Goal: Task Accomplishment & Management: Complete application form

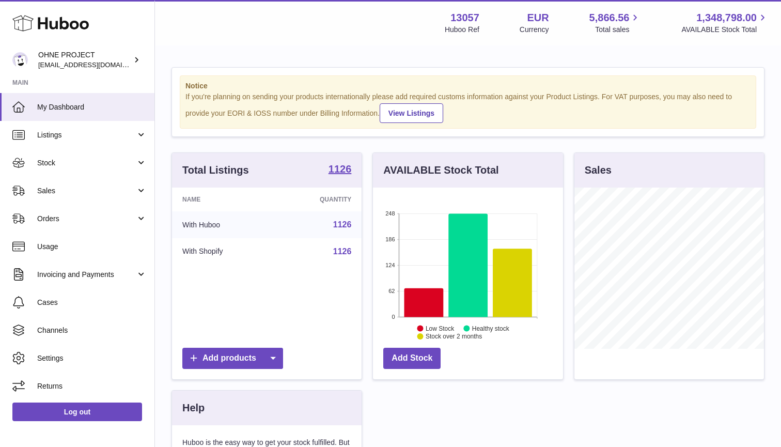
scroll to position [161, 190]
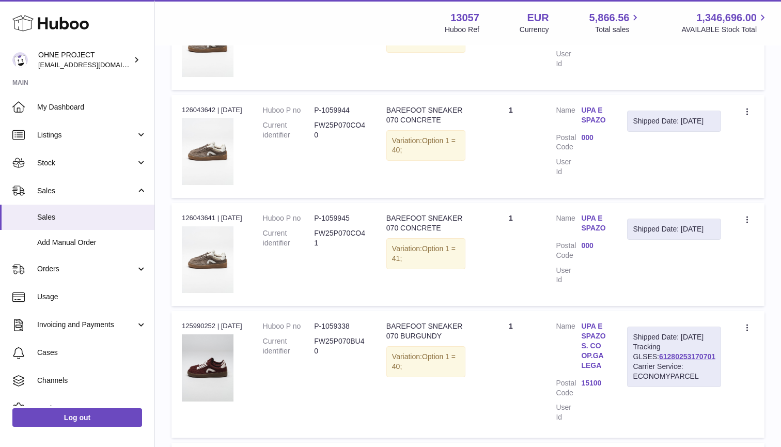
scroll to position [519, 0]
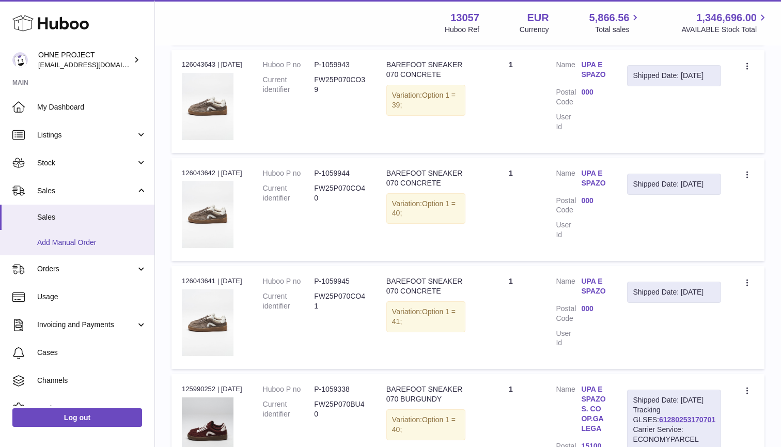
type input "***"
click at [65, 243] on span "Add Manual Order" at bounding box center [92, 243] width 110 height 10
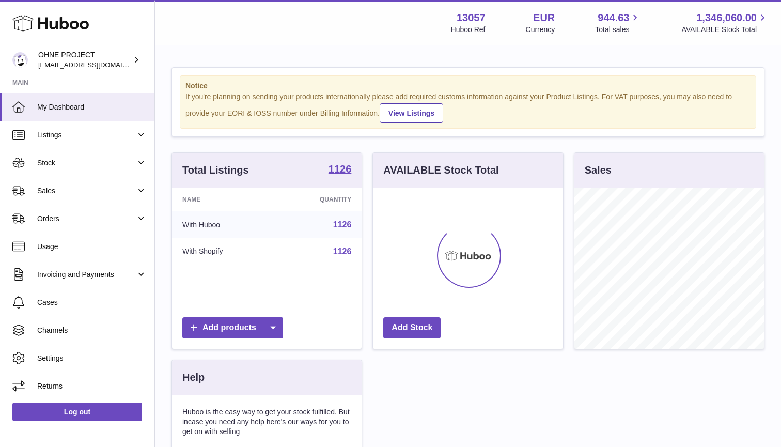
scroll to position [161, 190]
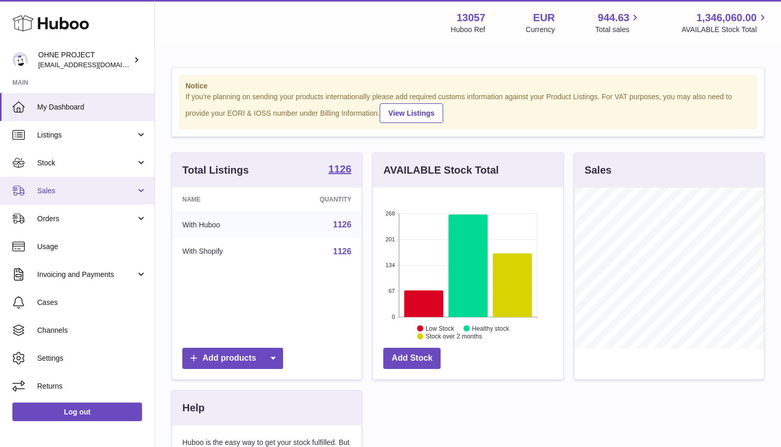
click at [66, 189] on span "Sales" at bounding box center [86, 191] width 99 height 10
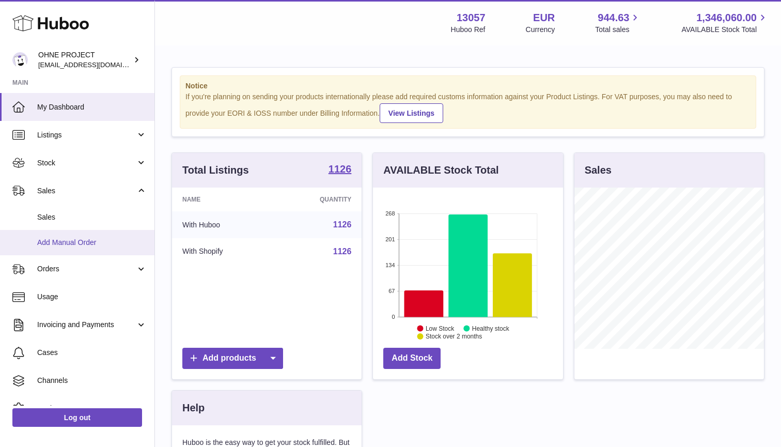
click at [55, 241] on span "Add Manual Order" at bounding box center [92, 243] width 110 height 10
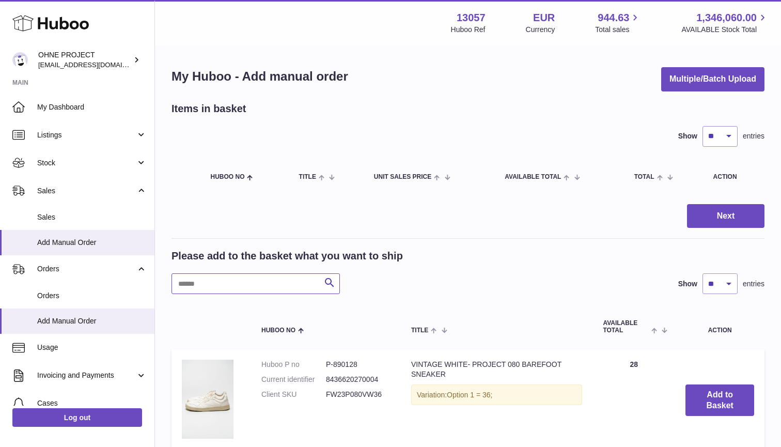
click at [236, 277] on input "text" at bounding box center [255, 283] width 168 height 21
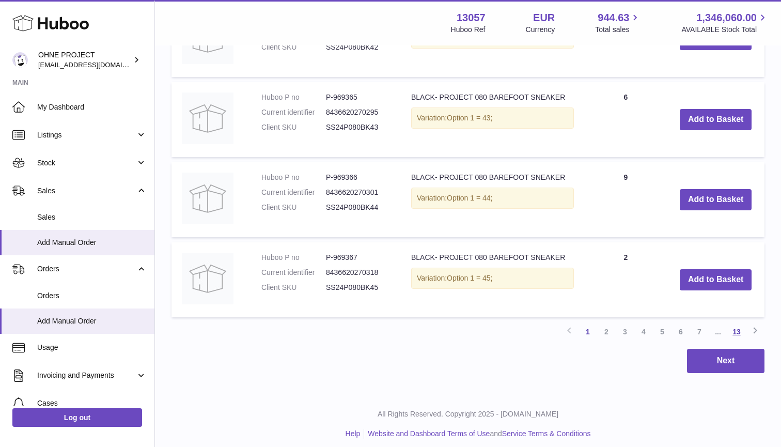
type input "*****"
click at [736, 326] on link "13" at bounding box center [736, 331] width 19 height 19
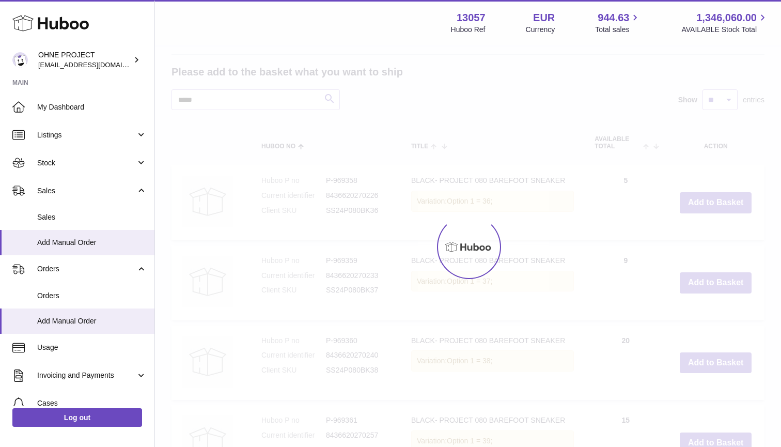
scroll to position [46, 0]
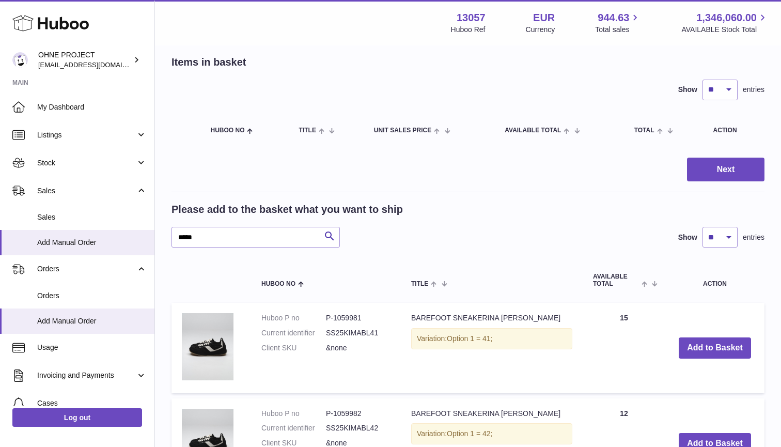
select select "***"
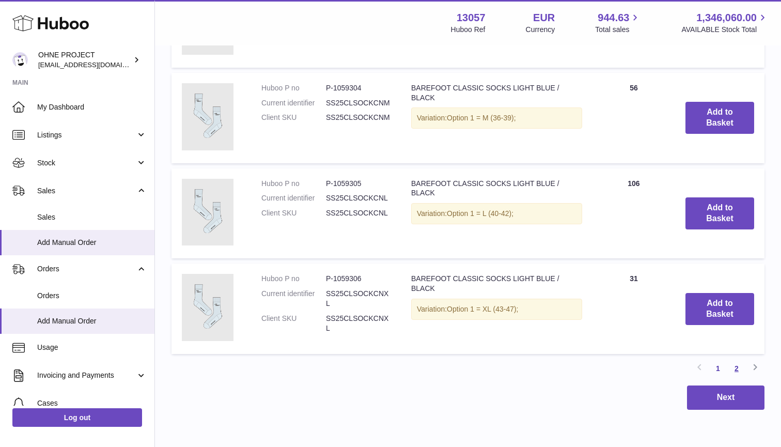
click at [740, 359] on link "2" at bounding box center [736, 368] width 19 height 19
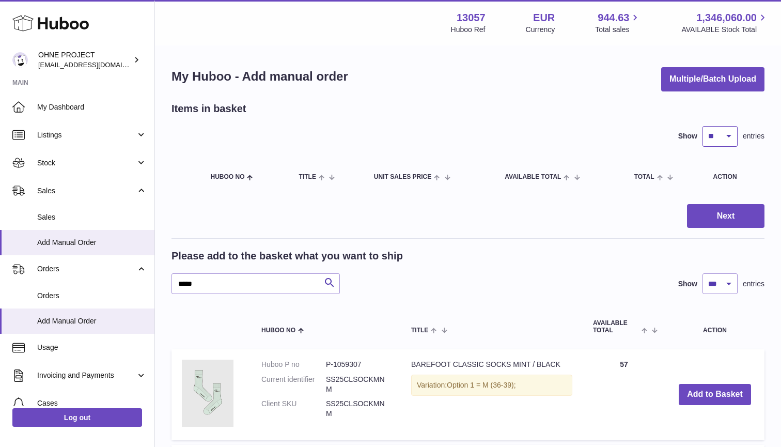
select select "***"
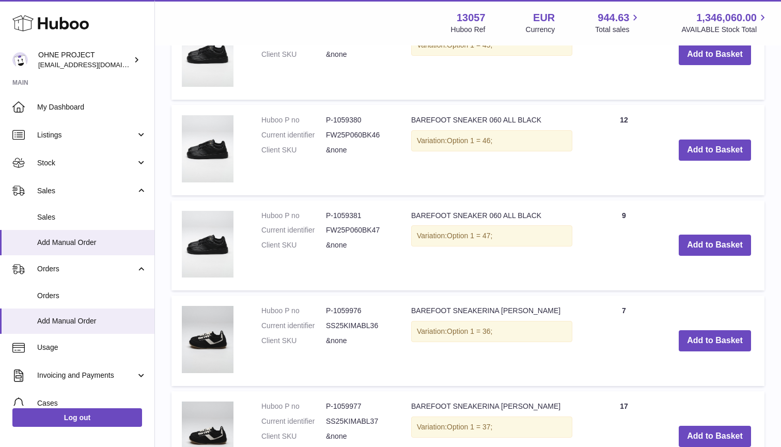
scroll to position [1480, 0]
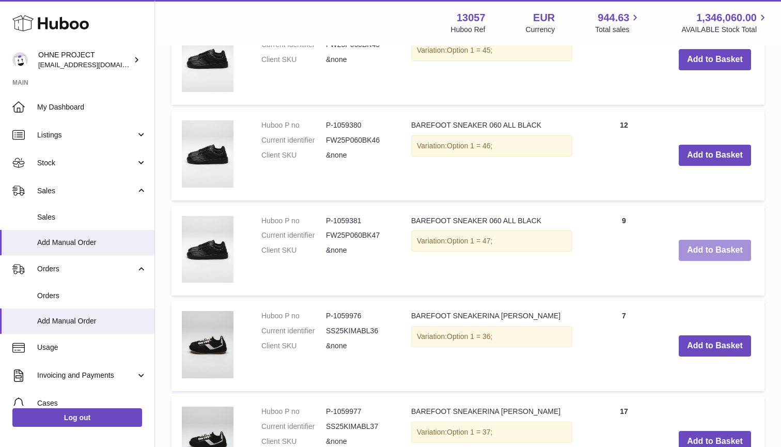
click at [713, 242] on button "Add to Basket" at bounding box center [715, 250] width 72 height 21
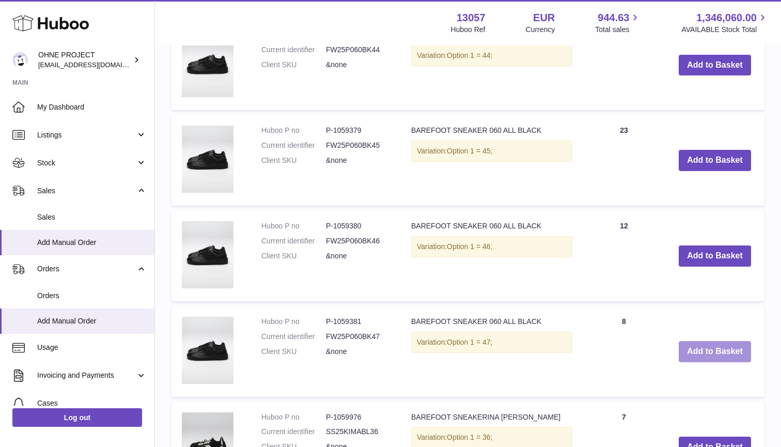
click at [713, 245] on button "Add to Basket" at bounding box center [715, 255] width 72 height 21
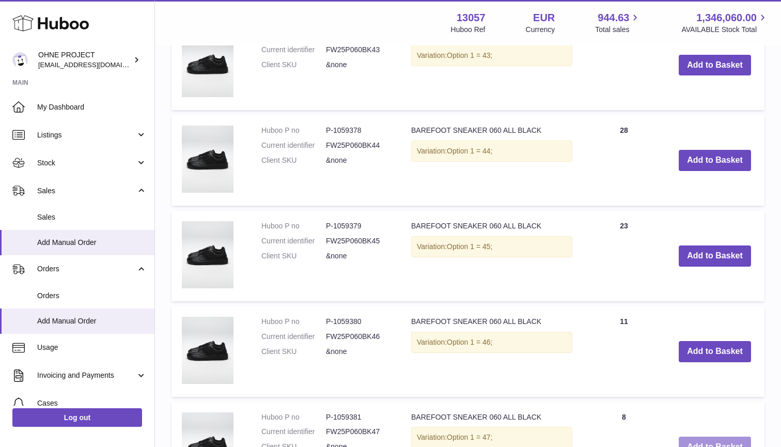
click at [713, 245] on button "Add to Basket" at bounding box center [715, 255] width 72 height 21
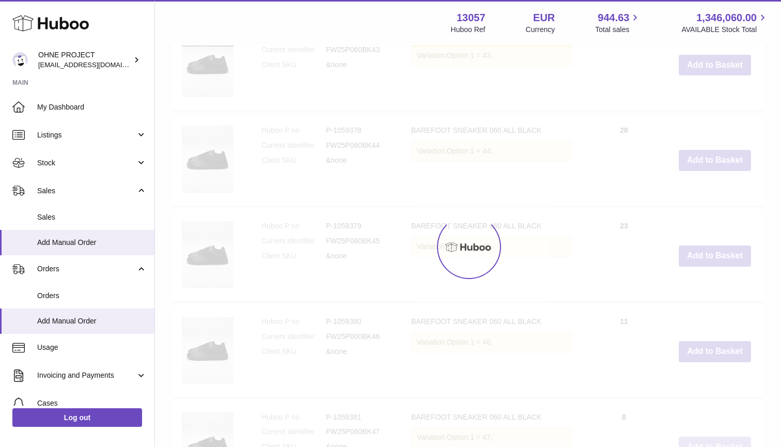
click at [713, 242] on div at bounding box center [468, 246] width 626 height 400
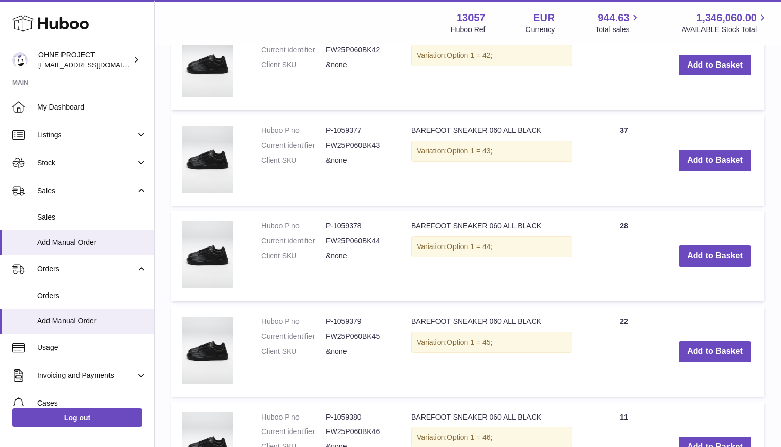
click at [713, 245] on button "Add to Basket" at bounding box center [715, 255] width 72 height 21
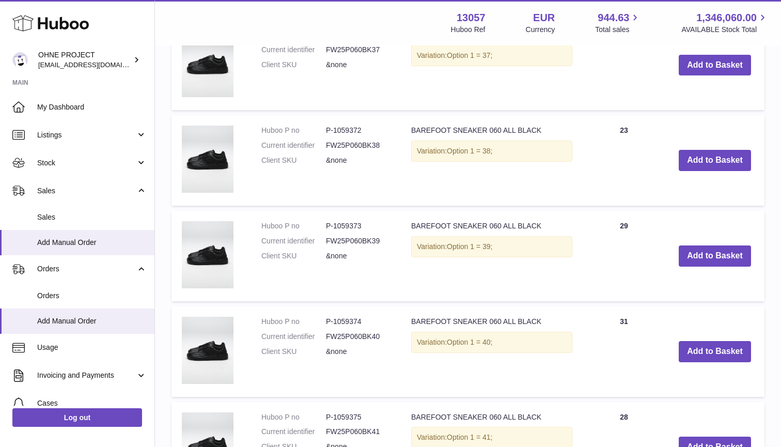
click at [713, 245] on button "Add to Basket" at bounding box center [715, 255] width 72 height 21
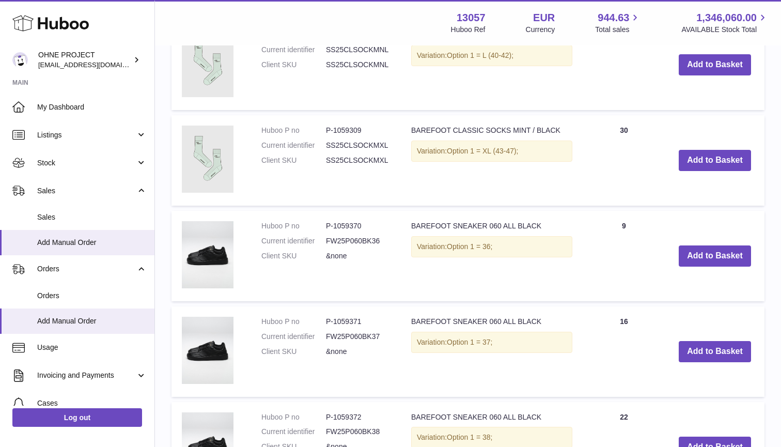
click at [713, 245] on button "Add to Basket" at bounding box center [715, 255] width 72 height 21
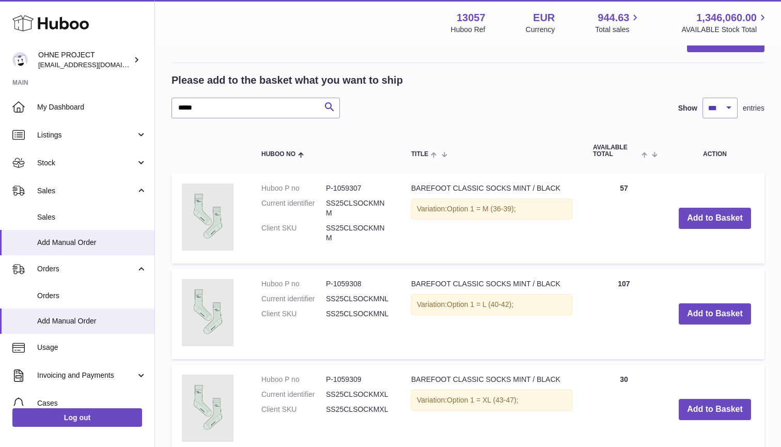
scroll to position [1342, 0]
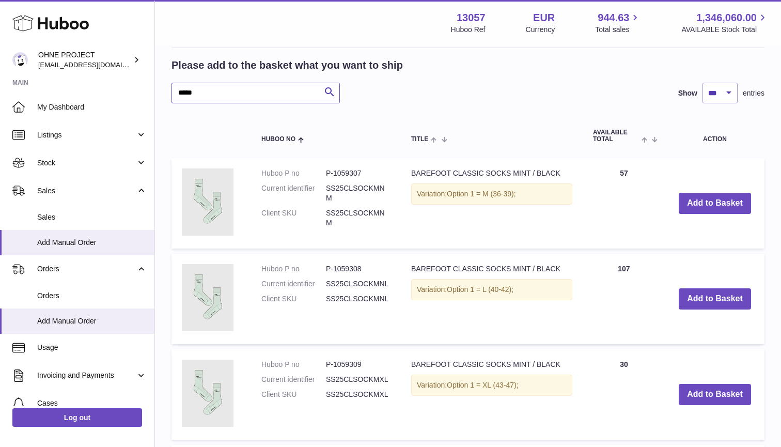
click at [224, 87] on input "*****" at bounding box center [255, 93] width 168 height 21
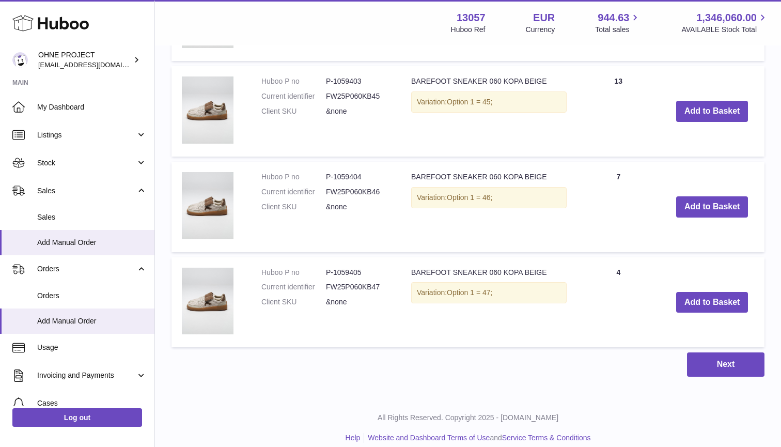
scroll to position [2292, 0]
click at [685, 292] on button "Add to Basket" at bounding box center [712, 302] width 72 height 21
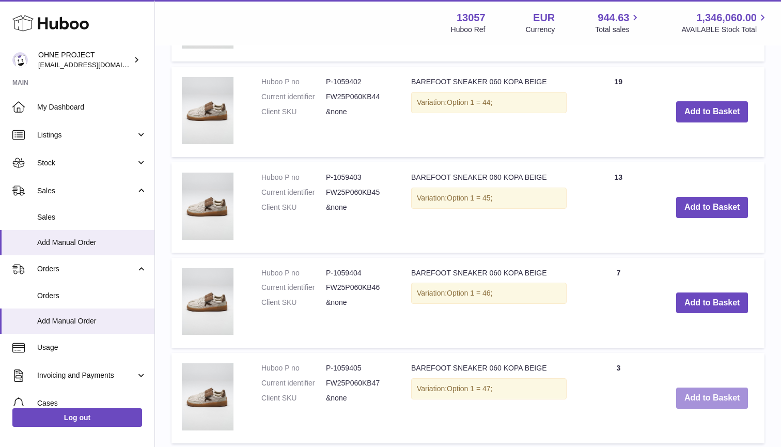
click at [685, 292] on button "Add to Basket" at bounding box center [712, 302] width 72 height 21
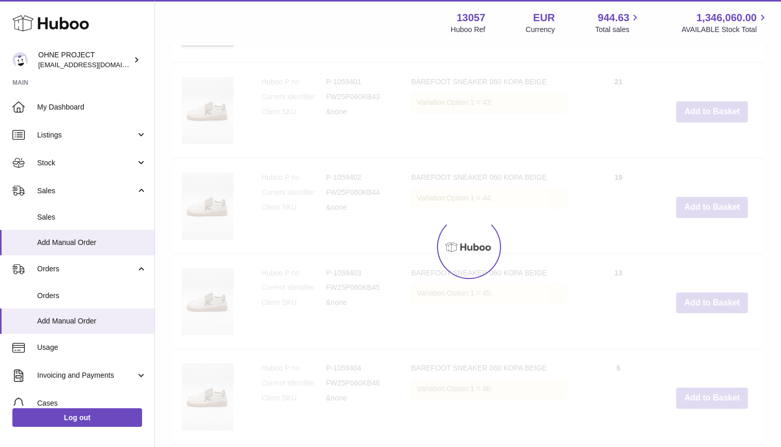
click at [685, 218] on button "Add to Basket" at bounding box center [712, 207] width 72 height 21
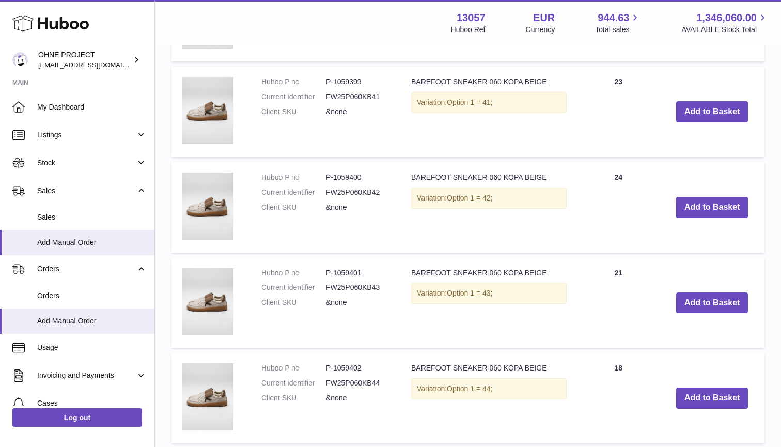
click at [685, 292] on button "Add to Basket" at bounding box center [712, 302] width 72 height 21
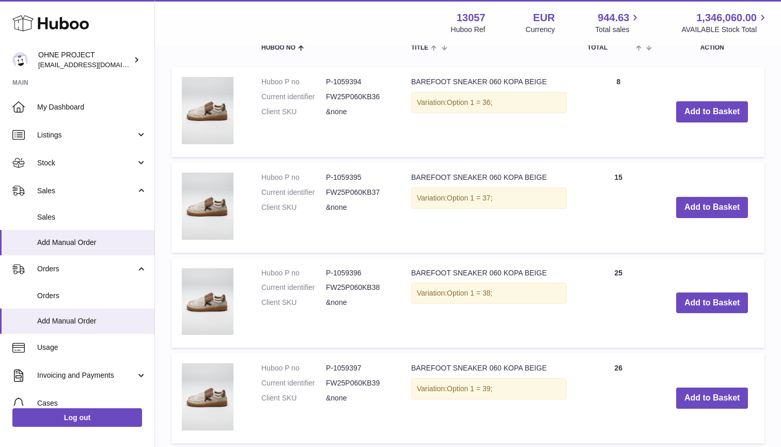
click at [685, 292] on button "Add to Basket" at bounding box center [712, 302] width 72 height 21
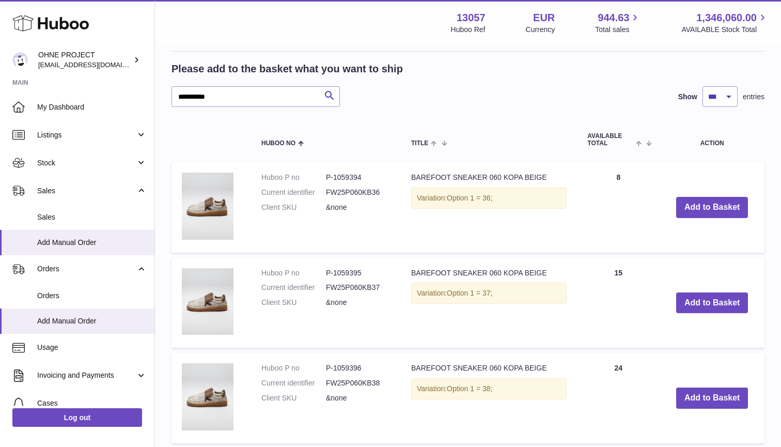
click at [685, 292] on button "Add to Basket" at bounding box center [712, 302] width 72 height 21
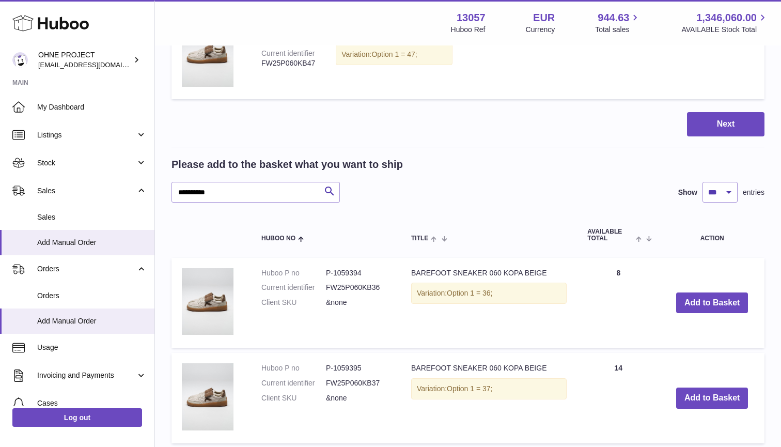
click at [685, 292] on button "Add to Basket" at bounding box center [712, 302] width 72 height 21
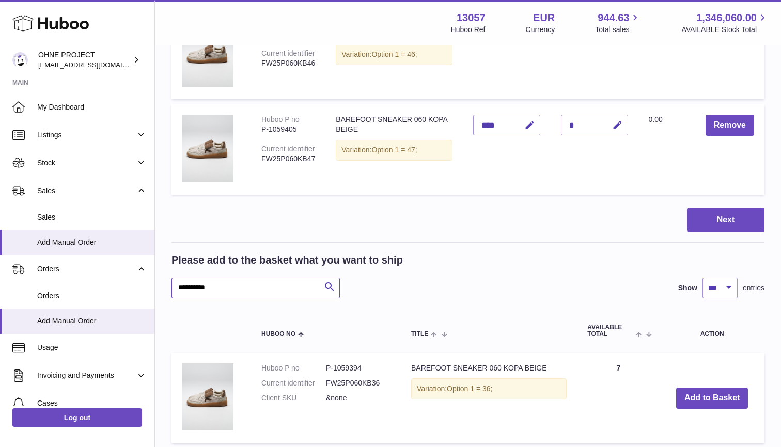
click at [255, 283] on input "**********" at bounding box center [255, 287] width 168 height 21
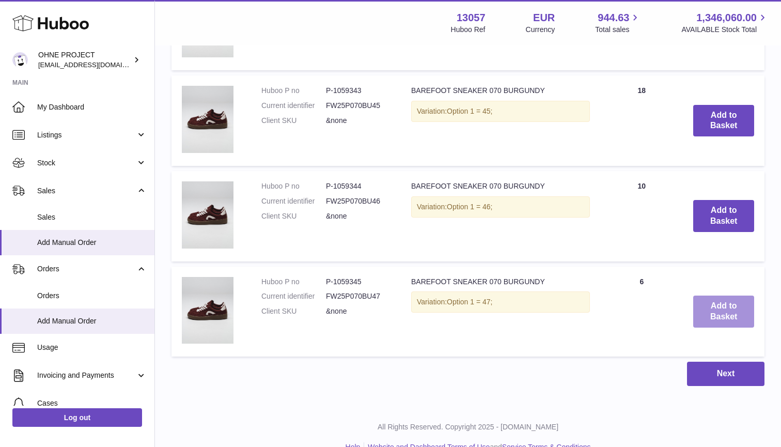
type input "********"
click at [733, 305] on button "Add to Basket" at bounding box center [723, 311] width 61 height 32
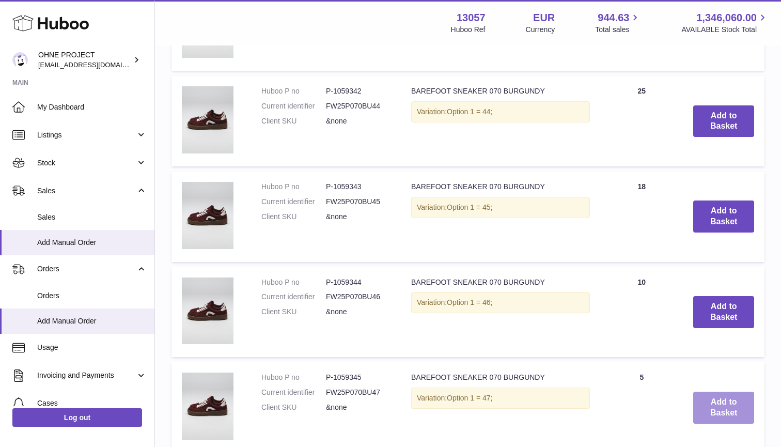
click at [733, 305] on button "Add to Basket" at bounding box center [723, 312] width 61 height 32
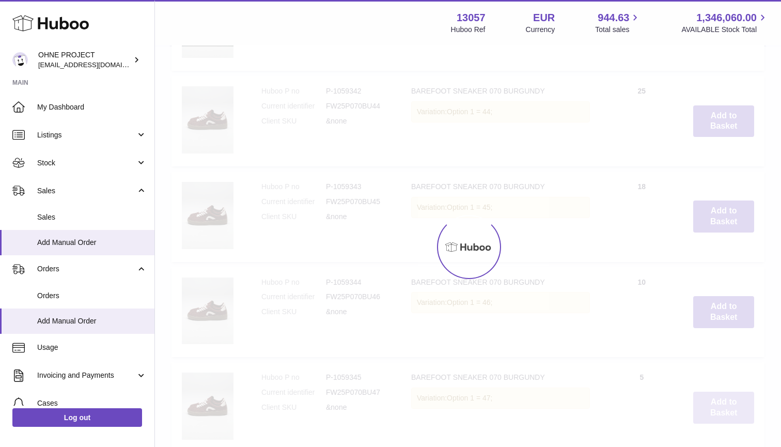
click at [733, 232] on button "Add to Basket" at bounding box center [723, 216] width 61 height 32
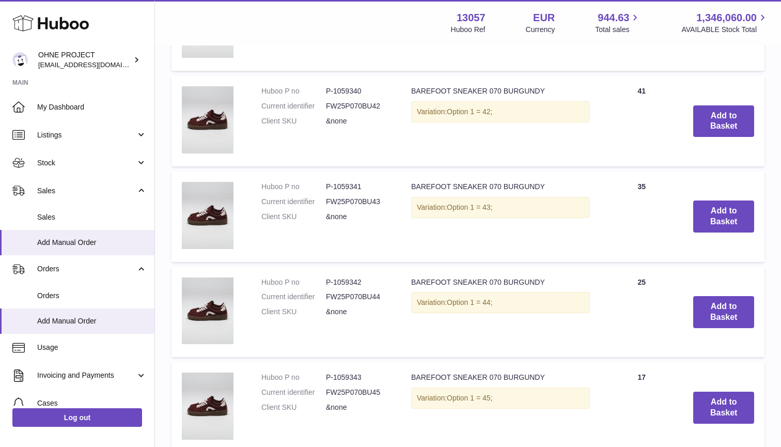
click at [733, 305] on button "Add to Basket" at bounding box center [723, 312] width 61 height 32
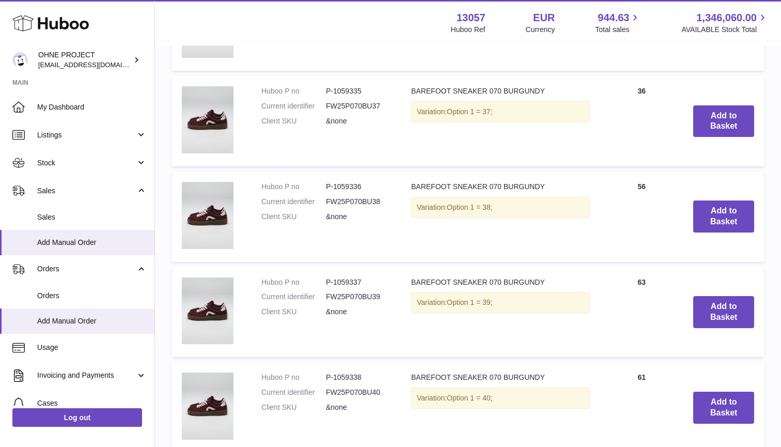
click at [733, 305] on button "Add to Basket" at bounding box center [723, 312] width 61 height 32
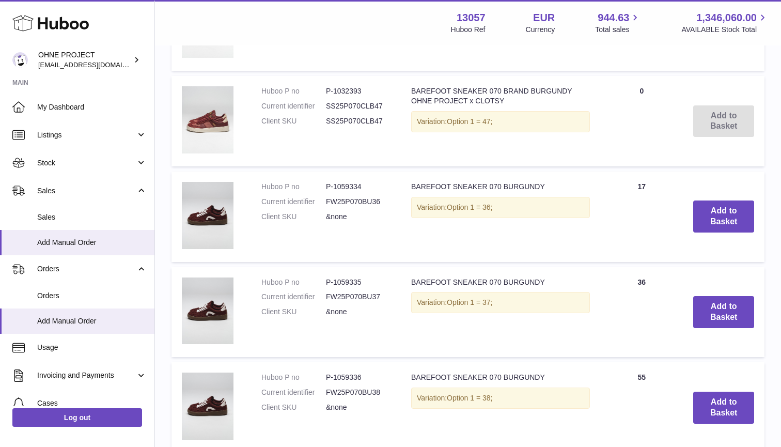
click at [733, 305] on button "Add to Basket" at bounding box center [723, 312] width 61 height 32
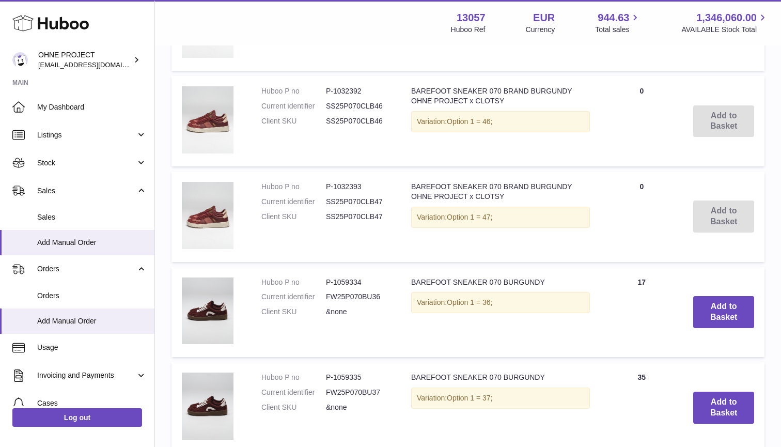
click at [733, 305] on button "Add to Basket" at bounding box center [723, 312] width 61 height 32
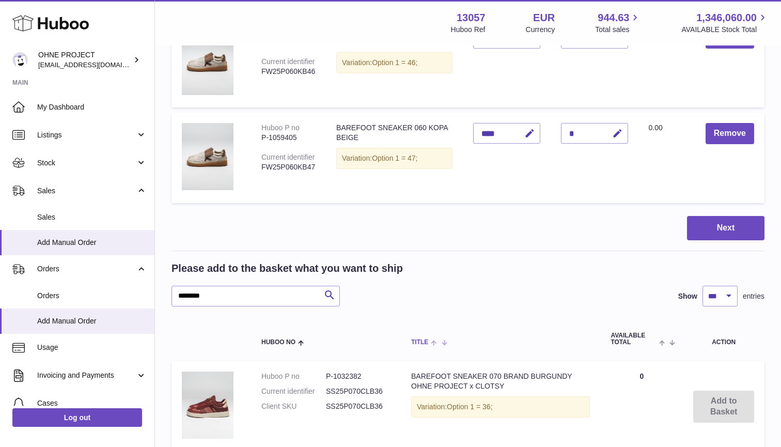
scroll to position [3422, 0]
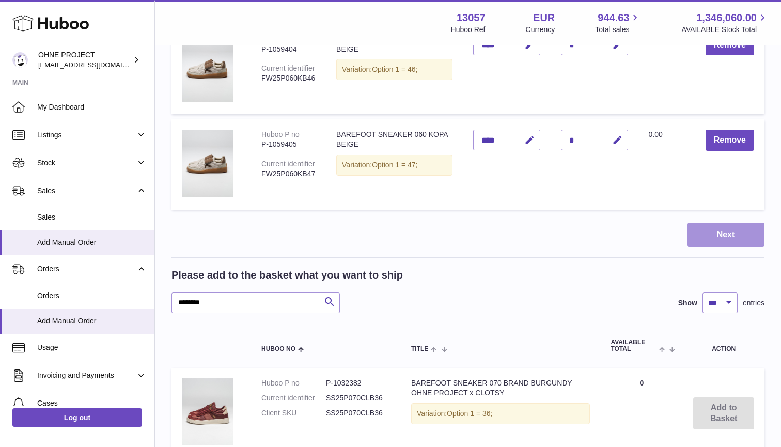
click at [725, 223] on button "Next" at bounding box center [725, 235] width 77 height 24
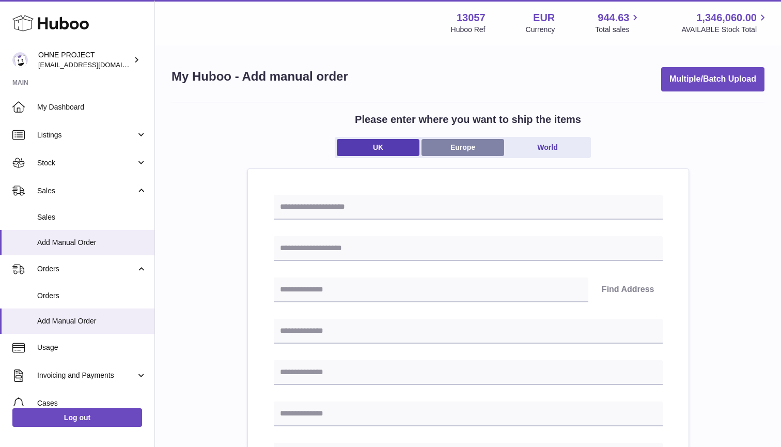
click at [461, 153] on link "Europe" at bounding box center [463, 147] width 83 height 17
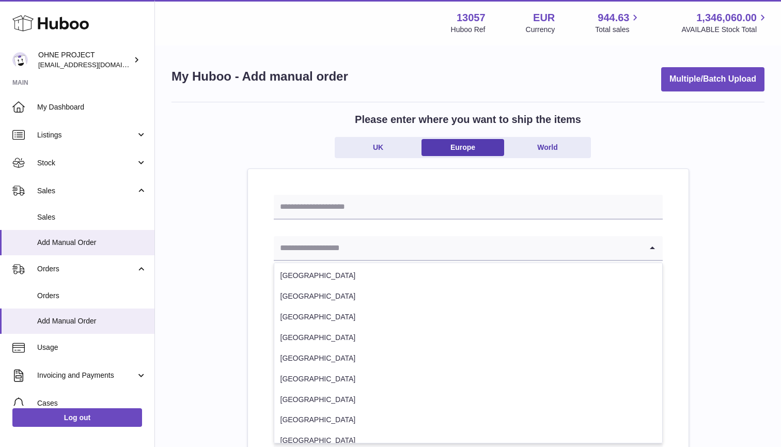
click at [386, 253] on input "Search for option" at bounding box center [458, 248] width 368 height 24
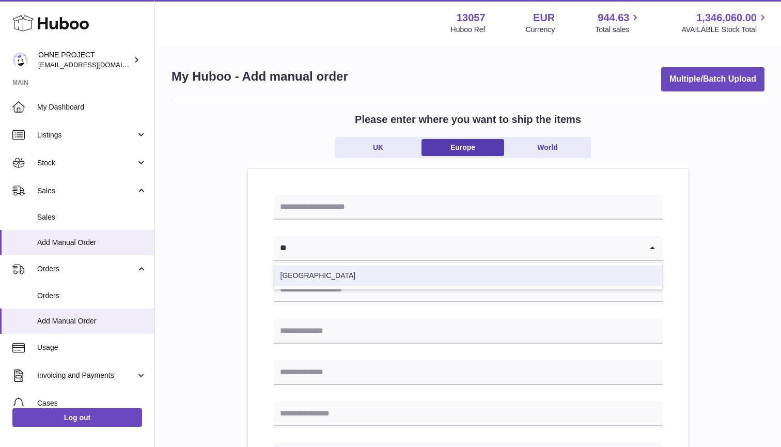
type input "**"
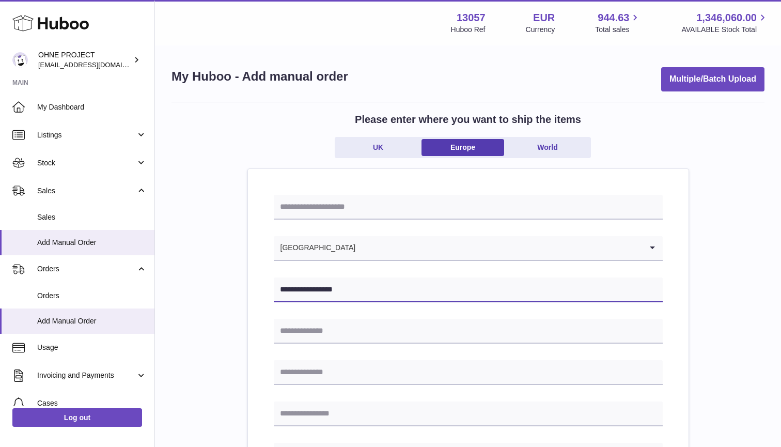
type input "**********"
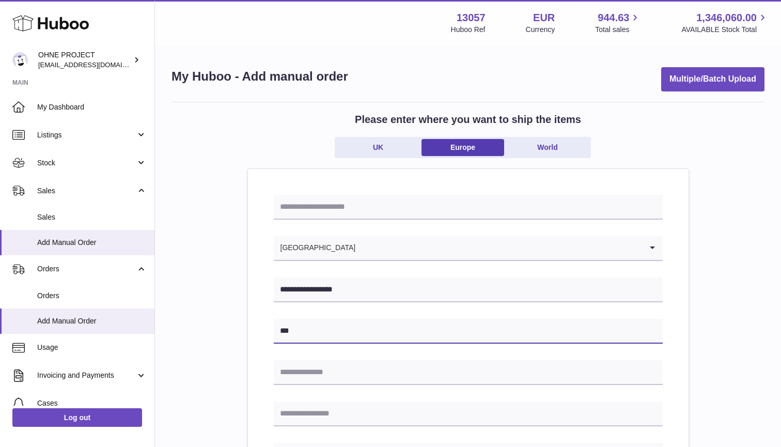
type input "***"
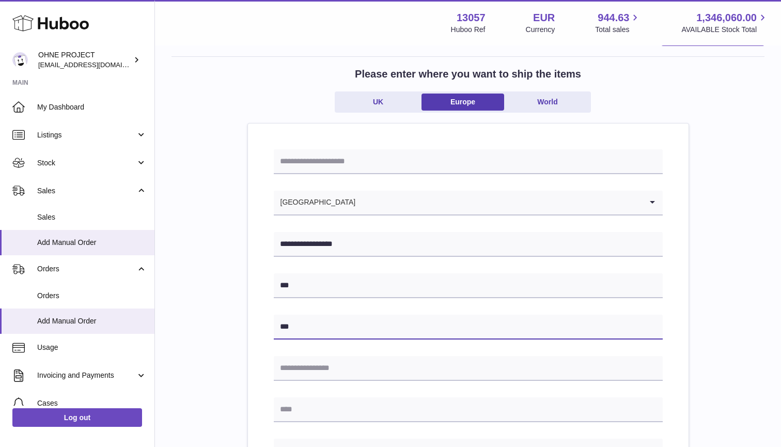
type input "***"
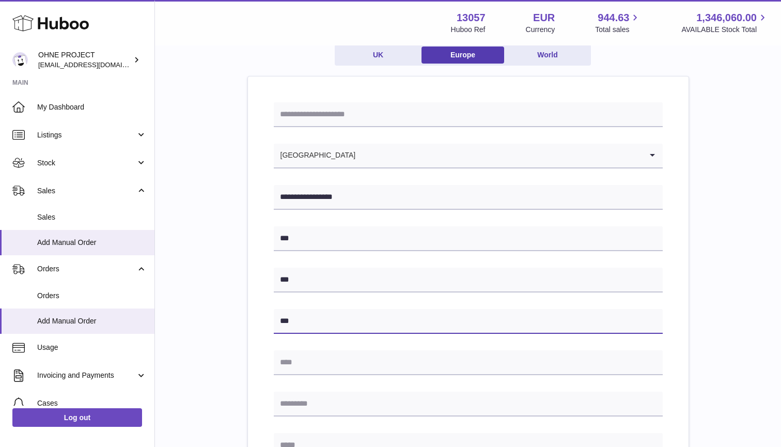
scroll to position [96, 0]
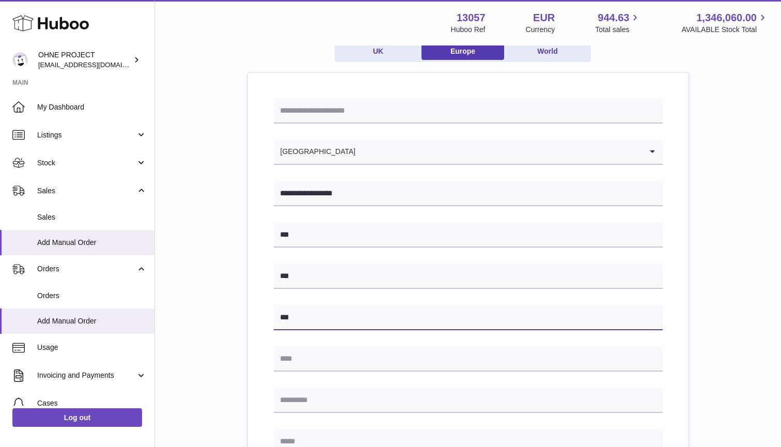
type input "***"
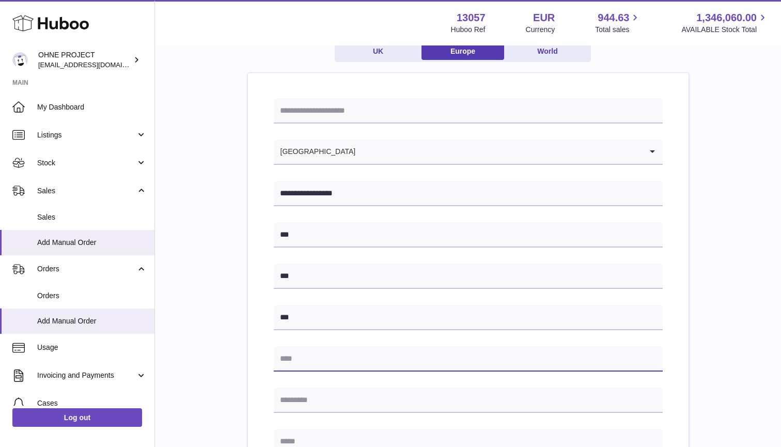
click at [312, 359] on input "text" at bounding box center [468, 359] width 389 height 25
type input "***"
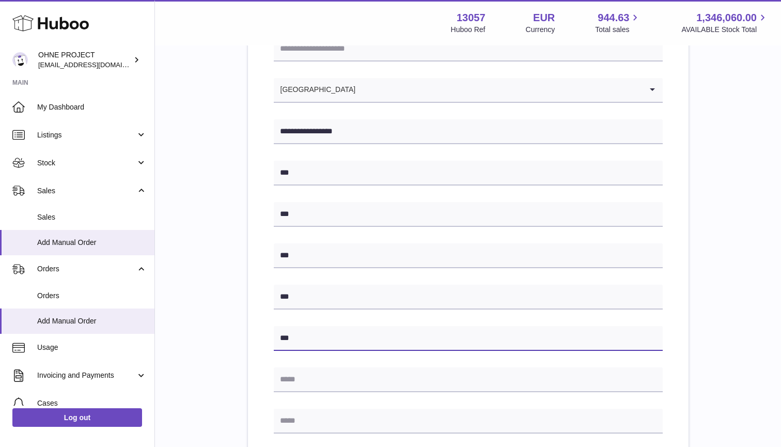
scroll to position [160, 0]
type input "***"
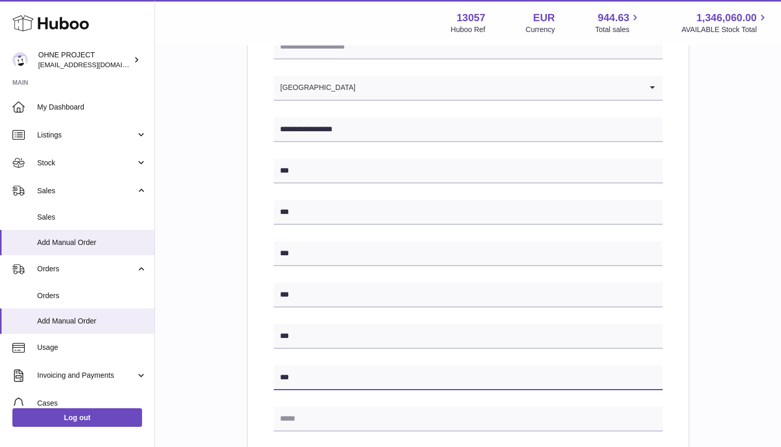
type input "***"
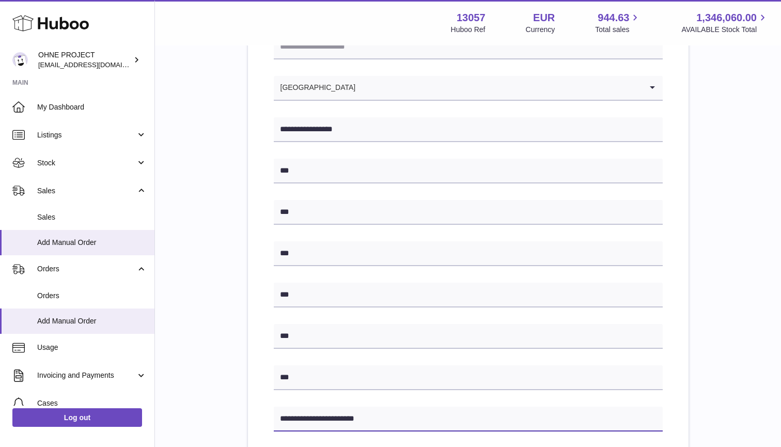
scroll to position [308, 0]
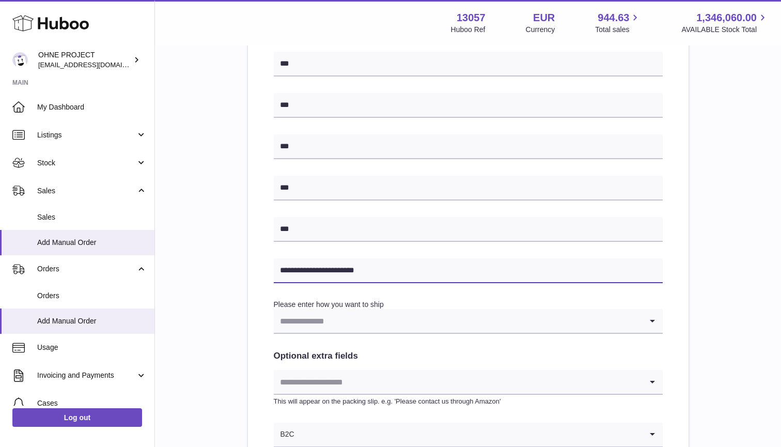
type input "**********"
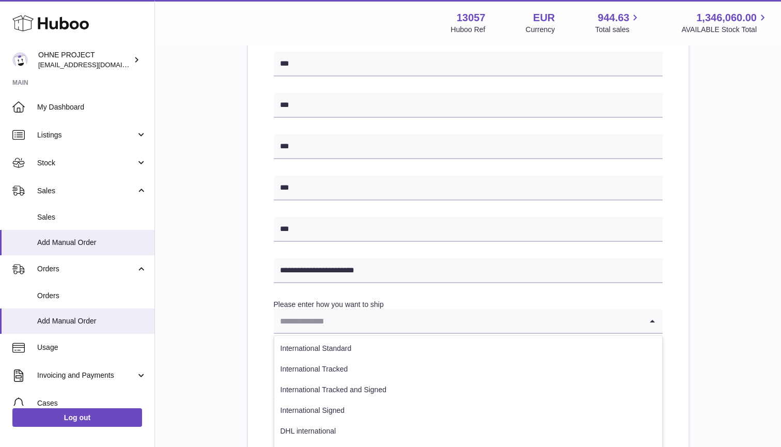
click at [363, 319] on input "Search for option" at bounding box center [458, 321] width 368 height 24
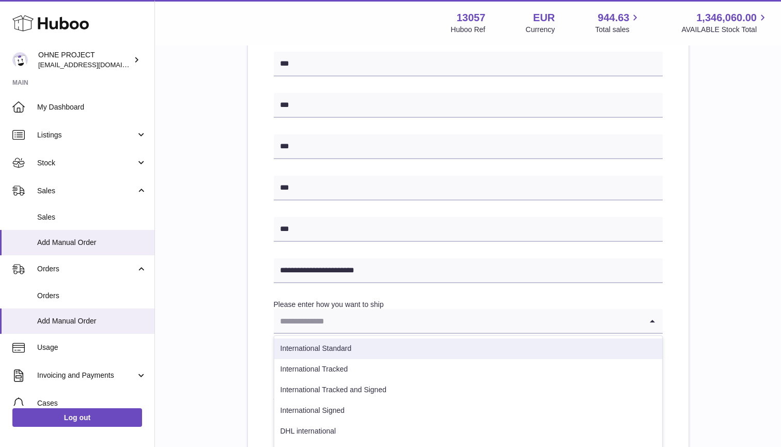
click at [327, 341] on li "International Standard" at bounding box center [468, 348] width 388 height 21
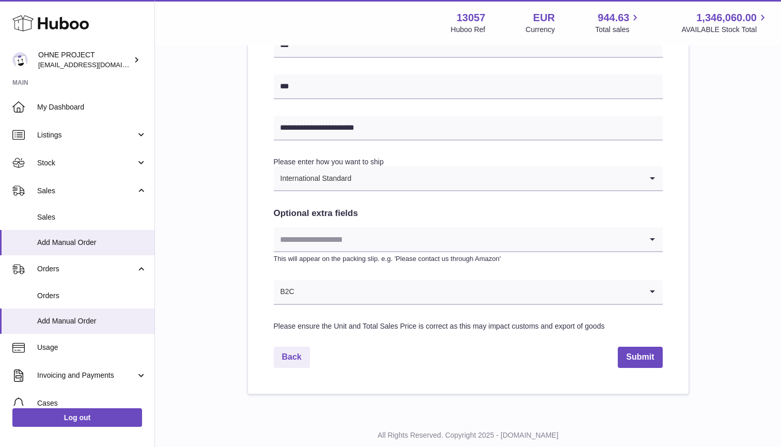
scroll to position [456, 0]
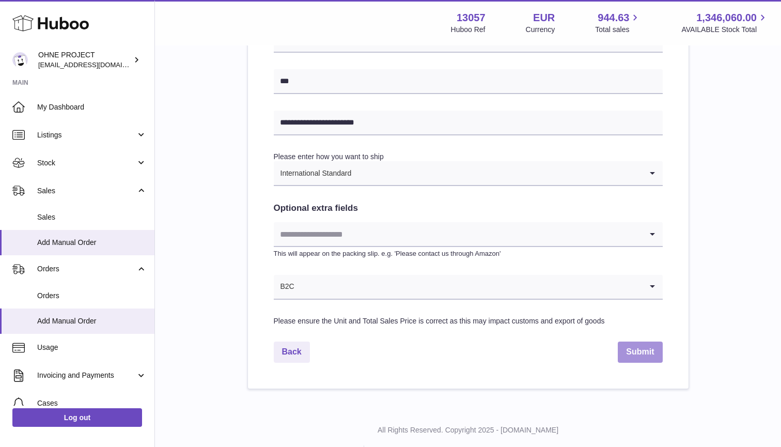
click at [631, 342] on button "Submit" at bounding box center [640, 351] width 44 height 21
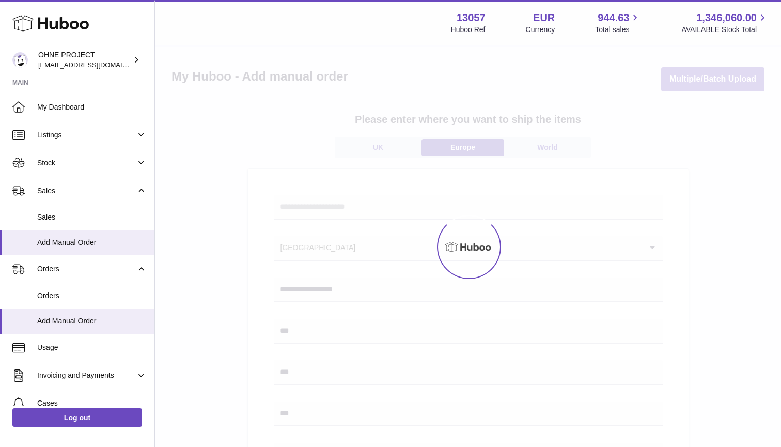
scroll to position [0, 0]
select select "***"
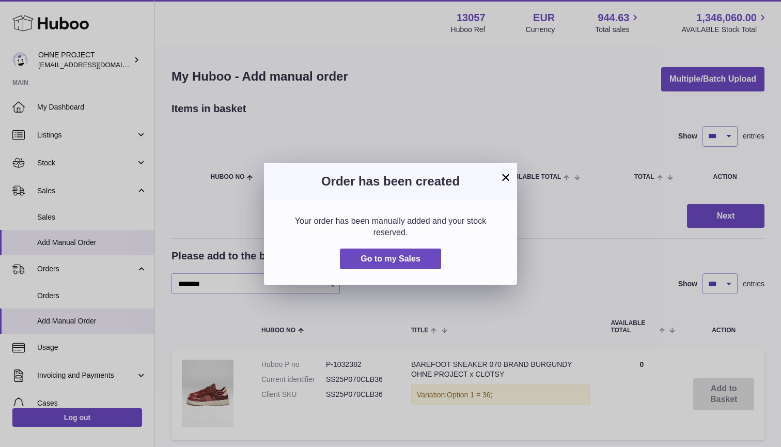
click at [506, 179] on button "×" at bounding box center [506, 177] width 12 height 12
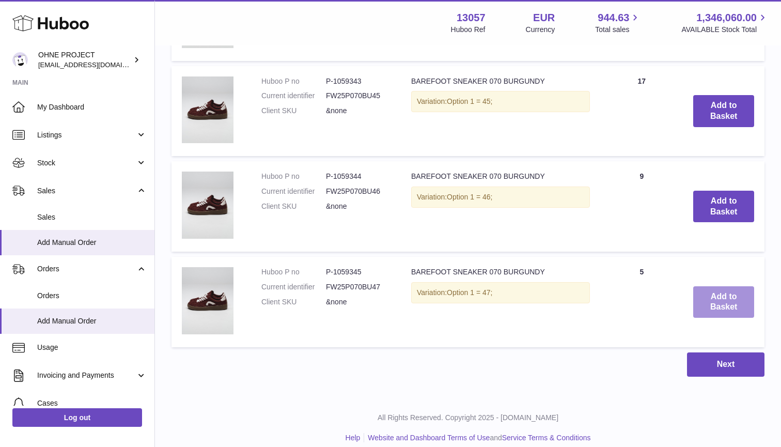
scroll to position [2286, 0]
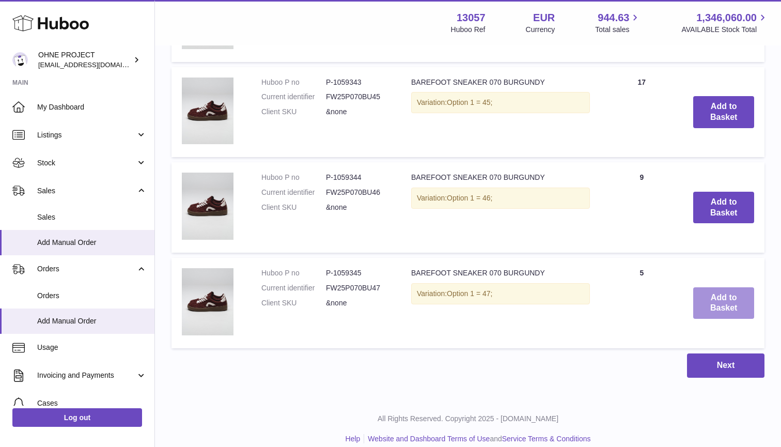
click at [719, 287] on button "Add to Basket" at bounding box center [723, 303] width 61 height 32
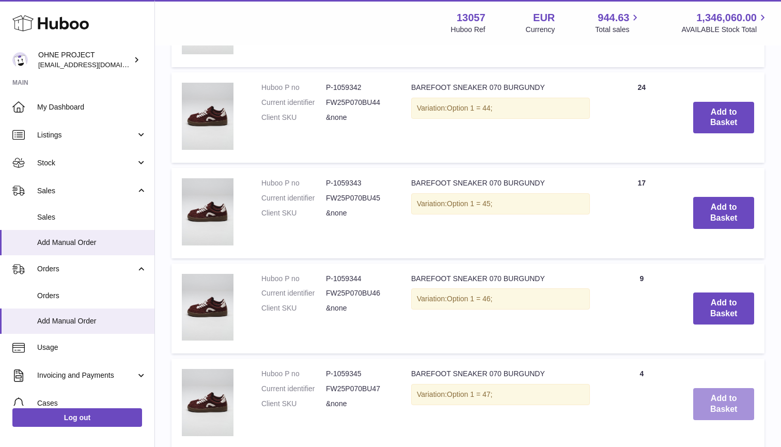
click at [719, 292] on button "Add to Basket" at bounding box center [723, 308] width 61 height 32
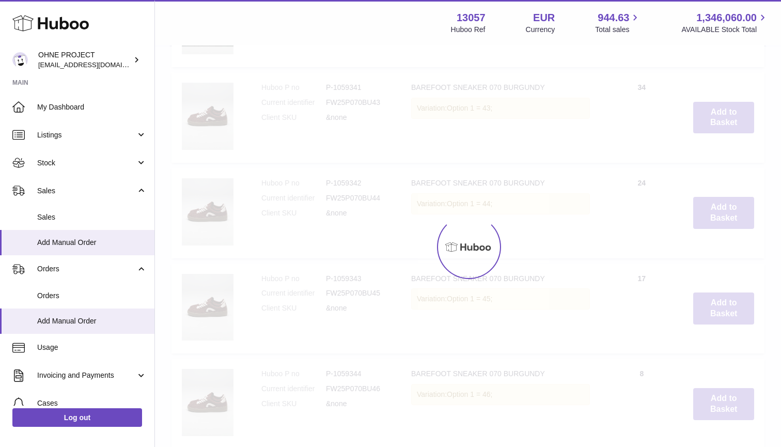
click at [719, 229] on button "Add to Basket" at bounding box center [723, 213] width 61 height 32
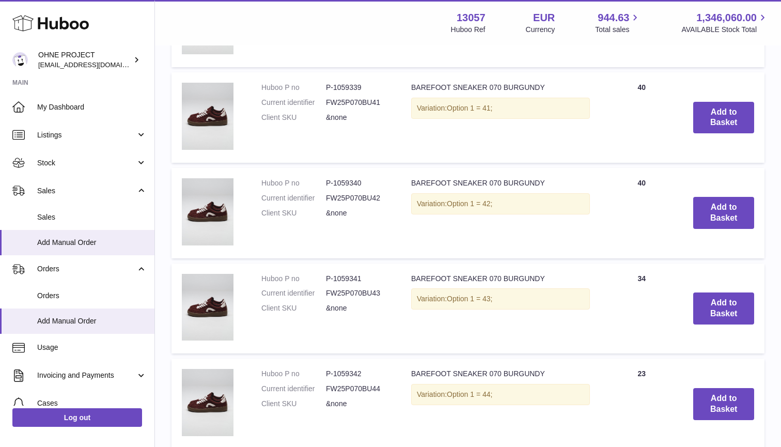
click at [719, 292] on button "Add to Basket" at bounding box center [723, 308] width 61 height 32
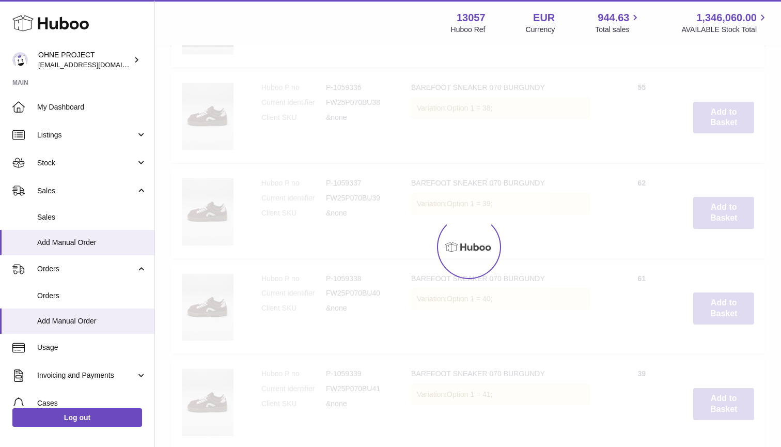
click at [719, 229] on button "Add to Basket" at bounding box center [723, 213] width 61 height 32
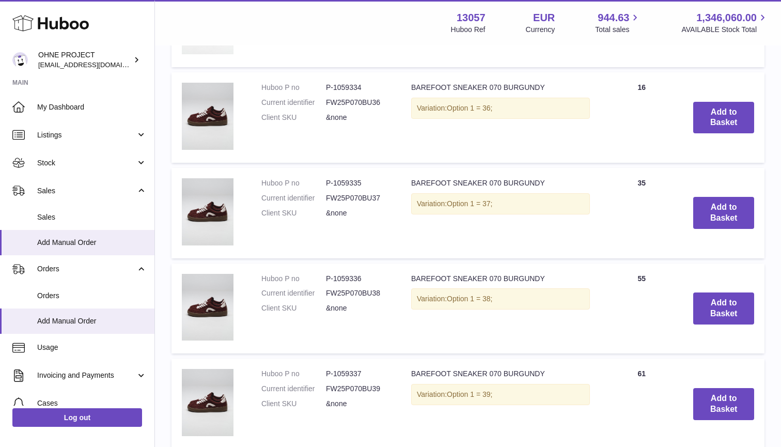
click at [719, 292] on button "Add to Basket" at bounding box center [723, 308] width 61 height 32
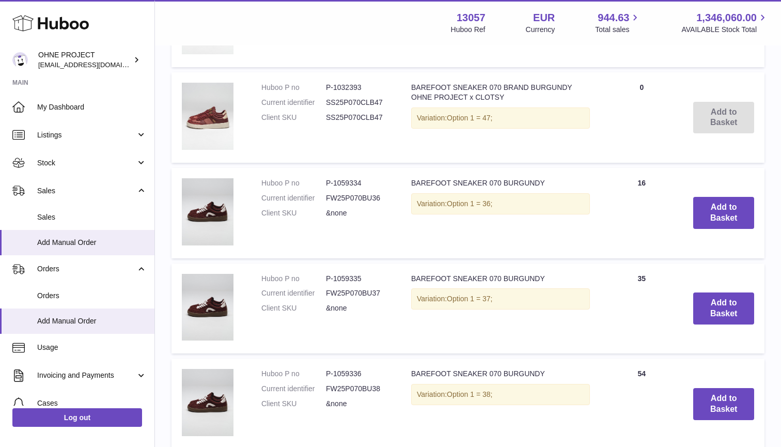
click at [719, 292] on button "Add to Basket" at bounding box center [723, 308] width 61 height 32
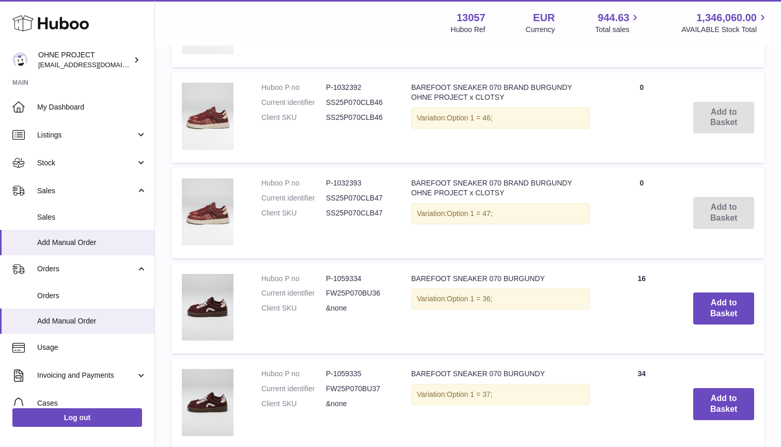
click at [719, 292] on button "Add to Basket" at bounding box center [723, 308] width 61 height 32
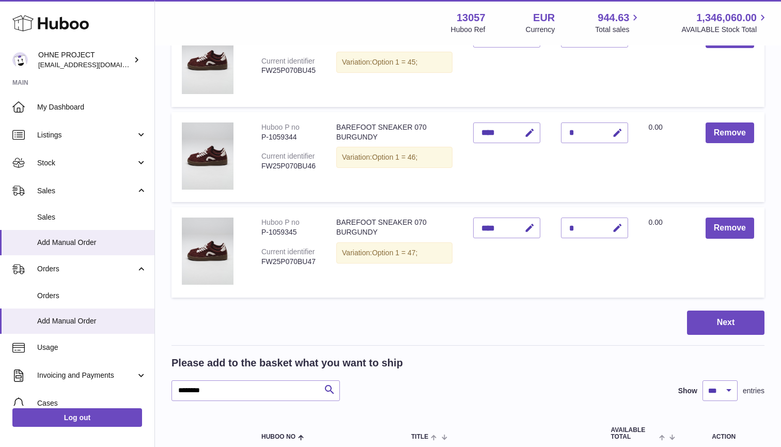
scroll to position [1048, 0]
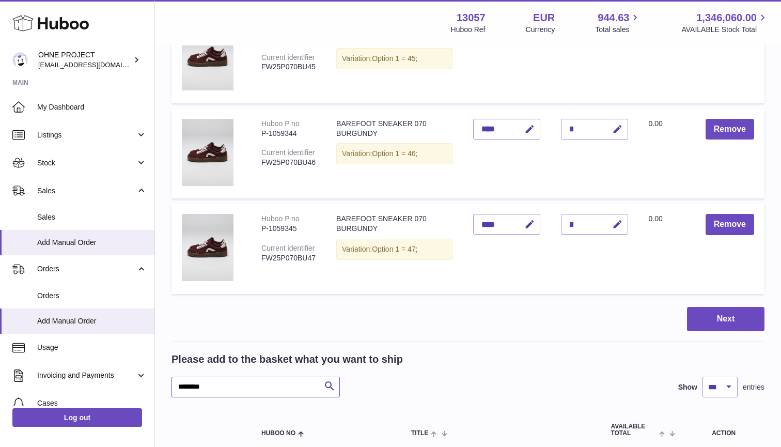
click at [219, 382] on input "********" at bounding box center [255, 387] width 168 height 21
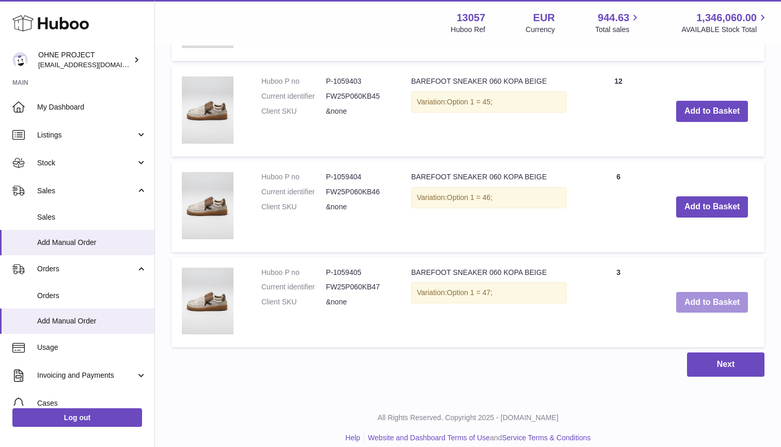
scroll to position [2292, 0]
click at [714, 293] on button "Add to Basket" at bounding box center [712, 302] width 72 height 21
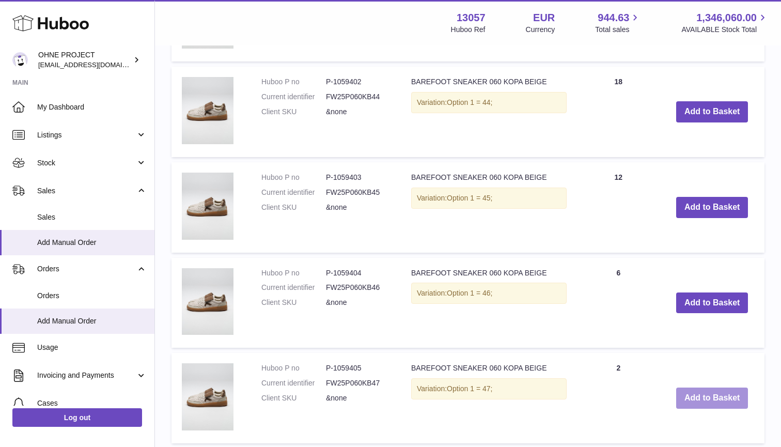
click at [714, 293] on button "Add to Basket" at bounding box center [712, 302] width 72 height 21
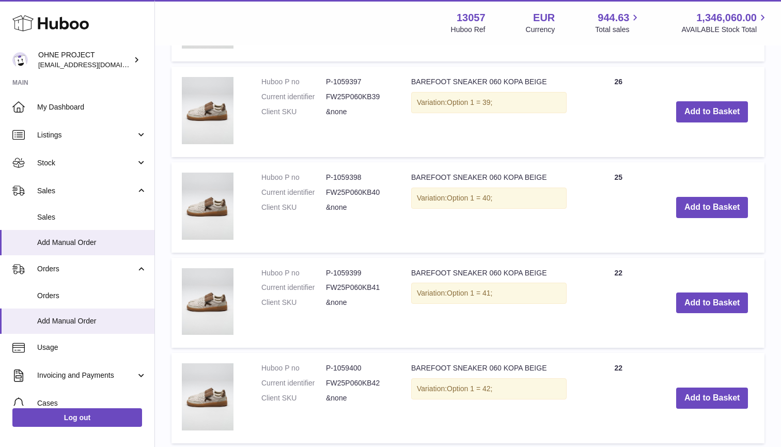
click at [714, 293] on button "Add to Basket" at bounding box center [712, 302] width 72 height 21
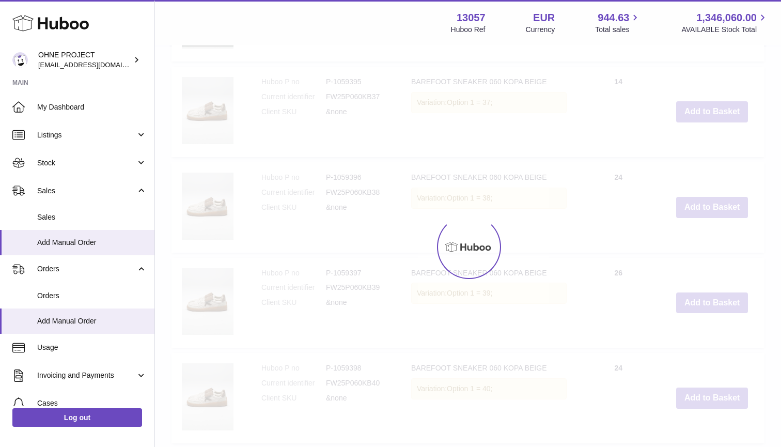
click at [714, 218] on button "Add to Basket" at bounding box center [712, 207] width 72 height 21
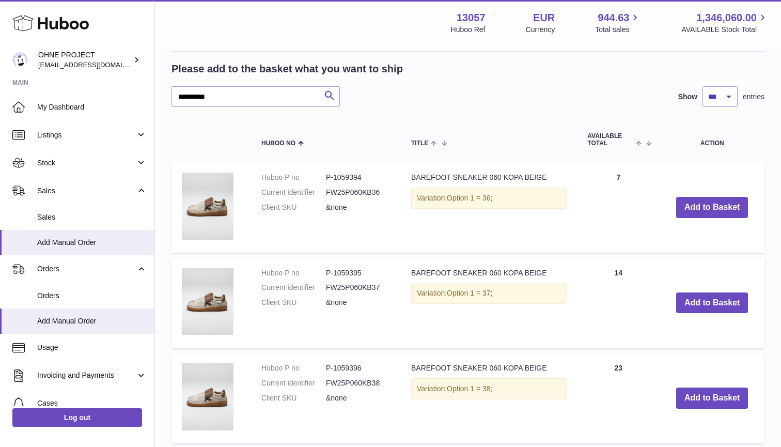
click at [714, 293] on button "Add to Basket" at bounding box center [712, 302] width 72 height 21
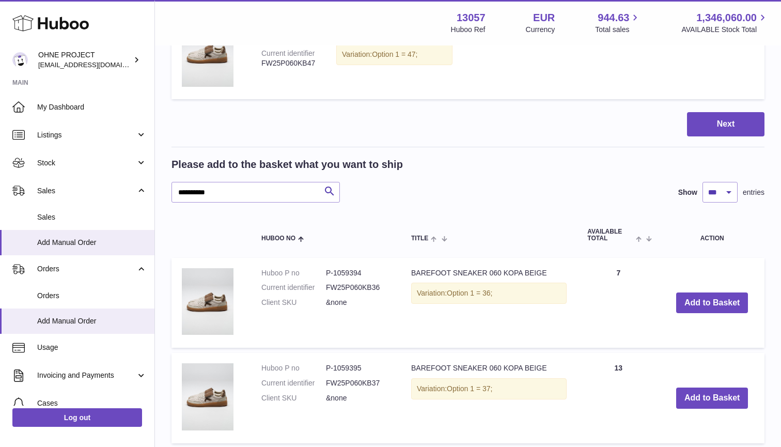
click at [714, 293] on button "Add to Basket" at bounding box center [712, 302] width 72 height 21
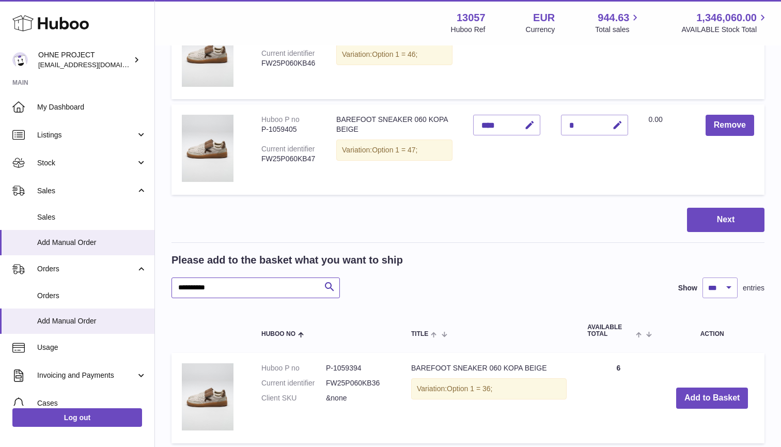
click at [229, 283] on input "**********" at bounding box center [255, 287] width 168 height 21
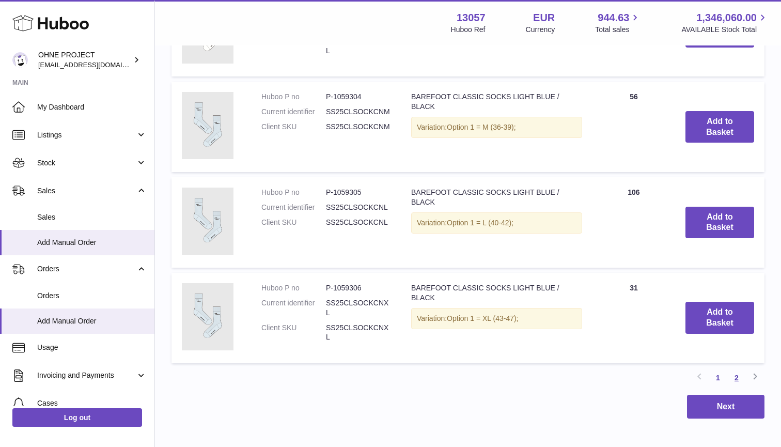
type input "*****"
click at [738, 368] on link "2" at bounding box center [736, 377] width 19 height 19
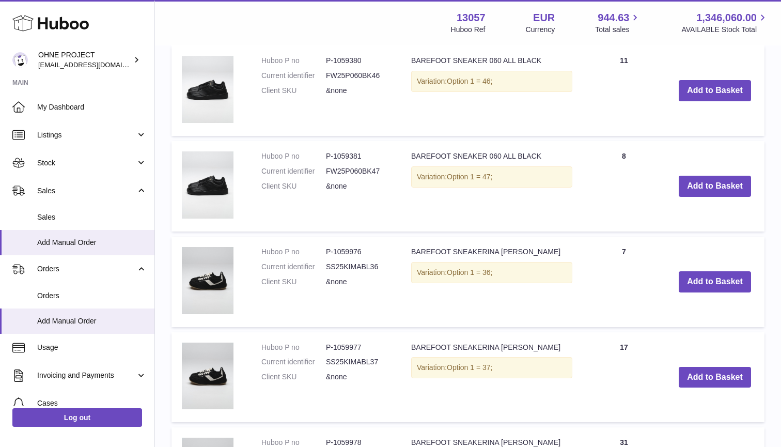
scroll to position [3837, 0]
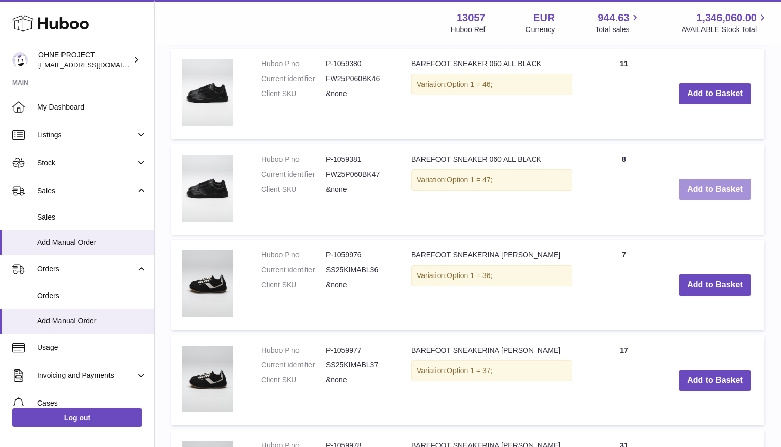
click at [719, 179] on button "Add to Basket" at bounding box center [715, 189] width 72 height 21
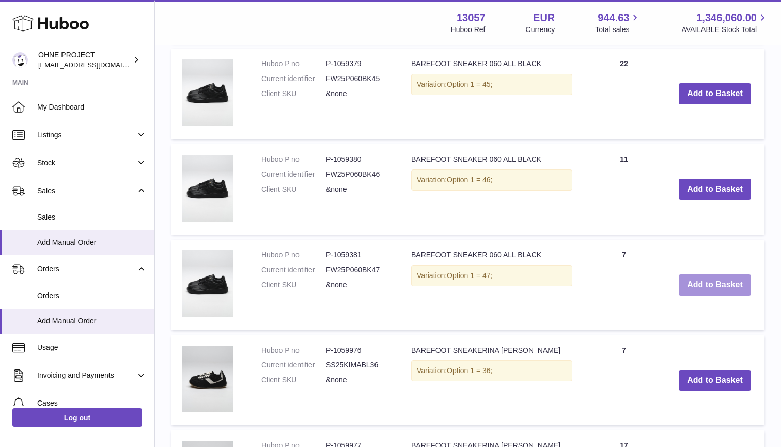
click at [719, 179] on button "Add to Basket" at bounding box center [715, 189] width 72 height 21
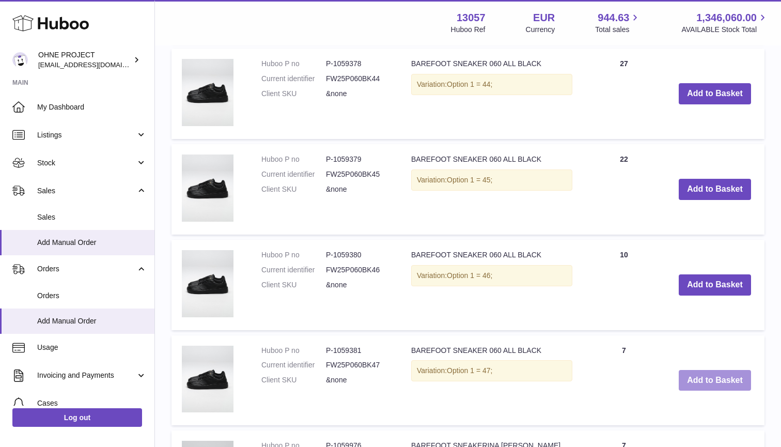
click at [719, 179] on button "Add to Basket" at bounding box center [715, 189] width 72 height 21
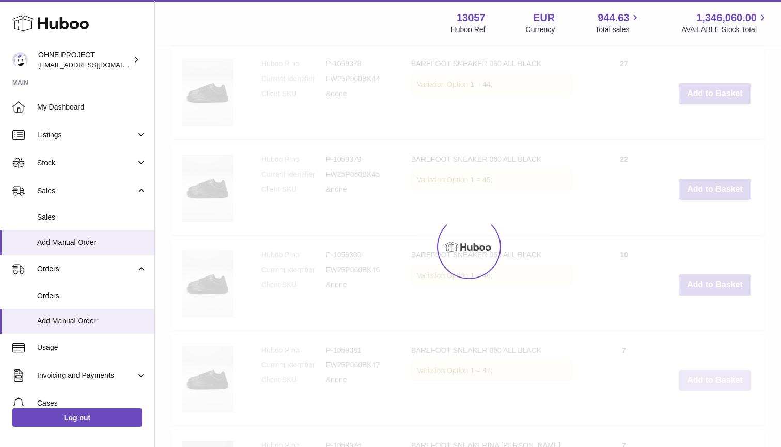
click at [719, 104] on button "Add to Basket" at bounding box center [715, 93] width 72 height 21
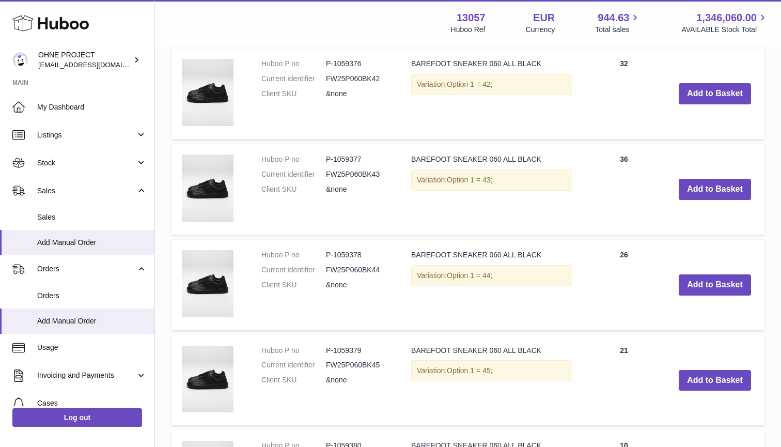
click at [719, 179] on button "Add to Basket" at bounding box center [715, 189] width 72 height 21
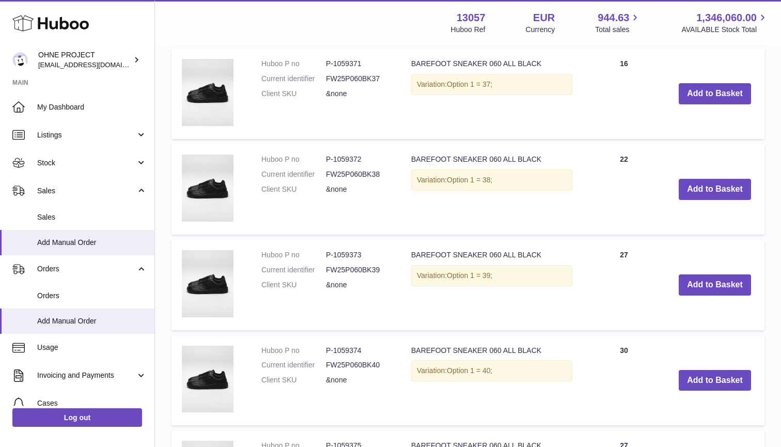
click at [719, 179] on button "Add to Basket" at bounding box center [715, 189] width 72 height 21
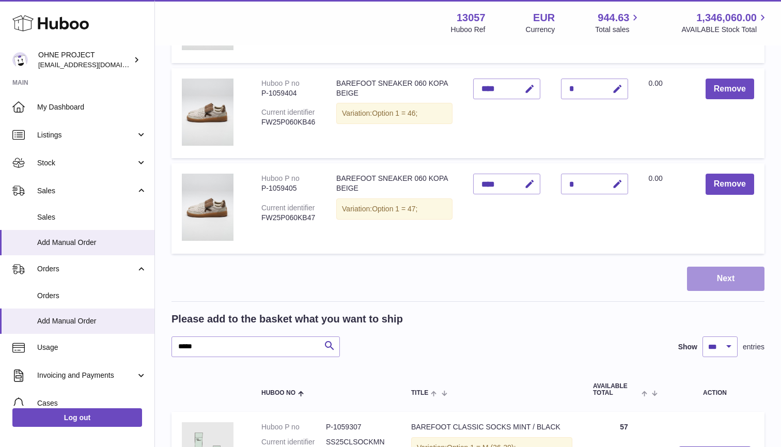
click at [691, 267] on button "Next" at bounding box center [725, 279] width 77 height 24
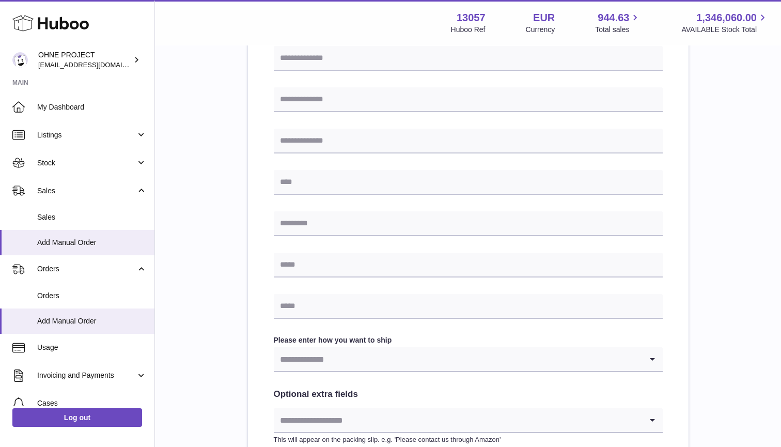
scroll to position [84, 0]
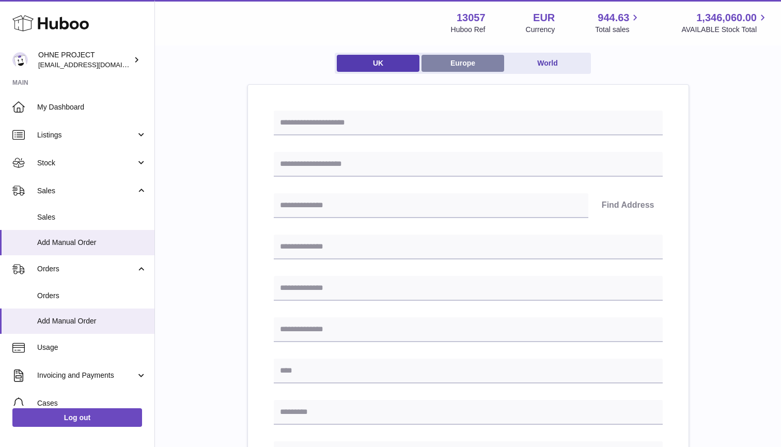
click at [448, 64] on link "Europe" at bounding box center [463, 63] width 83 height 17
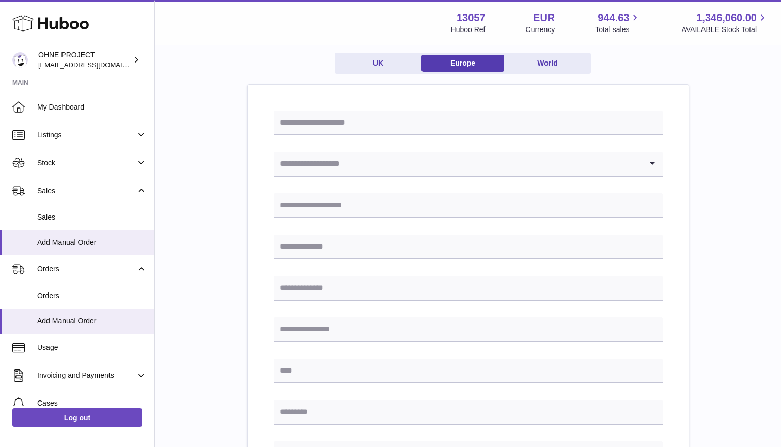
click at [369, 165] on input "Search for option" at bounding box center [458, 164] width 368 height 24
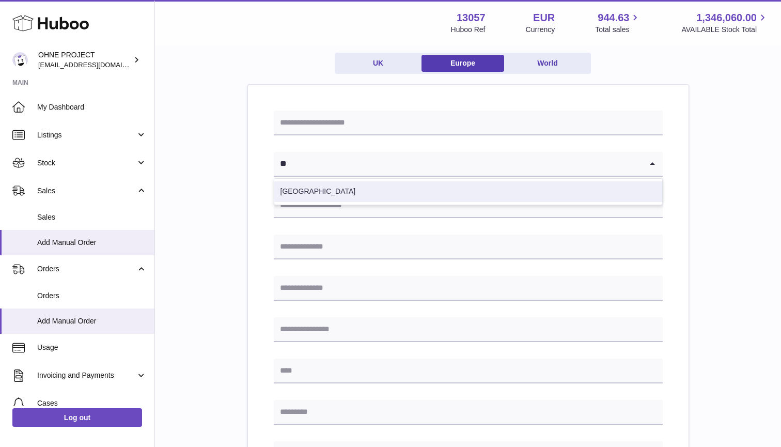
type input "**"
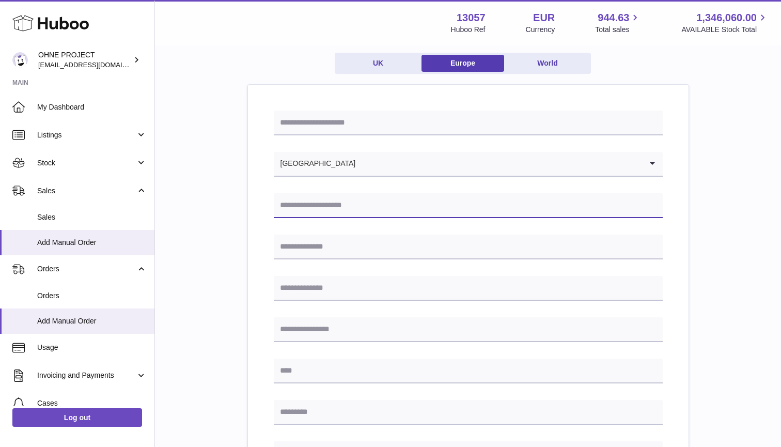
type input "*"
type input "**********"
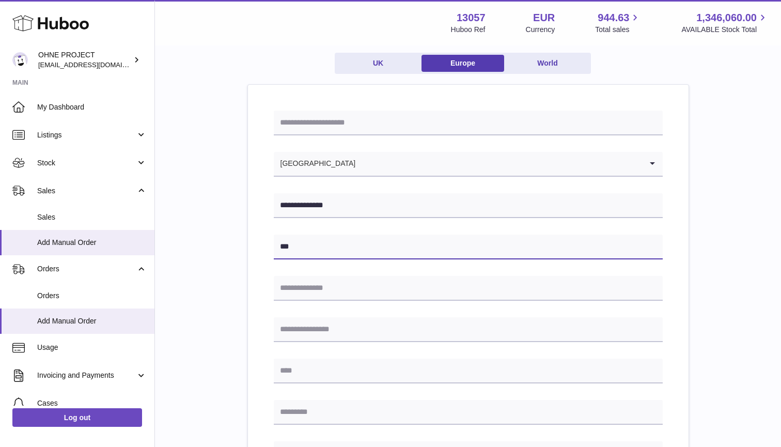
type input "***"
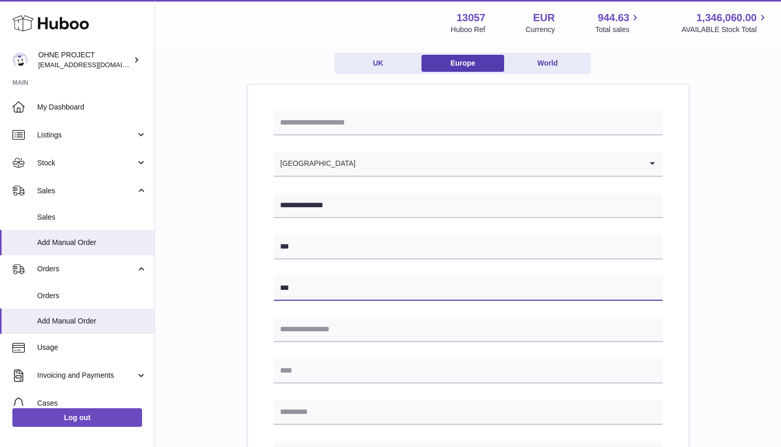
type input "***"
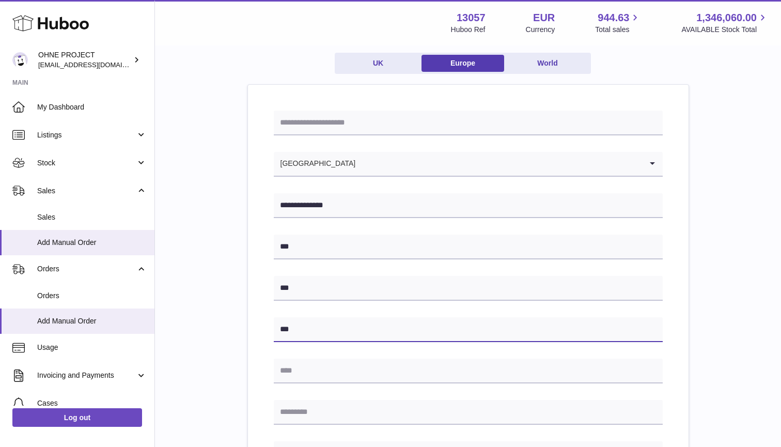
type input "***"
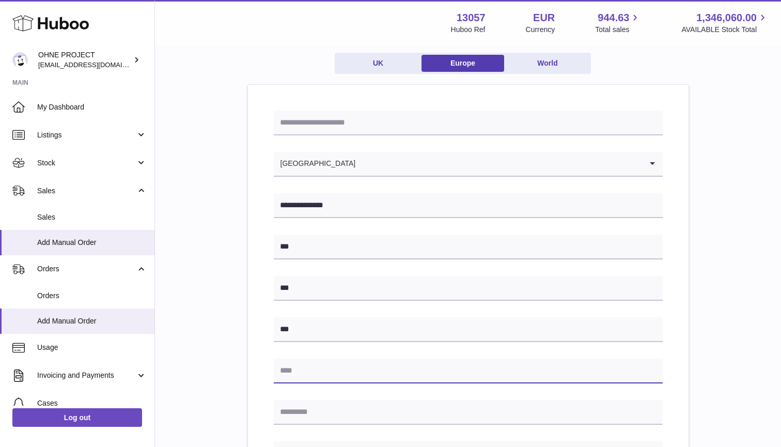
click at [308, 370] on input "text" at bounding box center [468, 370] width 389 height 25
type input "***"
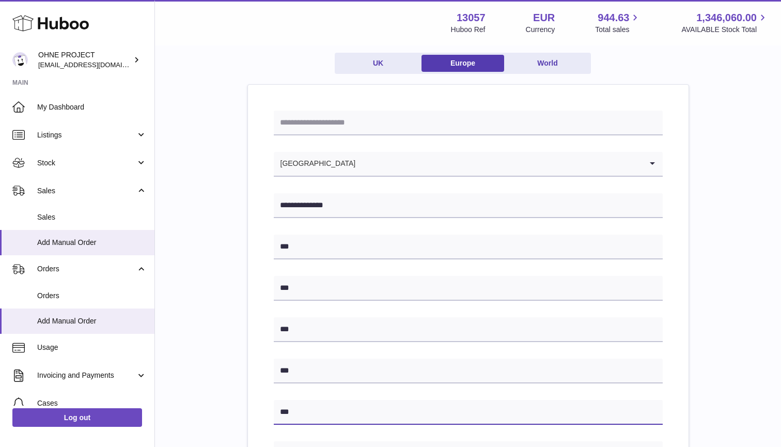
scroll to position [146, 0]
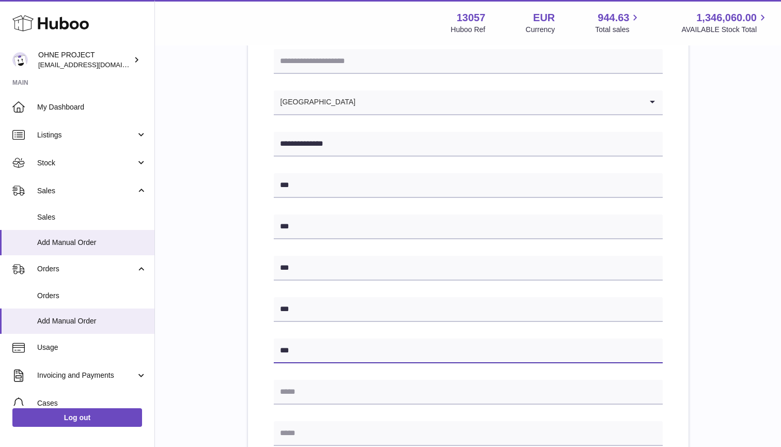
type input "***"
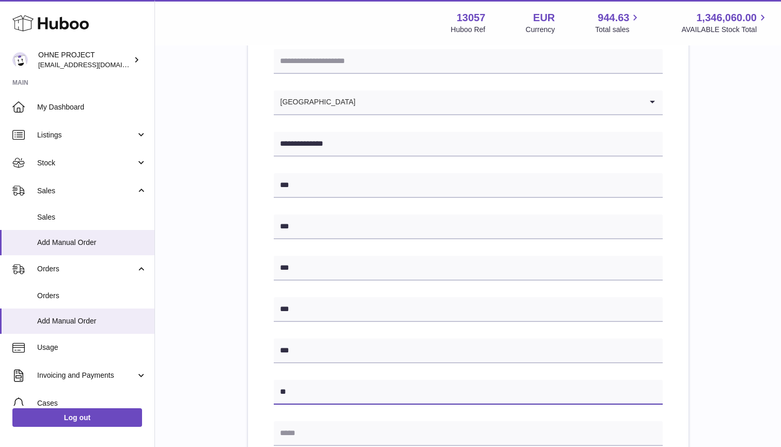
type input "**"
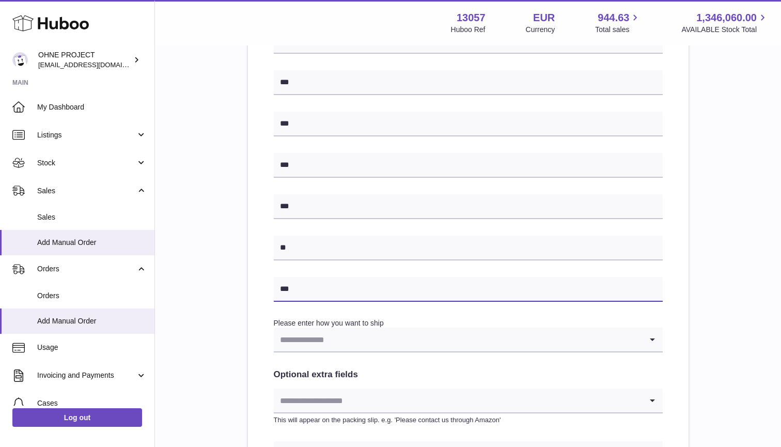
scroll to position [305, 0]
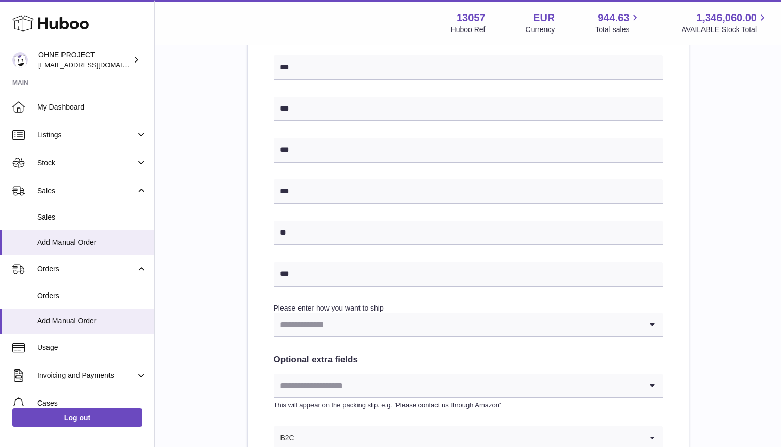
click at [310, 260] on div "**********" at bounding box center [468, 183] width 389 height 587
click at [309, 275] on input "***" at bounding box center [468, 274] width 389 height 25
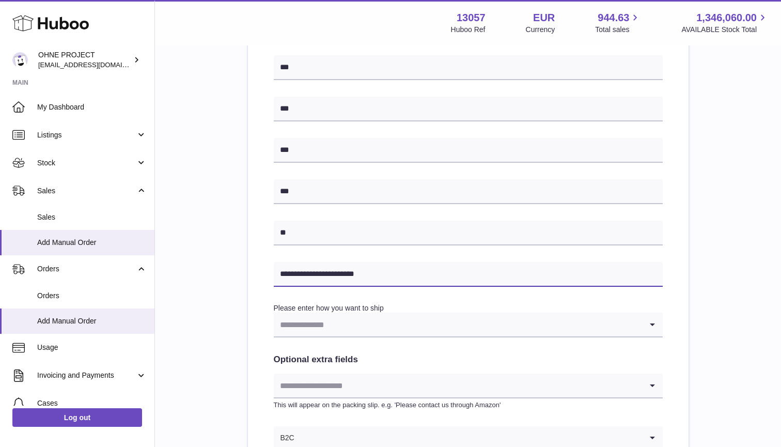
type input "**********"
click at [303, 317] on input "Search for option" at bounding box center [458, 325] width 368 height 24
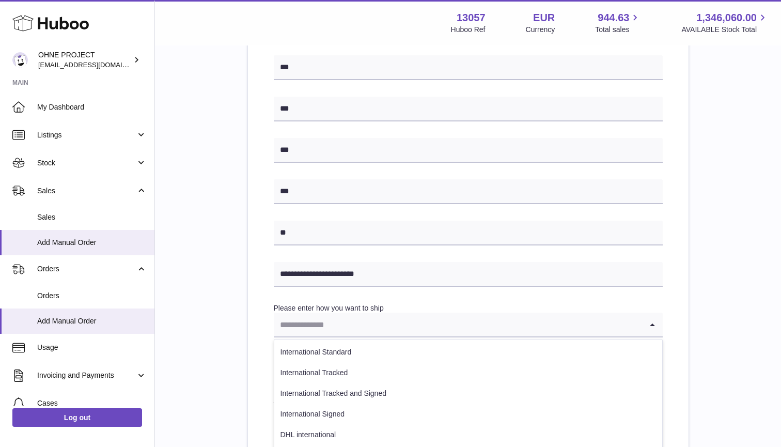
click at [253, 315] on div "**********" at bounding box center [468, 202] width 441 height 676
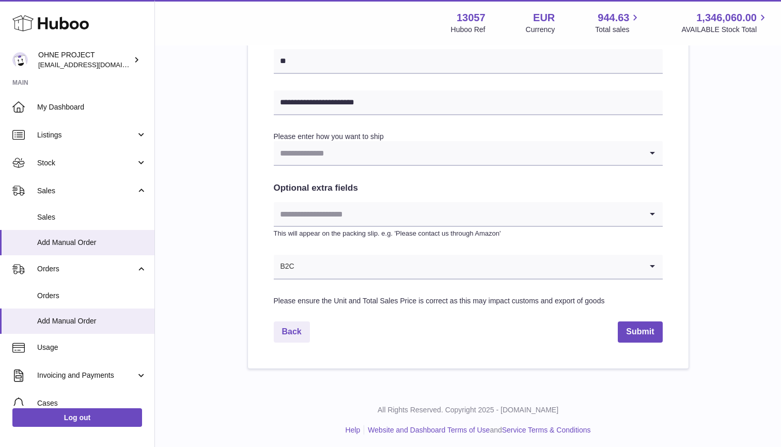
scroll to position [476, 0]
click at [324, 266] on input "Search for option" at bounding box center [468, 267] width 347 height 24
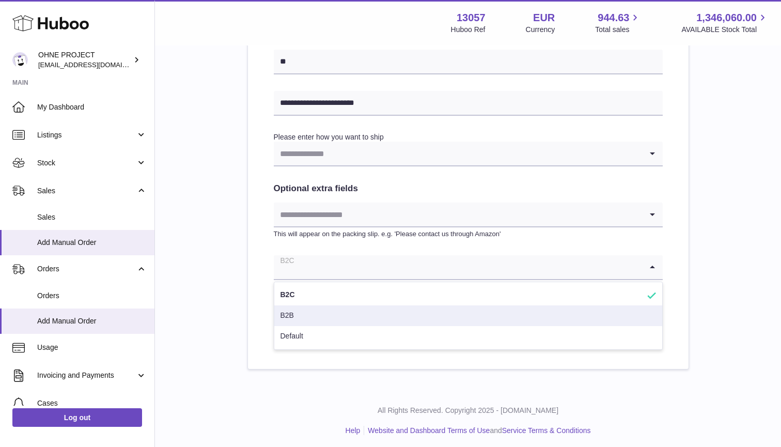
click at [304, 313] on li "B2B" at bounding box center [468, 315] width 388 height 21
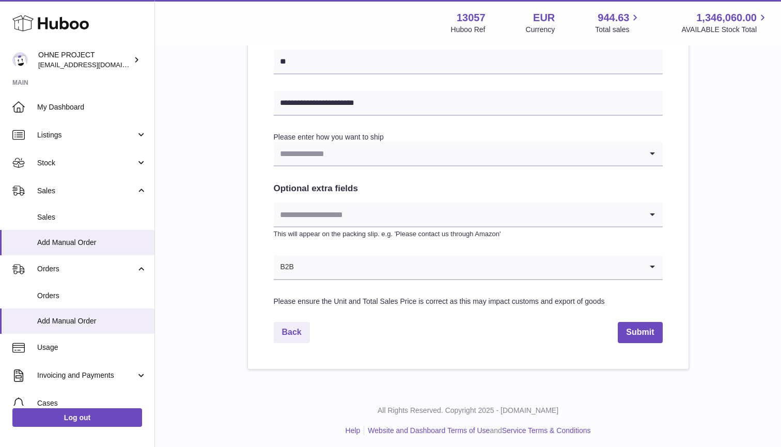
click at [329, 155] on input "Search for option" at bounding box center [458, 154] width 368 height 24
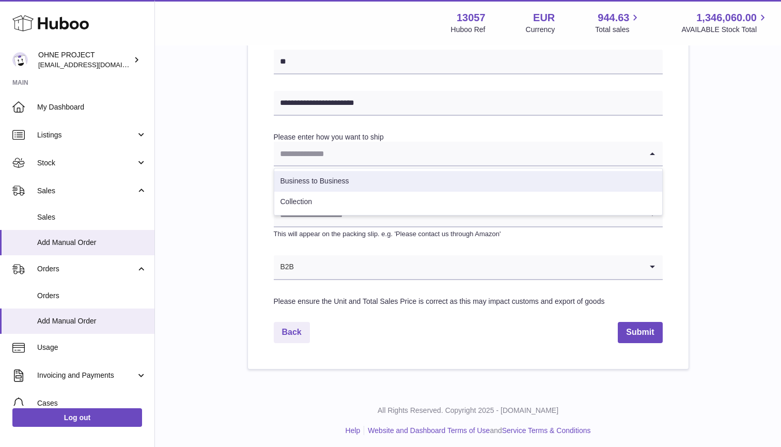
click at [324, 176] on li "Business to Business" at bounding box center [468, 181] width 388 height 21
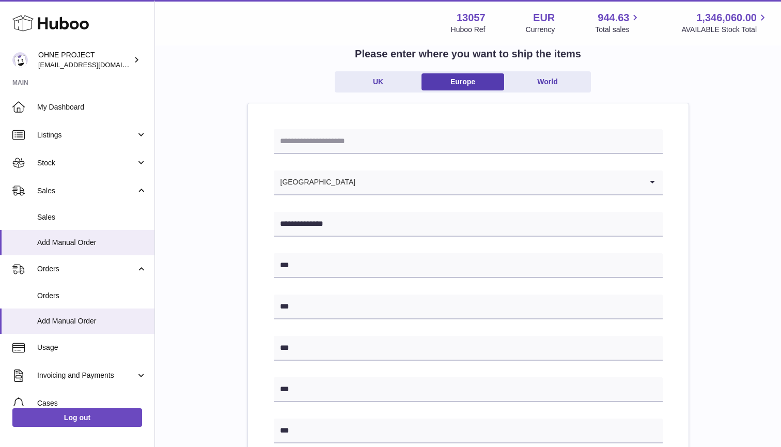
scroll to position [53, 0]
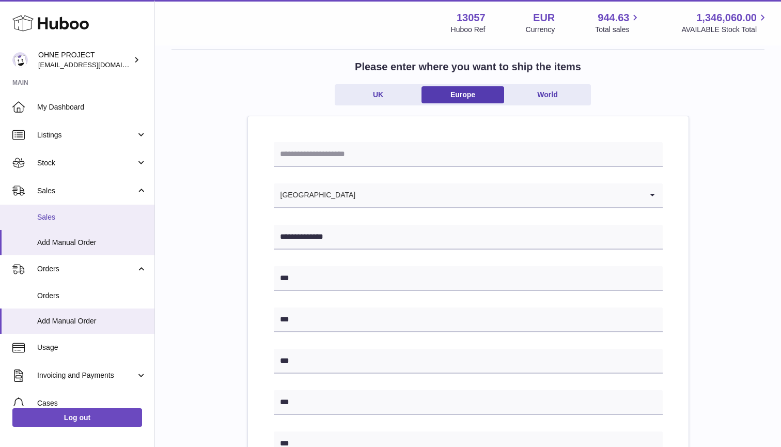
click at [54, 217] on span "Sales" at bounding box center [92, 217] width 110 height 10
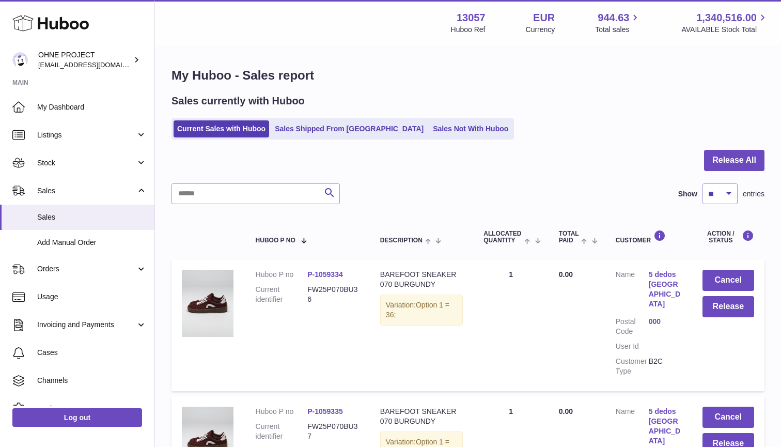
click at [754, 192] on span "entries" at bounding box center [754, 194] width 22 height 10
select select "***"
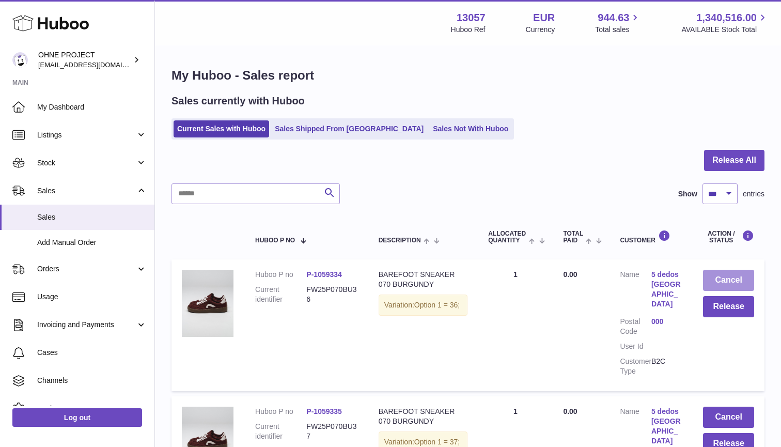
click at [723, 276] on button "Cancel" at bounding box center [728, 280] width 51 height 21
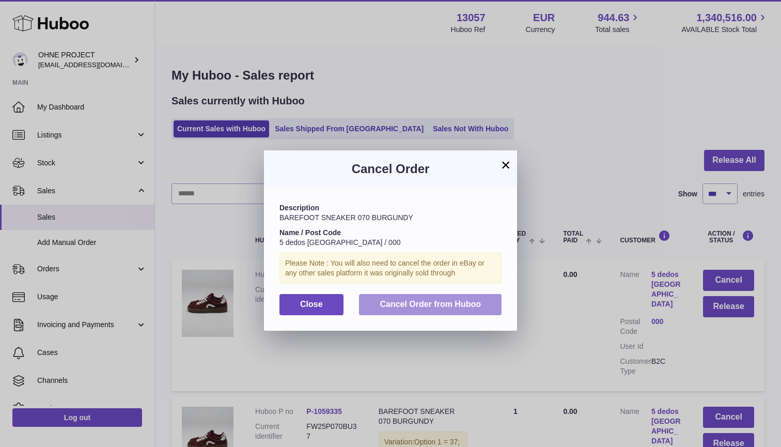
click at [473, 302] on span "Cancel Order from Huboo" at bounding box center [430, 304] width 101 height 9
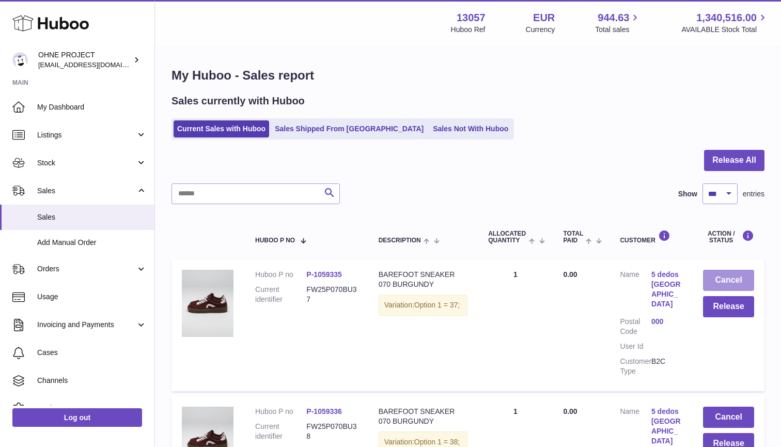
click at [731, 278] on button "Cancel" at bounding box center [728, 280] width 51 height 21
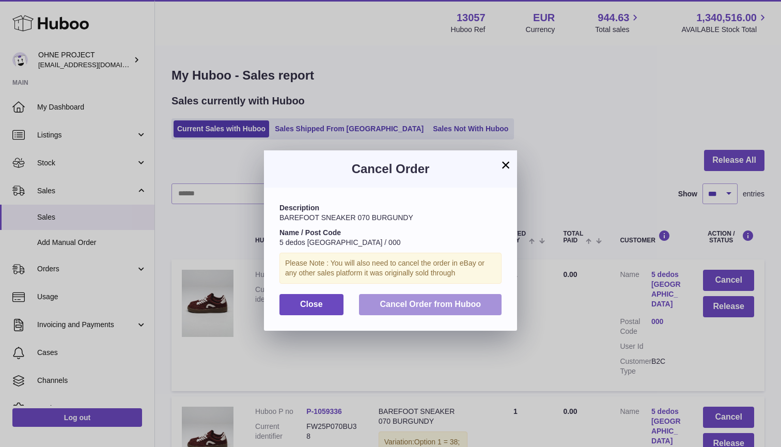
click at [493, 297] on button "Cancel Order from Huboo" at bounding box center [430, 304] width 143 height 21
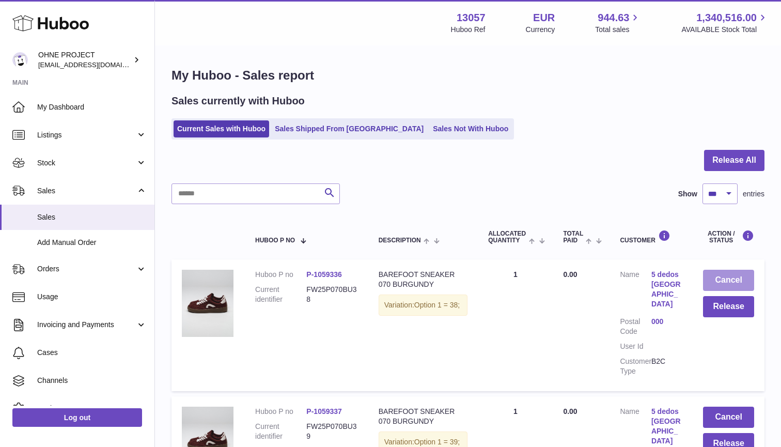
click at [728, 279] on button "Cancel" at bounding box center [728, 280] width 51 height 21
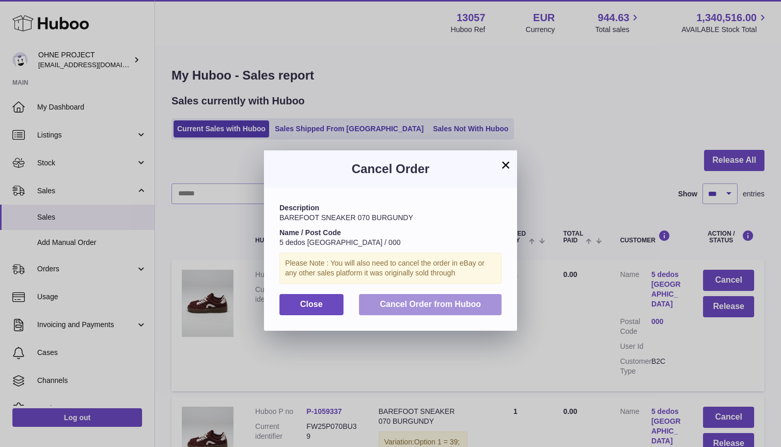
click at [459, 305] on span "Cancel Order from Huboo" at bounding box center [430, 304] width 101 height 9
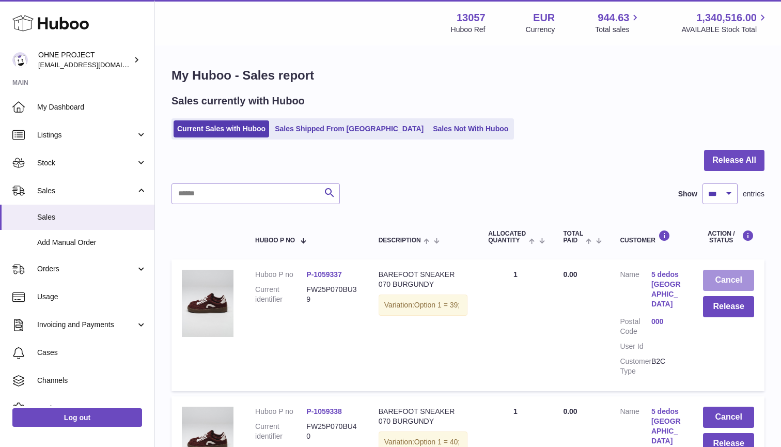
click at [719, 279] on button "Cancel" at bounding box center [728, 280] width 51 height 21
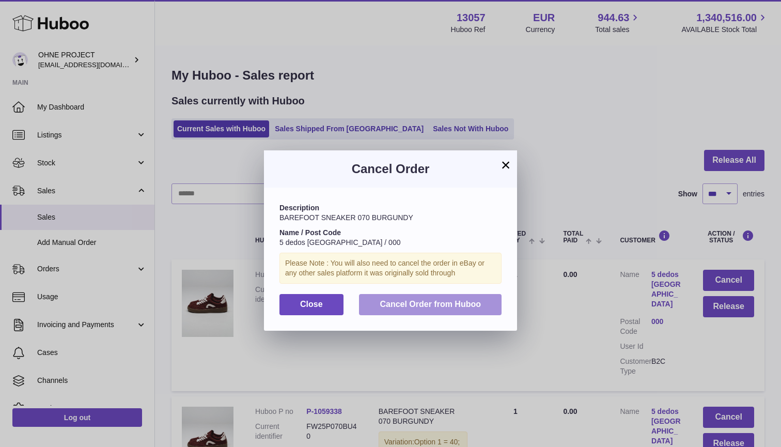
click at [443, 294] on button "Cancel Order from Huboo" at bounding box center [430, 304] width 143 height 21
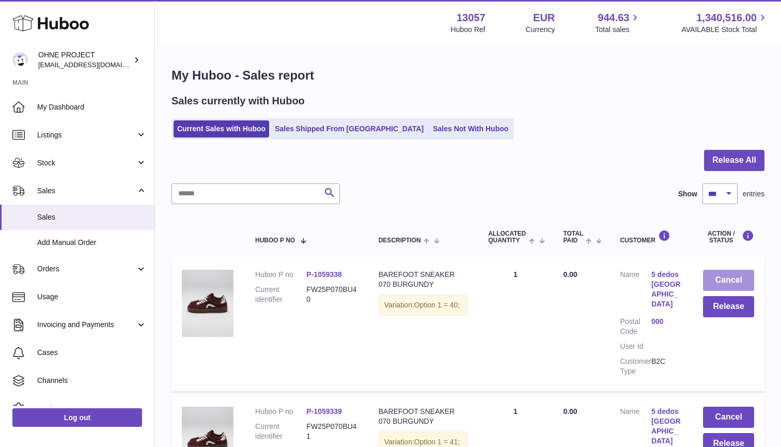
click at [732, 276] on button "Cancel" at bounding box center [728, 280] width 51 height 21
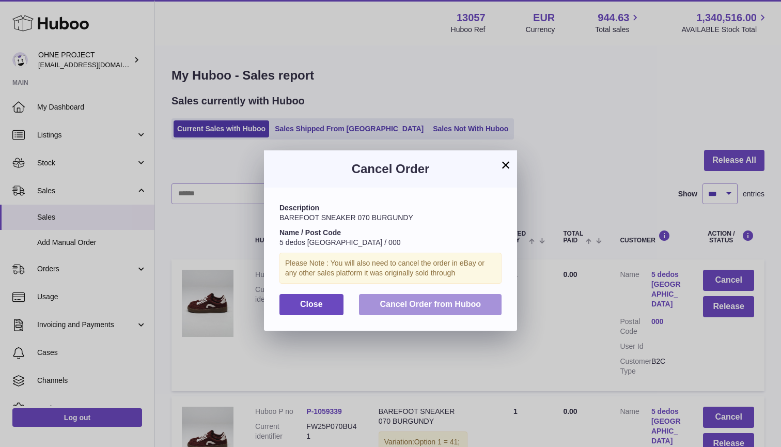
click at [469, 300] on span "Cancel Order from Huboo" at bounding box center [430, 304] width 101 height 9
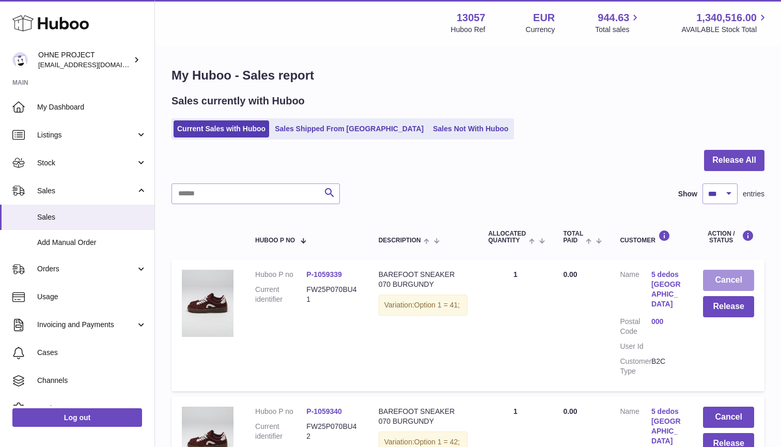
click at [732, 279] on button "Cancel" at bounding box center [728, 280] width 51 height 21
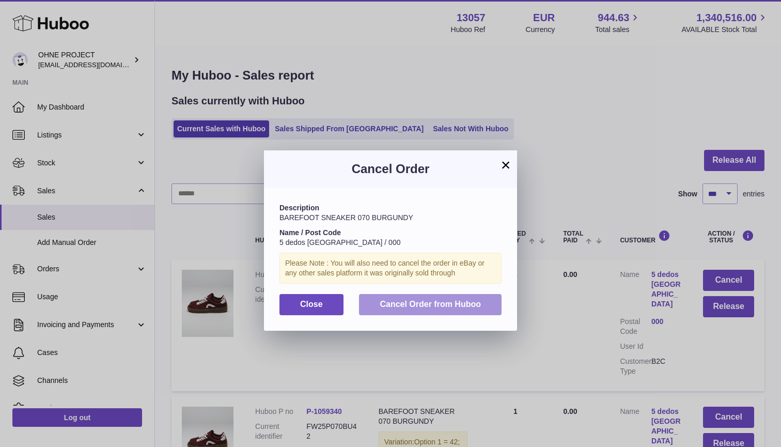
click at [472, 294] on button "Cancel Order from Huboo" at bounding box center [430, 304] width 143 height 21
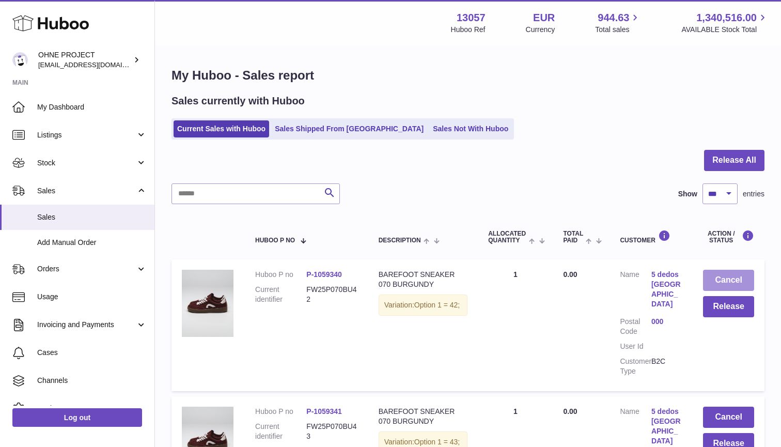
click at [732, 279] on button "Cancel" at bounding box center [728, 280] width 51 height 21
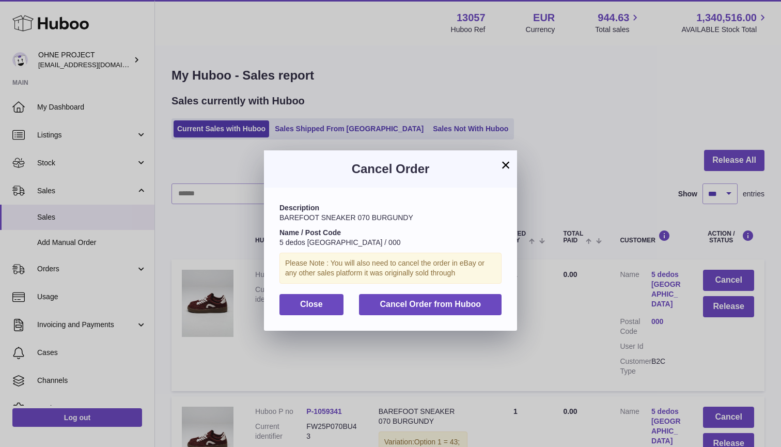
click at [485, 289] on div "Description BAREFOOT SNEAKER 070 BURGUNDY Name / Post Code 5 dedos BARCELONA / …" at bounding box center [390, 259] width 253 height 143
click at [483, 297] on button "Cancel Order from Huboo" at bounding box center [430, 304] width 143 height 21
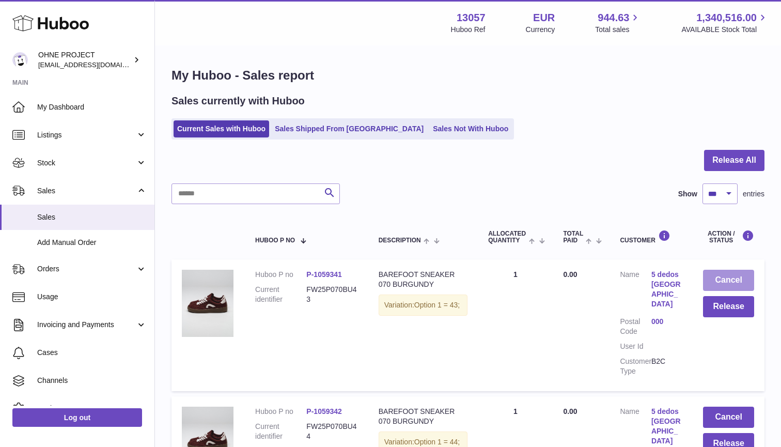
click at [736, 276] on button "Cancel" at bounding box center [728, 280] width 51 height 21
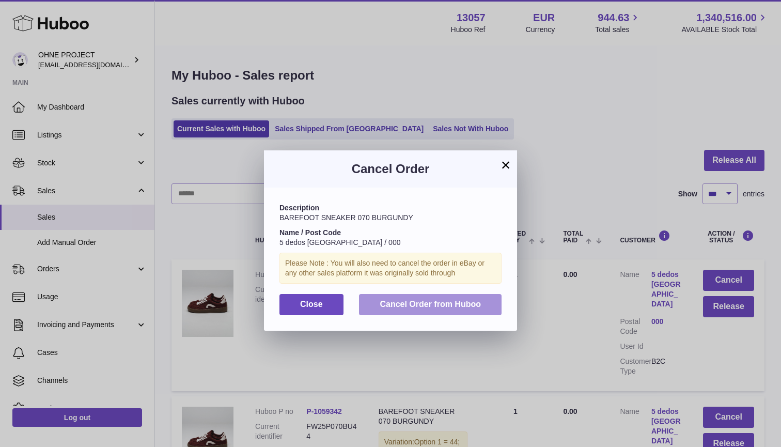
click at [495, 295] on button "Cancel Order from Huboo" at bounding box center [430, 304] width 143 height 21
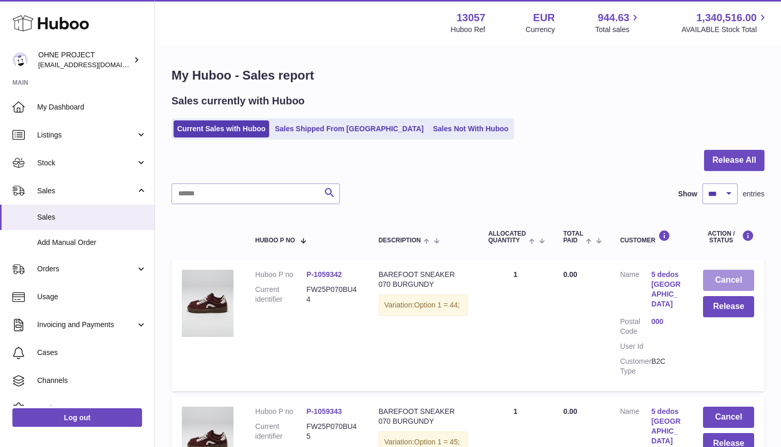
click at [714, 279] on button "Cancel" at bounding box center [728, 280] width 51 height 21
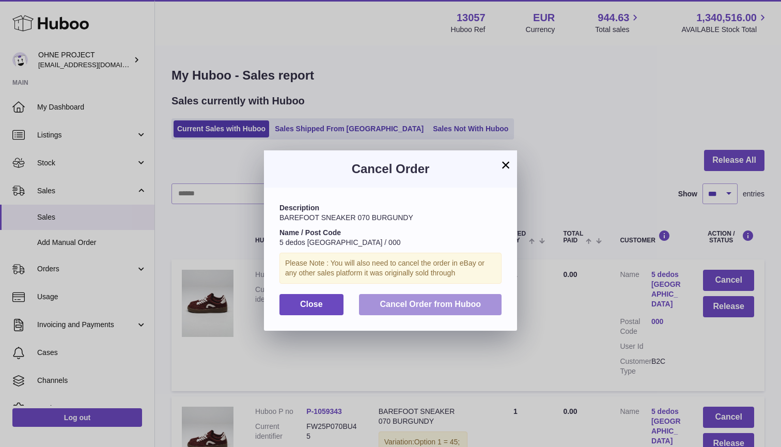
click at [482, 304] on button "Cancel Order from Huboo" at bounding box center [430, 304] width 143 height 21
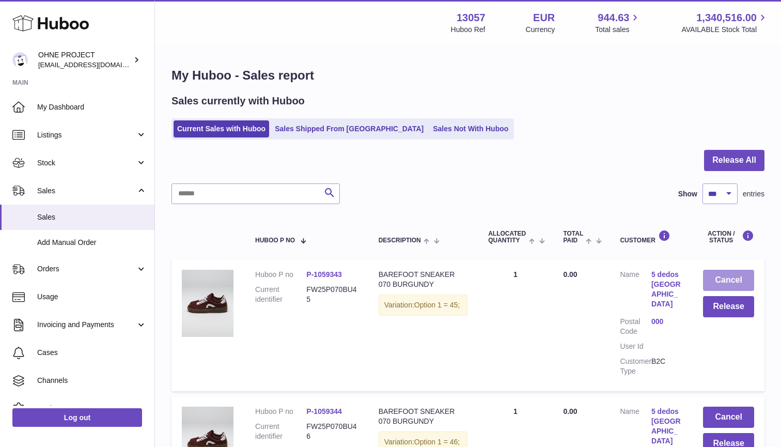
click at [742, 277] on button "Cancel" at bounding box center [728, 280] width 51 height 21
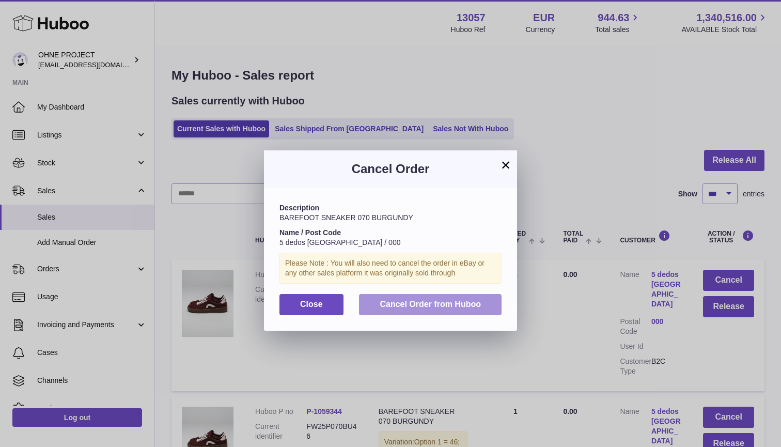
click at [472, 303] on span "Cancel Order from Huboo" at bounding box center [430, 304] width 101 height 9
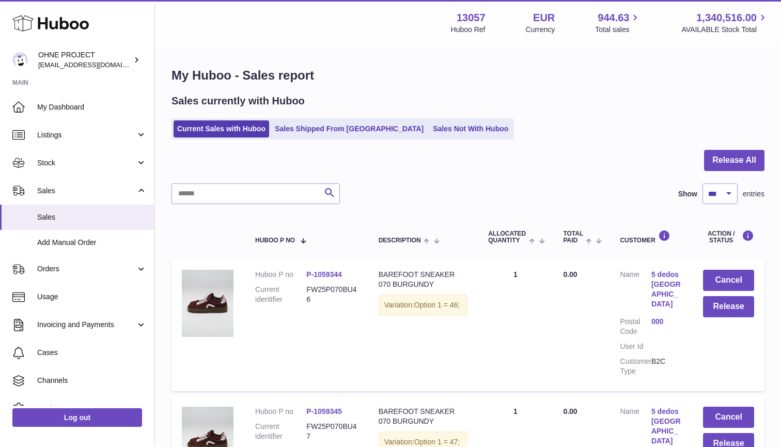
click at [737, 277] on button "Cancel" at bounding box center [728, 280] width 51 height 21
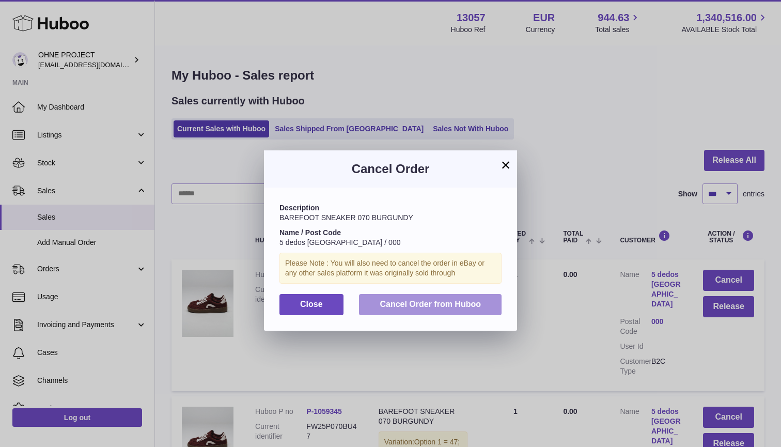
click at [473, 295] on button "Cancel Order from Huboo" at bounding box center [430, 304] width 143 height 21
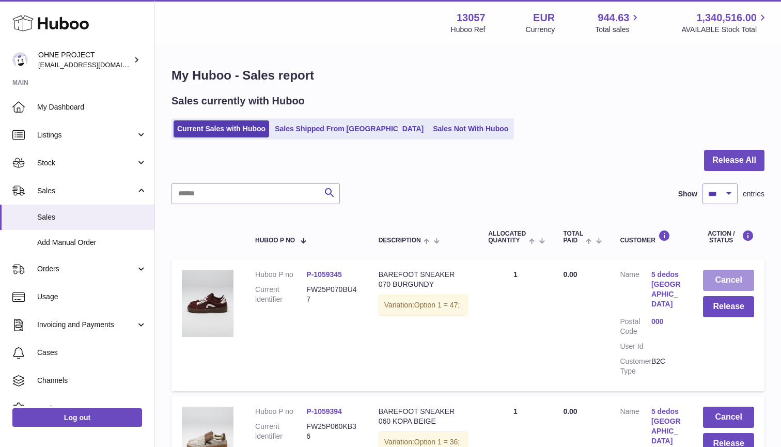
click at [734, 277] on button "Cancel" at bounding box center [728, 280] width 51 height 21
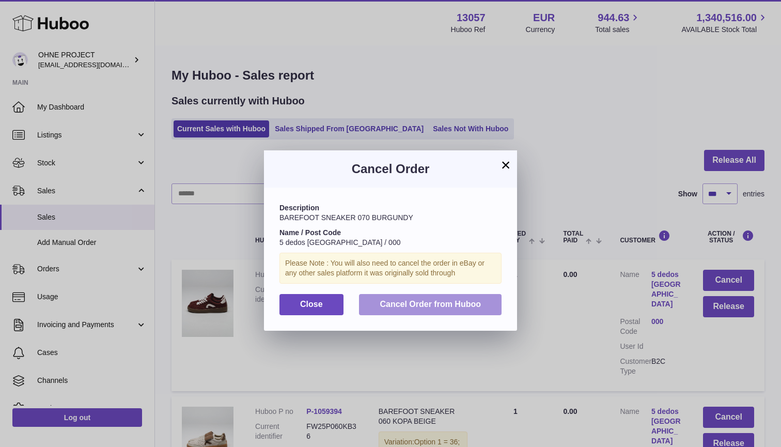
click at [465, 300] on span "Cancel Order from Huboo" at bounding box center [430, 304] width 101 height 9
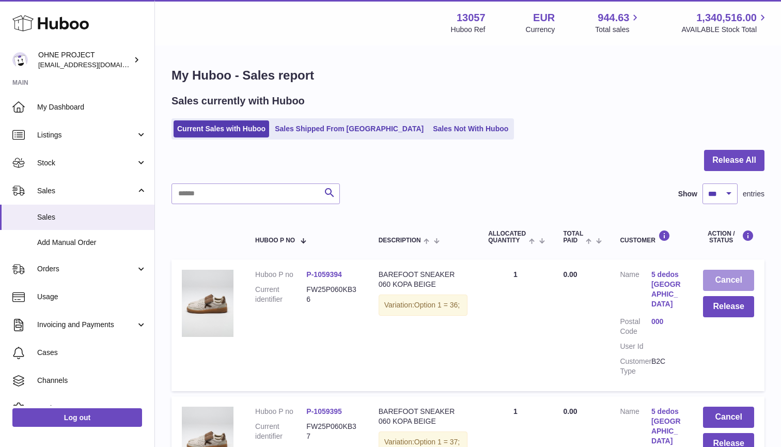
click at [731, 274] on button "Cancel" at bounding box center [728, 280] width 51 height 21
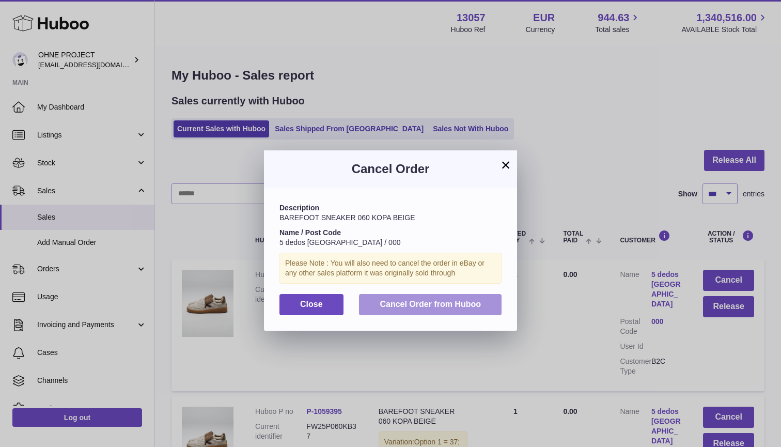
click at [476, 305] on span "Cancel Order from Huboo" at bounding box center [430, 304] width 101 height 9
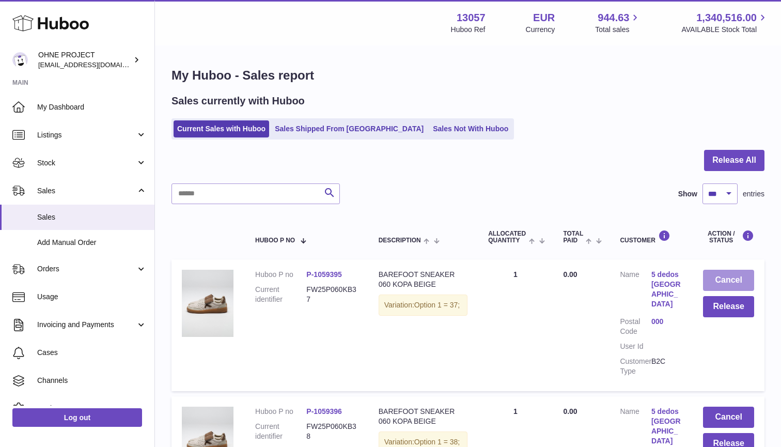
click at [734, 279] on button "Cancel" at bounding box center [728, 280] width 51 height 21
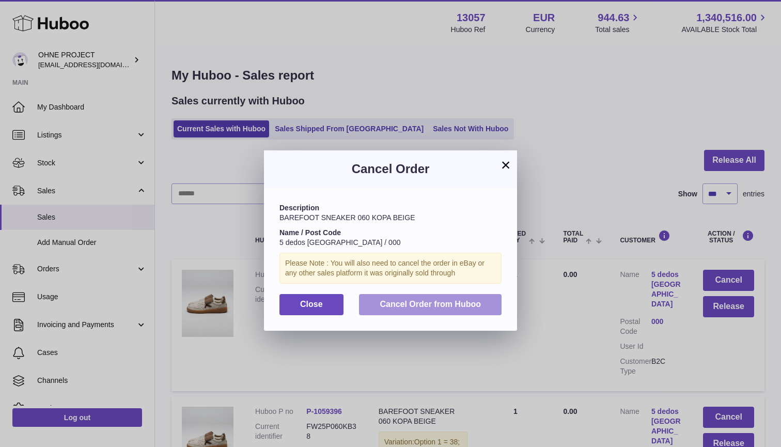
click at [481, 298] on button "Cancel Order from Huboo" at bounding box center [430, 304] width 143 height 21
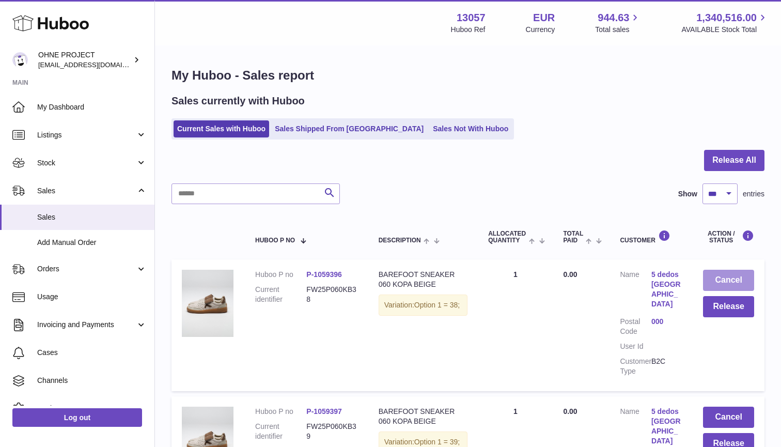
click at [736, 278] on button "Cancel" at bounding box center [728, 280] width 51 height 21
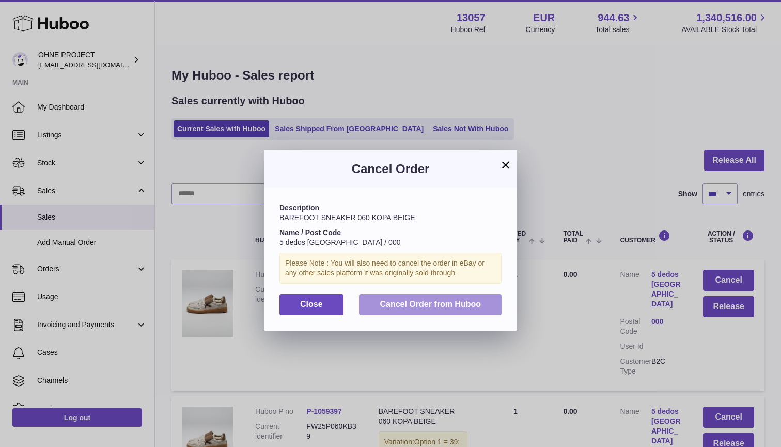
click at [441, 307] on button "Cancel Order from Huboo" at bounding box center [430, 304] width 143 height 21
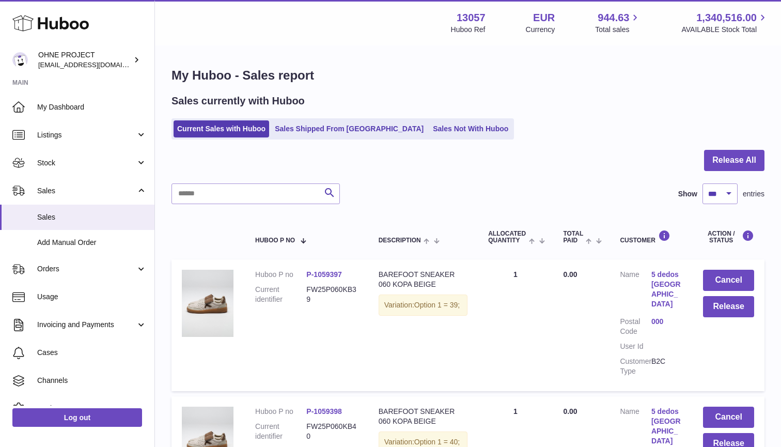
click at [739, 277] on button "Cancel" at bounding box center [728, 280] width 51 height 21
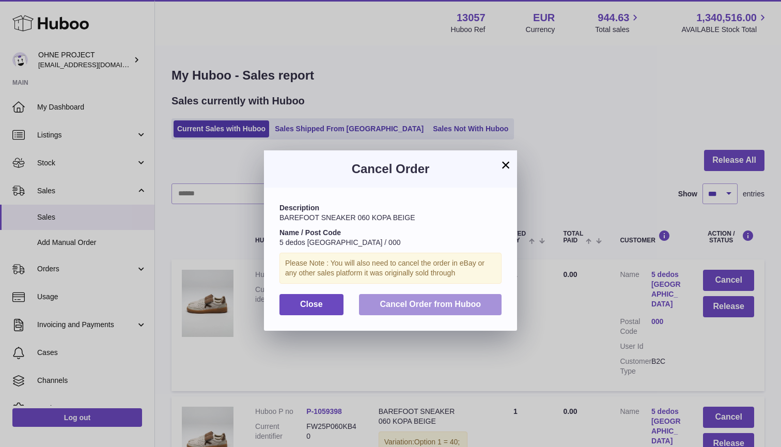
click at [455, 308] on button "Cancel Order from Huboo" at bounding box center [430, 304] width 143 height 21
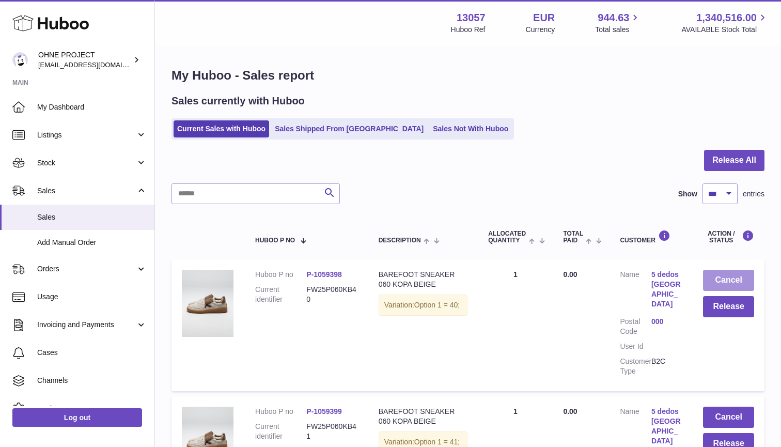
click at [732, 277] on button "Cancel" at bounding box center [728, 280] width 51 height 21
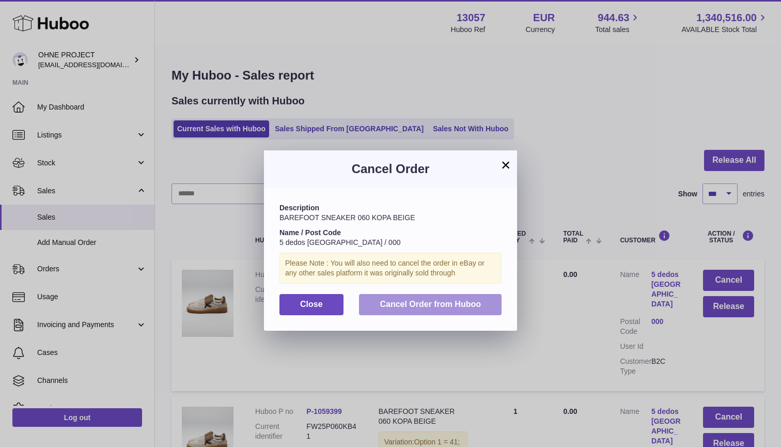
click at [480, 299] on button "Cancel Order from Huboo" at bounding box center [430, 304] width 143 height 21
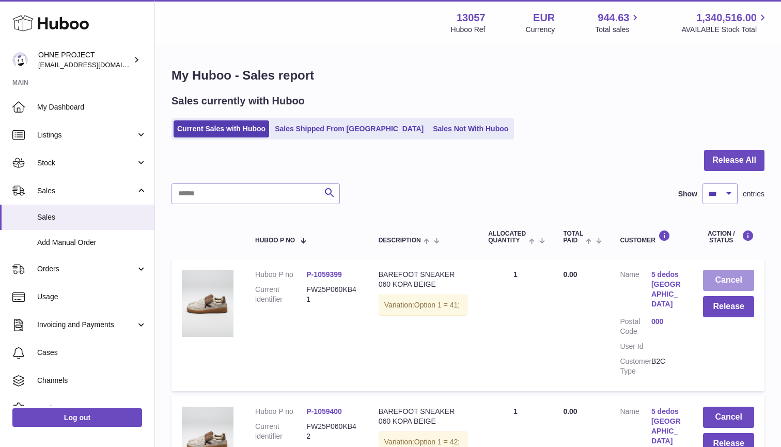
click at [733, 279] on button "Cancel" at bounding box center [728, 280] width 51 height 21
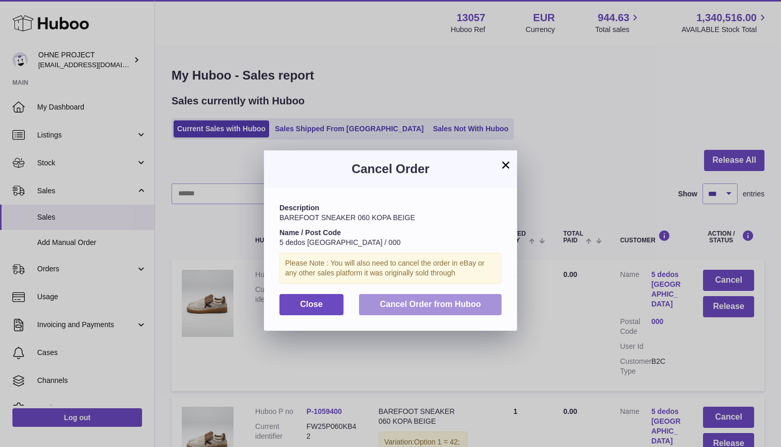
click at [455, 309] on button "Cancel Order from Huboo" at bounding box center [430, 304] width 143 height 21
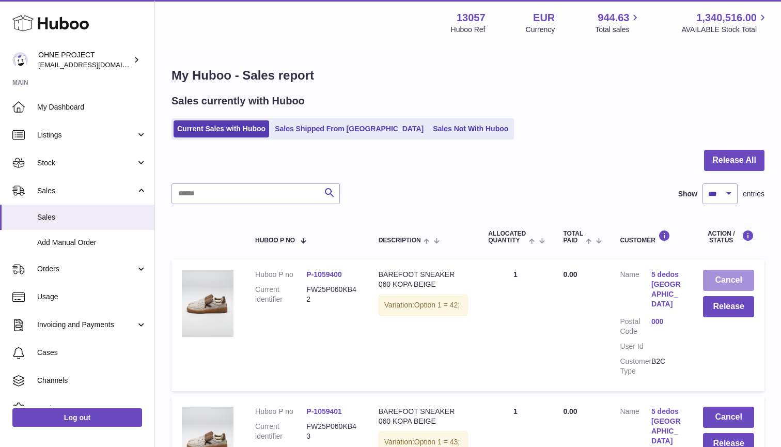
click at [736, 280] on button "Cancel" at bounding box center [728, 280] width 51 height 21
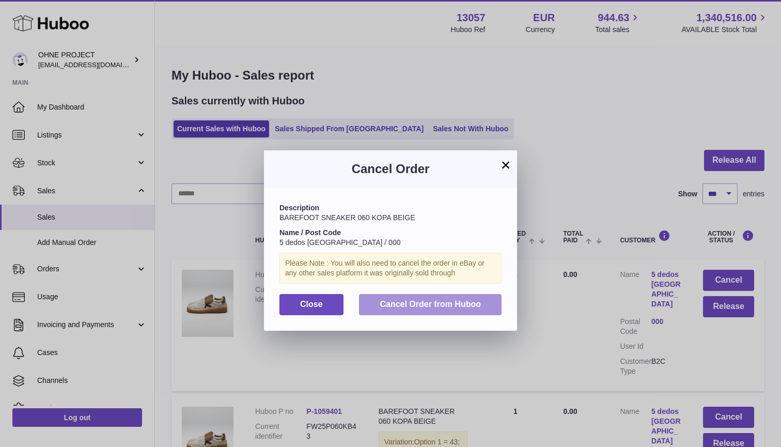
click at [473, 300] on span "Cancel Order from Huboo" at bounding box center [430, 304] width 101 height 9
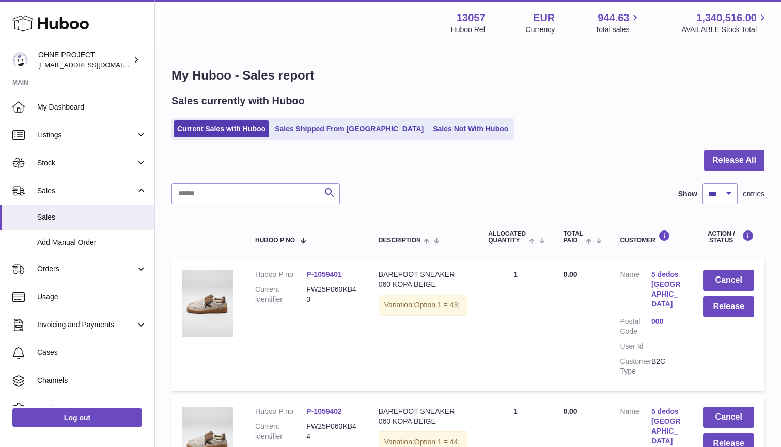
click at [738, 277] on button "Cancel" at bounding box center [728, 280] width 51 height 21
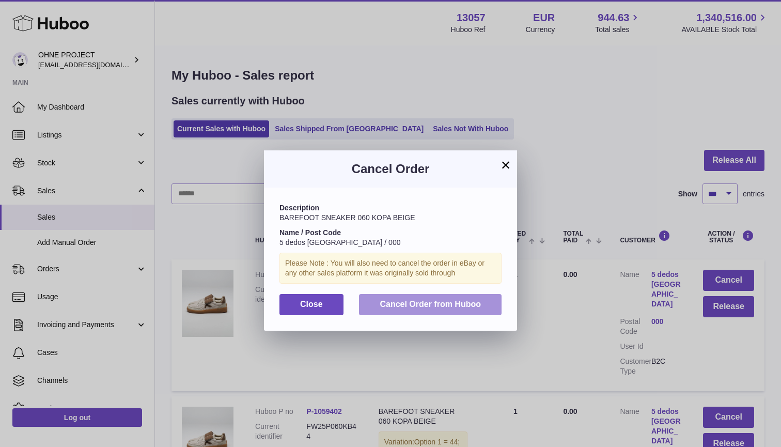
click at [483, 299] on button "Cancel Order from Huboo" at bounding box center [430, 304] width 143 height 21
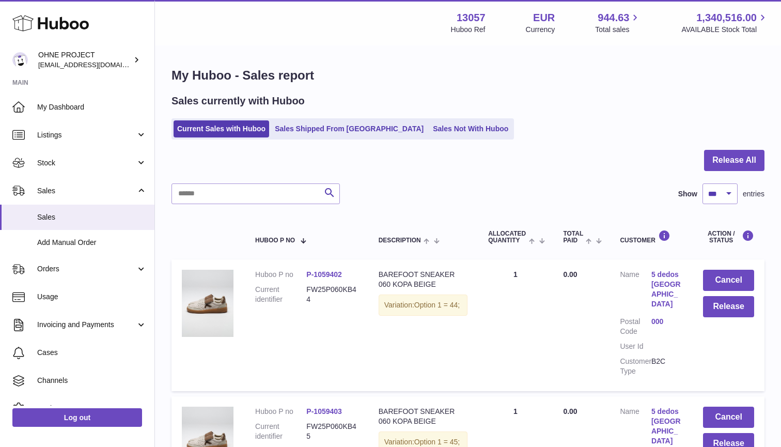
click at [734, 275] on button "Cancel" at bounding box center [728, 280] width 51 height 21
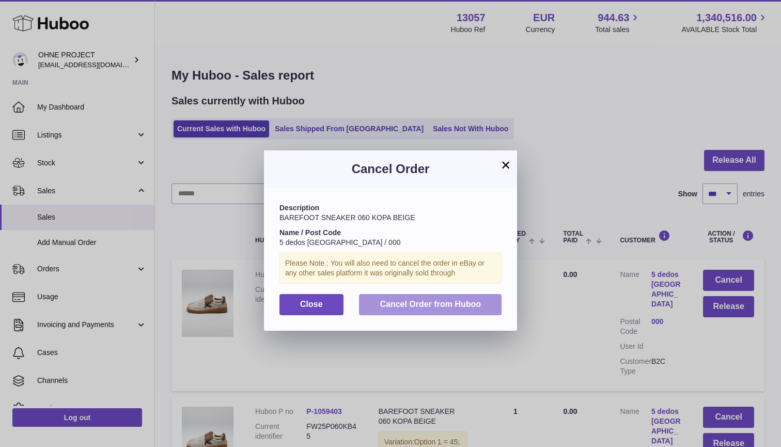
click at [471, 294] on button "Cancel Order from Huboo" at bounding box center [430, 304] width 143 height 21
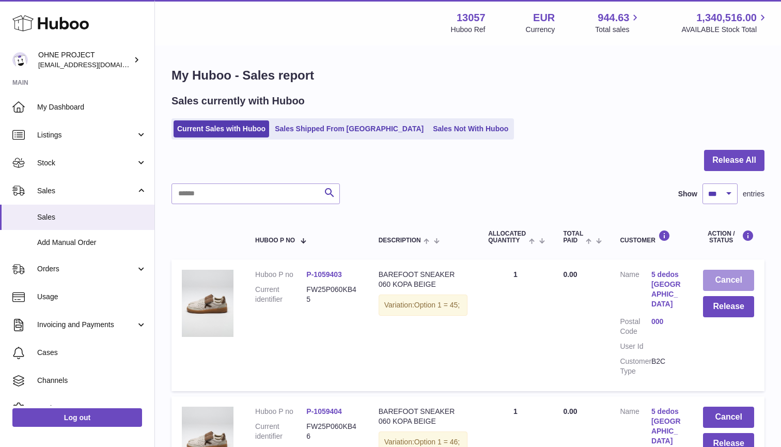
click at [735, 282] on button "Cancel" at bounding box center [728, 280] width 51 height 21
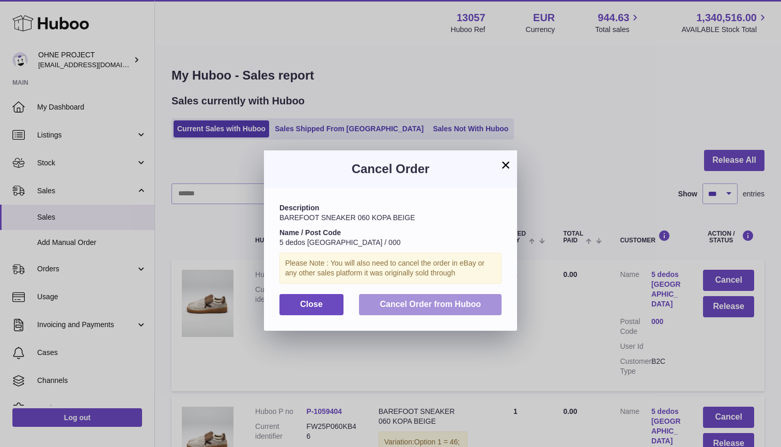
click at [481, 300] on button "Cancel Order from Huboo" at bounding box center [430, 304] width 143 height 21
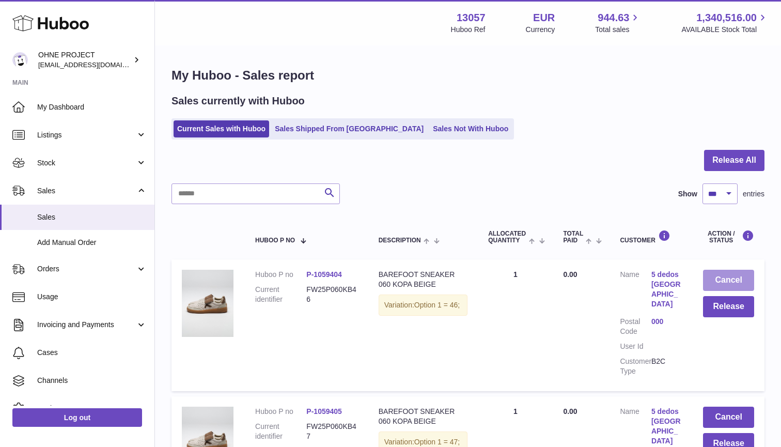
click at [735, 277] on button "Cancel" at bounding box center [728, 280] width 51 height 21
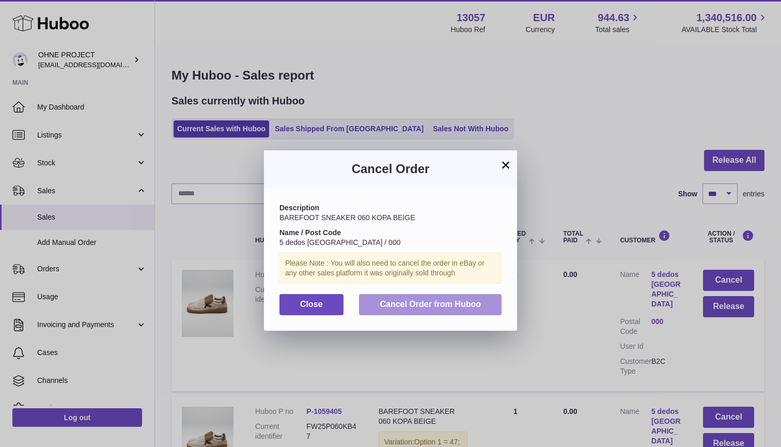
click at [490, 294] on button "Cancel Order from Huboo" at bounding box center [430, 304] width 143 height 21
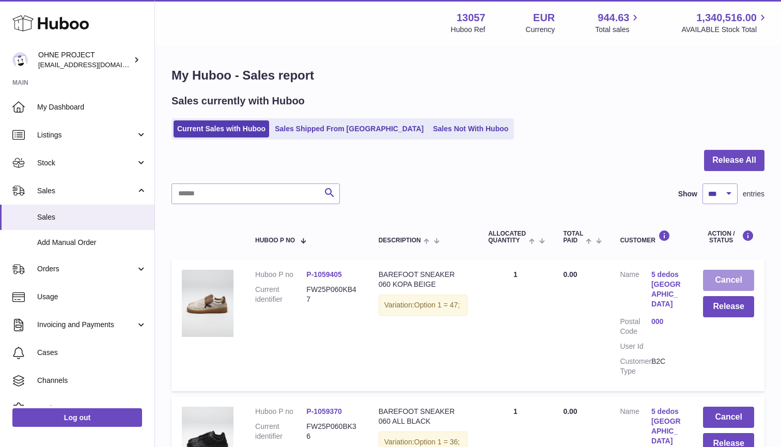
click at [750, 274] on button "Cancel" at bounding box center [728, 280] width 51 height 21
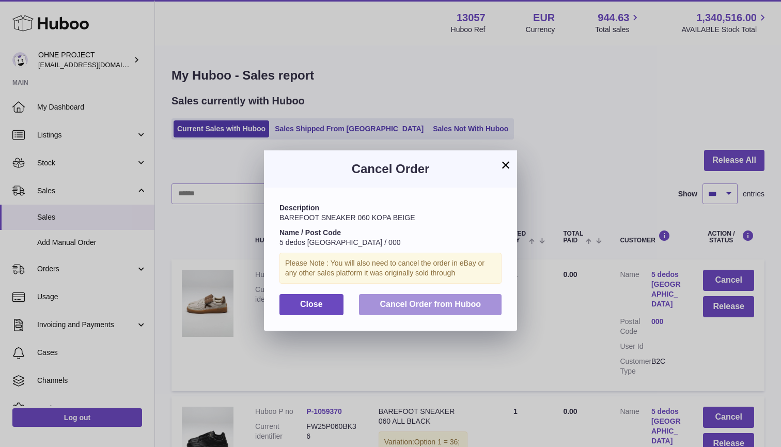
click at [465, 301] on span "Cancel Order from Huboo" at bounding box center [430, 304] width 101 height 9
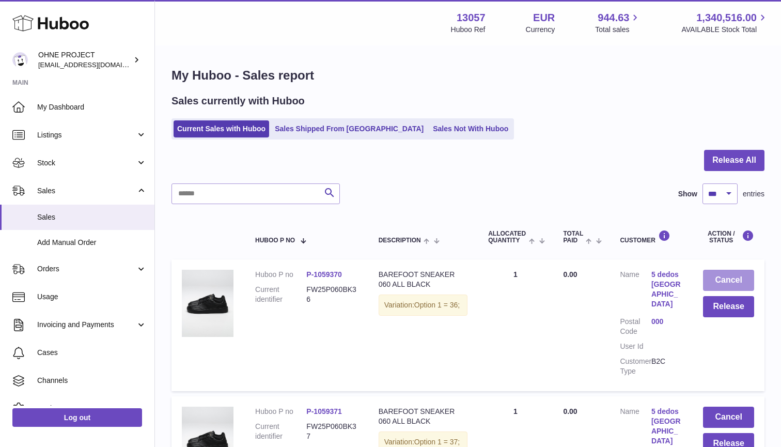
click at [743, 276] on button "Cancel" at bounding box center [728, 280] width 51 height 21
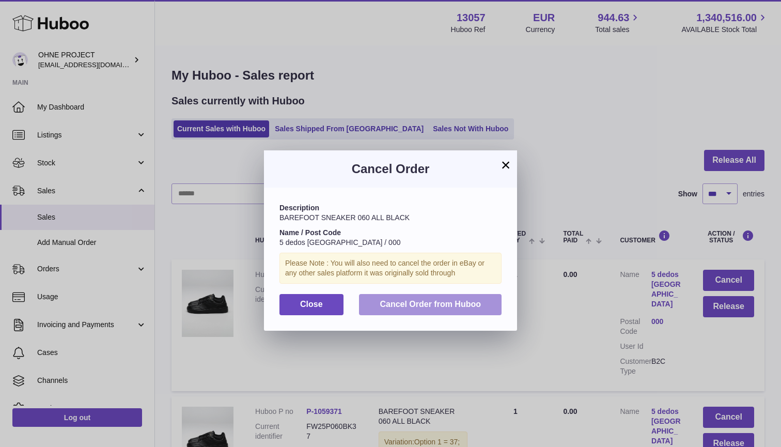
click at [456, 306] on button "Cancel Order from Huboo" at bounding box center [430, 304] width 143 height 21
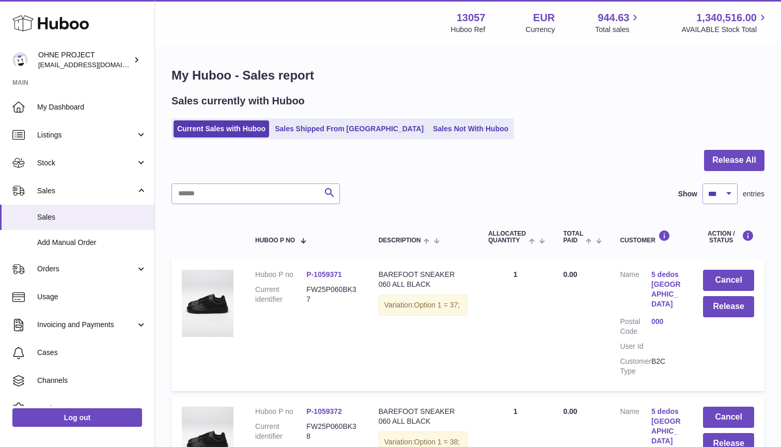
click at [734, 278] on button "Cancel" at bounding box center [728, 280] width 51 height 21
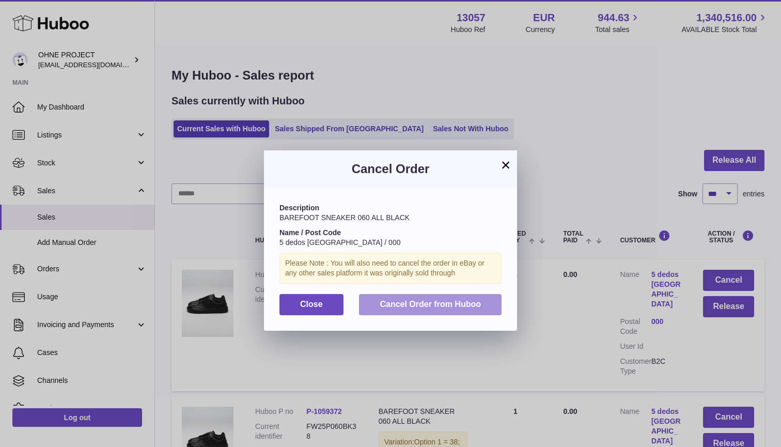
click at [457, 305] on span "Cancel Order from Huboo" at bounding box center [430, 304] width 101 height 9
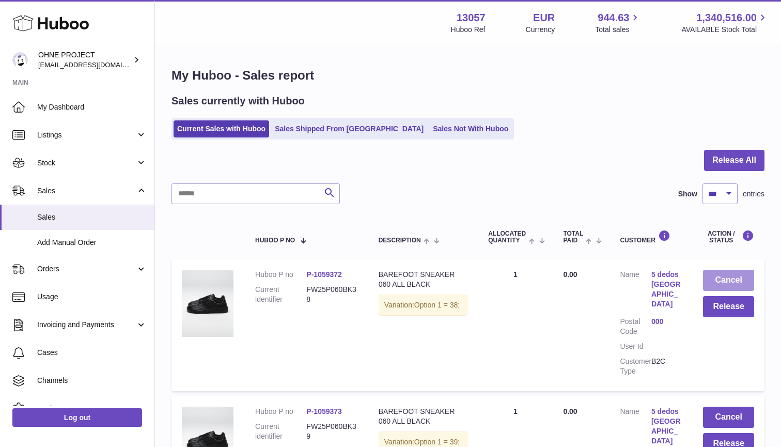
click at [734, 280] on button "Cancel" at bounding box center [728, 280] width 51 height 21
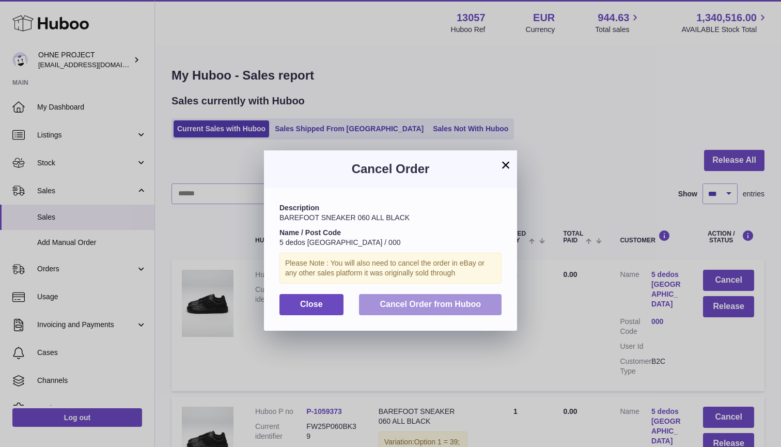
click at [493, 301] on button "Cancel Order from Huboo" at bounding box center [430, 304] width 143 height 21
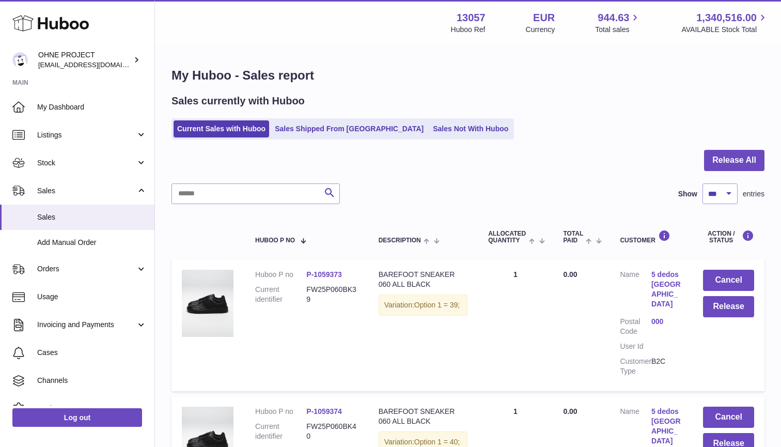
click at [738, 281] on button "Cancel" at bounding box center [728, 280] width 51 height 21
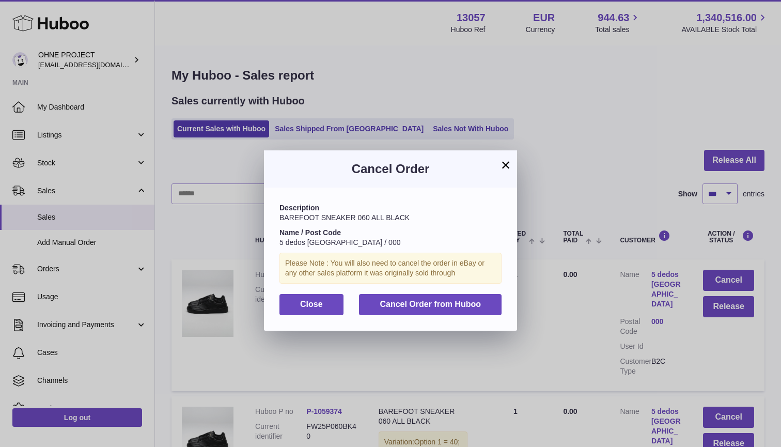
click at [457, 316] on div "Description BAREFOOT SNEAKER 060 ALL BLACK Name / Post Code 5 dedos BARCELONA /…" at bounding box center [390, 259] width 253 height 143
click at [465, 300] on span "Cancel Order from Huboo" at bounding box center [430, 304] width 101 height 9
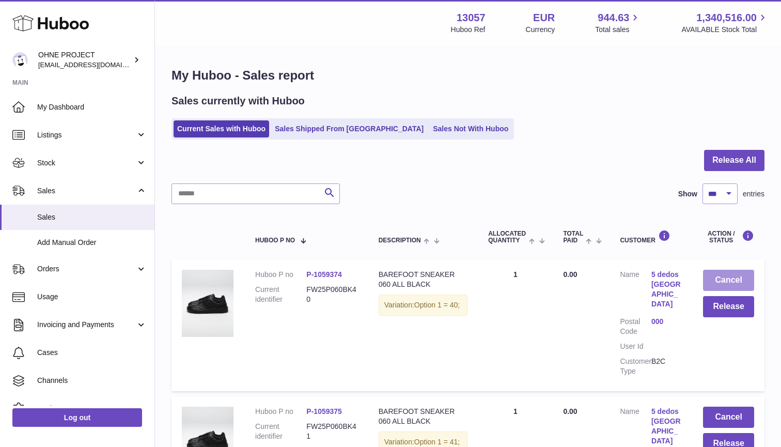
click at [734, 279] on button "Cancel" at bounding box center [728, 280] width 51 height 21
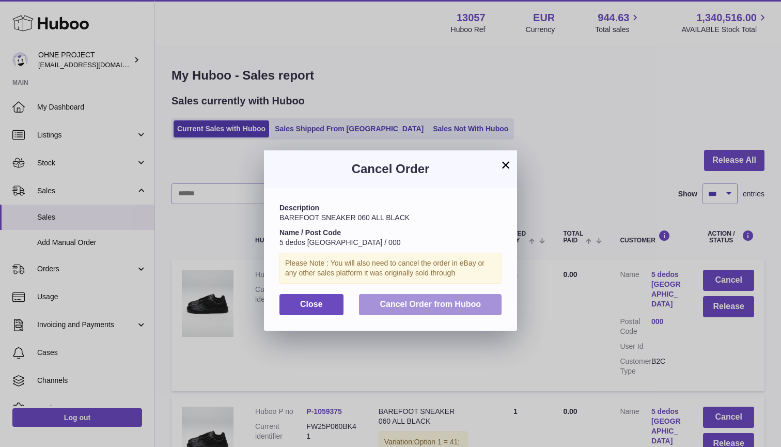
click at [476, 300] on span "Cancel Order from Huboo" at bounding box center [430, 304] width 101 height 9
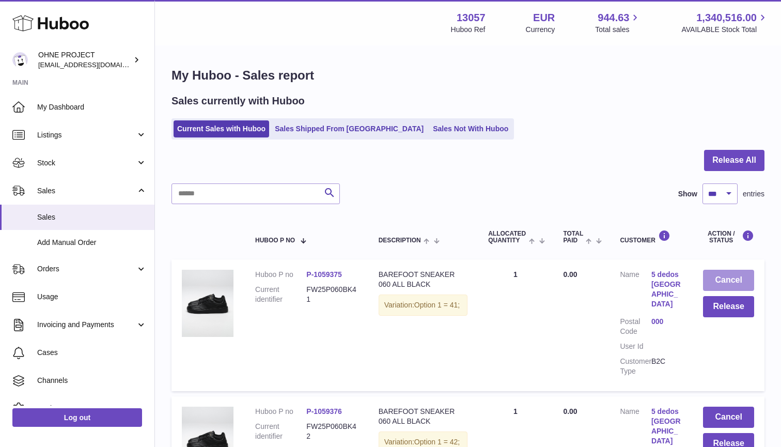
click at [727, 277] on button "Cancel" at bounding box center [728, 280] width 51 height 21
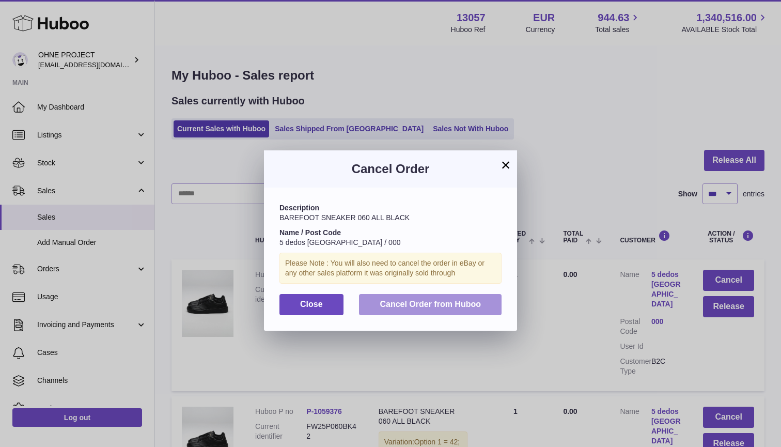
click at [470, 306] on button "Cancel Order from Huboo" at bounding box center [430, 304] width 143 height 21
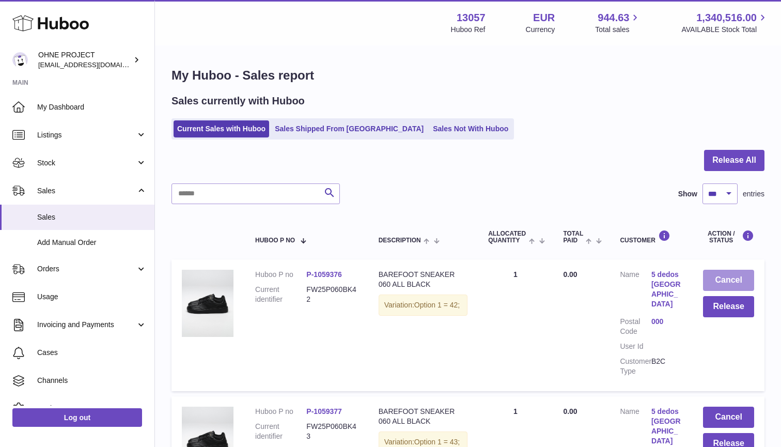
click at [741, 278] on button "Cancel" at bounding box center [728, 280] width 51 height 21
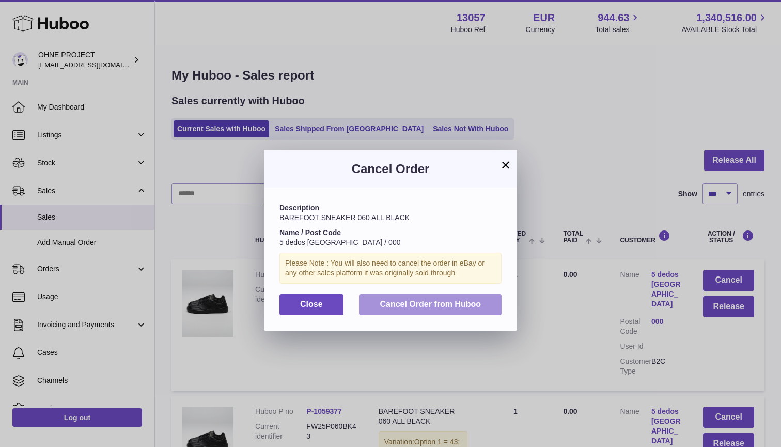
click at [459, 304] on span "Cancel Order from Huboo" at bounding box center [430, 304] width 101 height 9
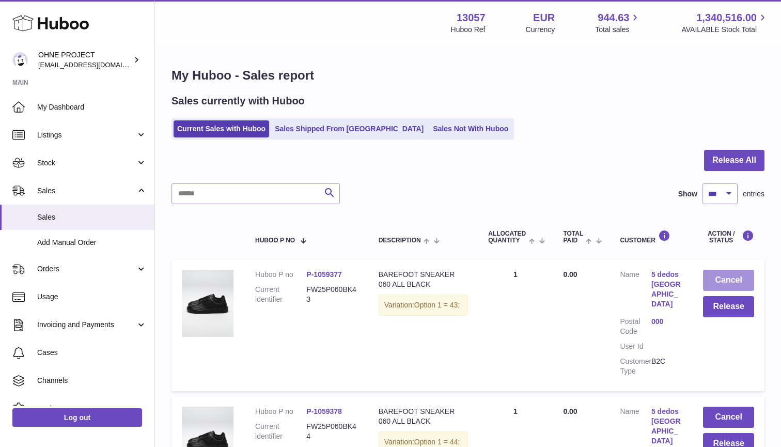
click at [731, 278] on button "Cancel" at bounding box center [728, 280] width 51 height 21
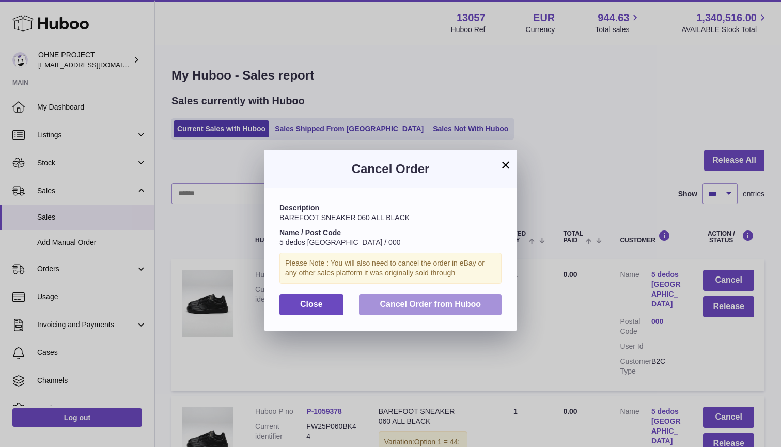
click at [470, 294] on button "Cancel Order from Huboo" at bounding box center [430, 304] width 143 height 21
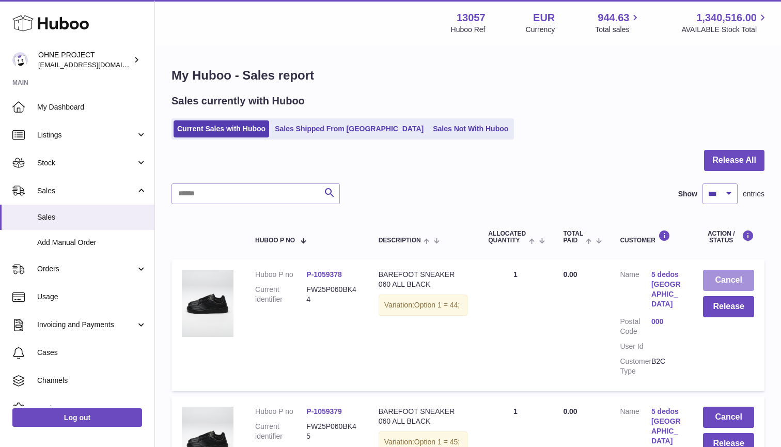
click at [733, 280] on button "Cancel" at bounding box center [728, 280] width 51 height 21
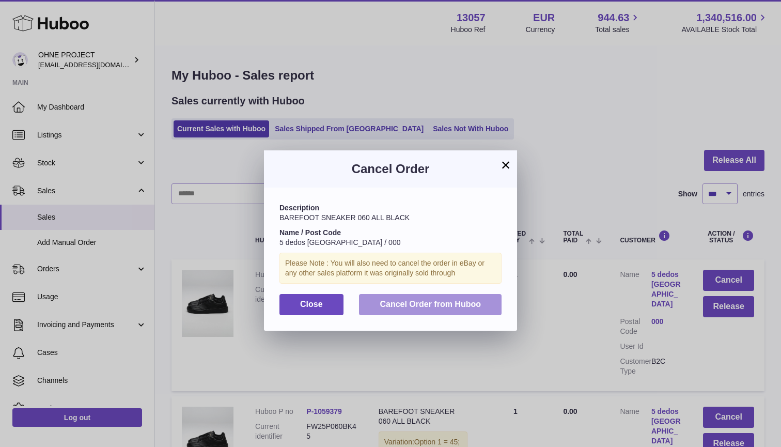
click at [455, 294] on button "Cancel Order from Huboo" at bounding box center [430, 304] width 143 height 21
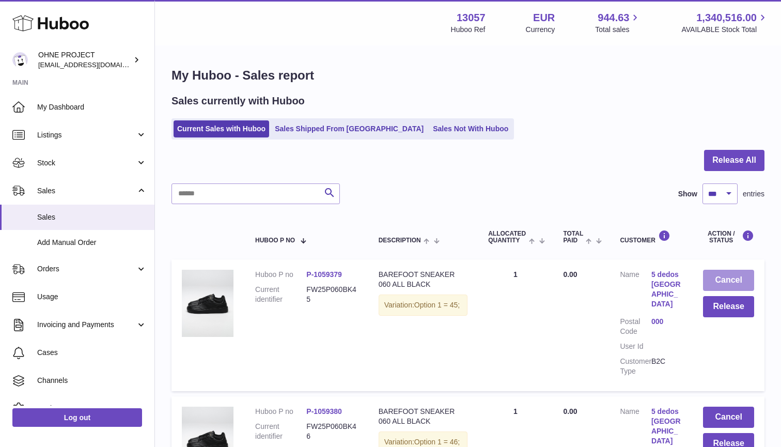
click at [732, 278] on button "Cancel" at bounding box center [728, 280] width 51 height 21
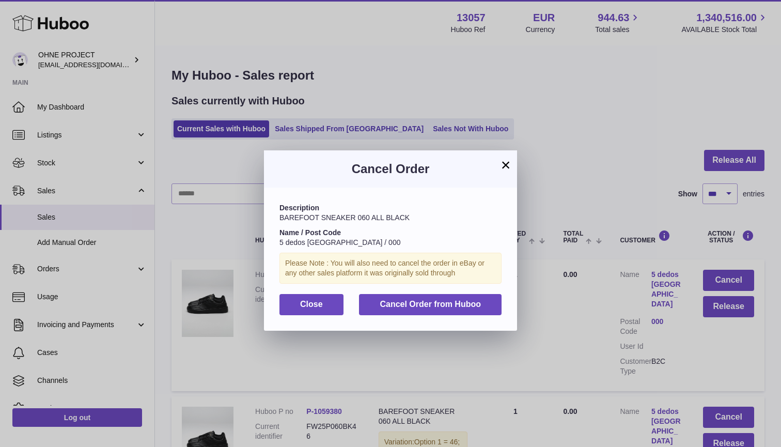
click at [473, 287] on div "Description BAREFOOT SNEAKER 060 ALL BLACK Name / Post Code 5 dedos BARCELONA /…" at bounding box center [390, 259] width 253 height 143
click at [472, 294] on button "Cancel Order from Huboo" at bounding box center [430, 304] width 143 height 21
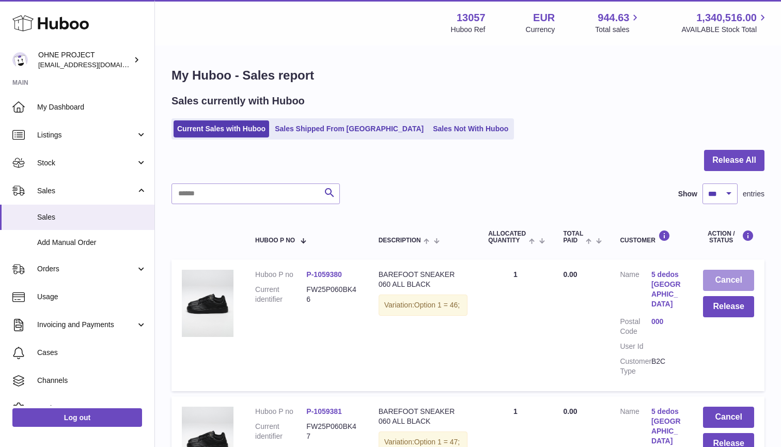
click at [734, 275] on button "Cancel" at bounding box center [728, 280] width 51 height 21
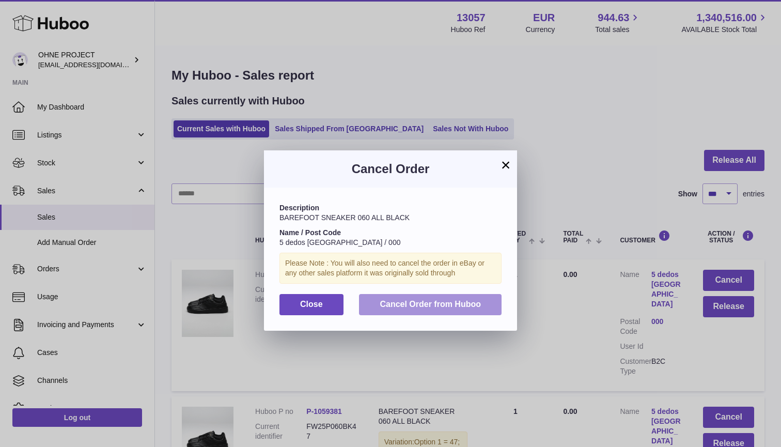
click at [496, 297] on button "Cancel Order from Huboo" at bounding box center [430, 304] width 143 height 21
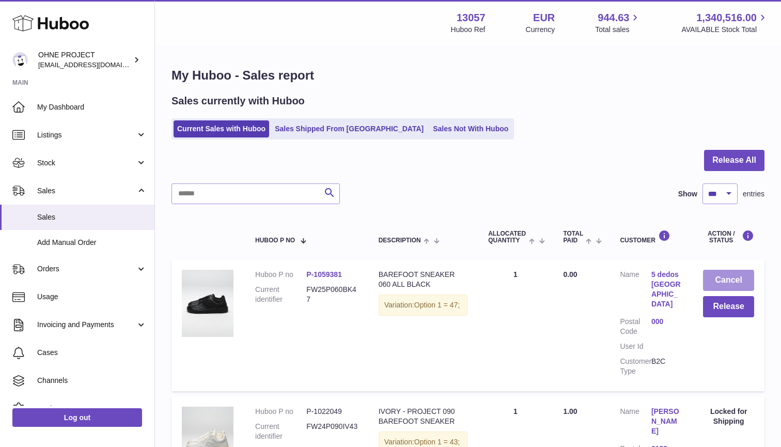
click at [735, 274] on button "Cancel" at bounding box center [728, 280] width 51 height 21
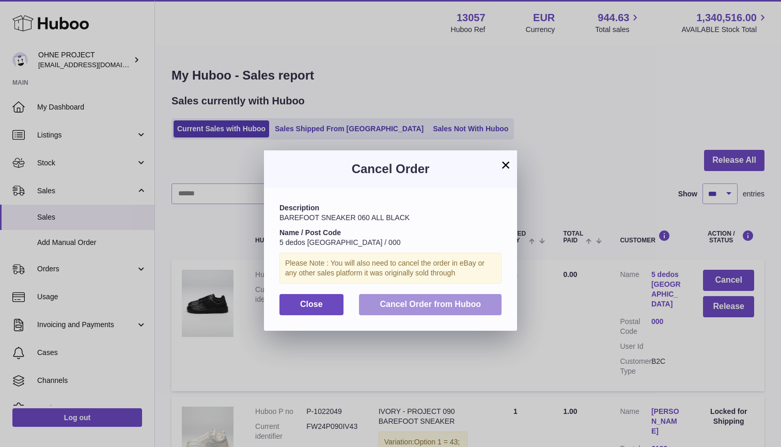
click at [470, 300] on span "Cancel Order from Huboo" at bounding box center [430, 304] width 101 height 9
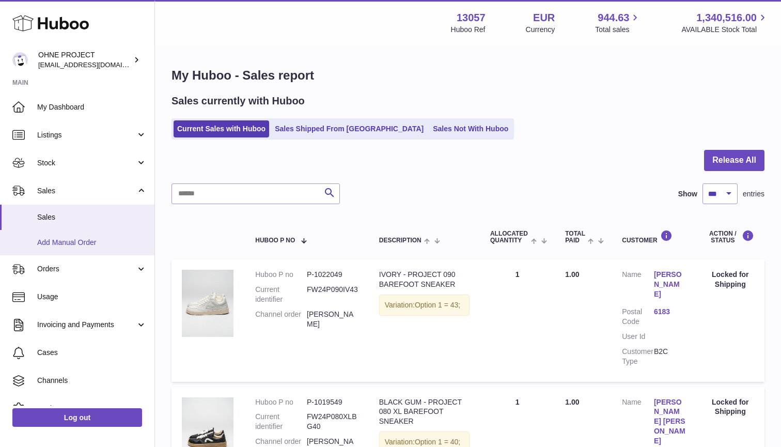
click at [49, 232] on link "Add Manual Order" at bounding box center [77, 242] width 154 height 25
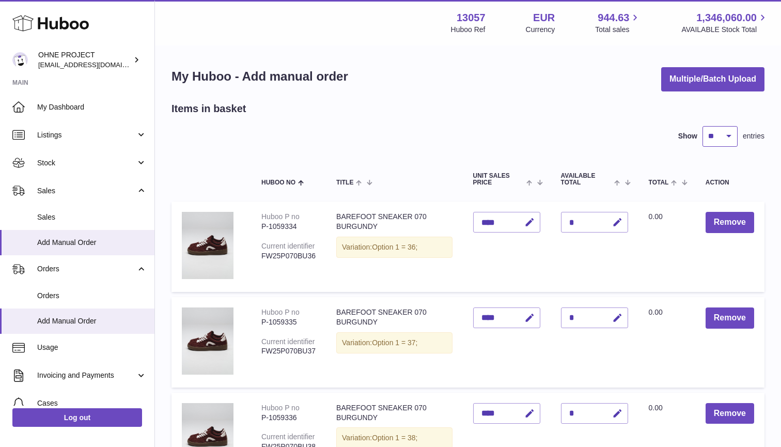
select select "***"
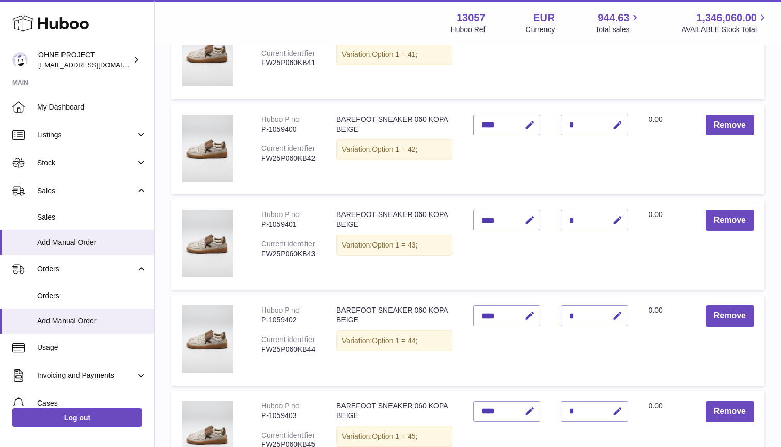
scroll to position [3327, 0]
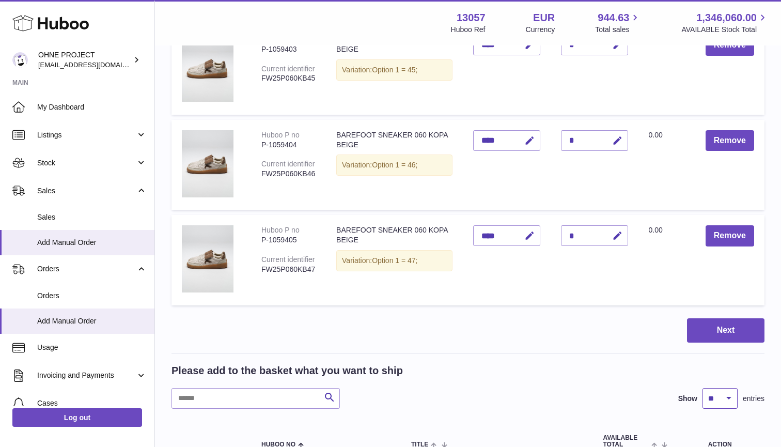
select select "***"
click at [710, 318] on button "Next" at bounding box center [725, 330] width 77 height 24
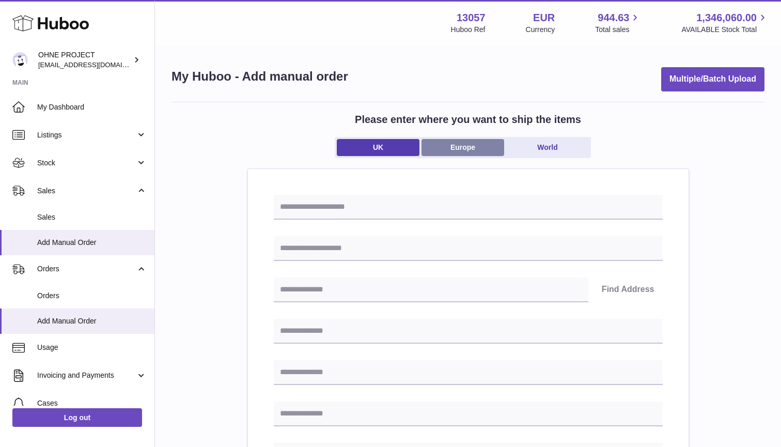
click at [452, 147] on link "Europe" at bounding box center [463, 147] width 83 height 17
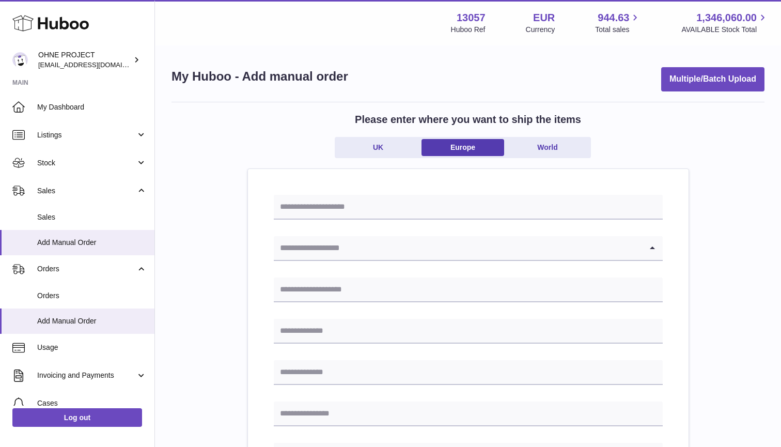
click at [396, 236] on input "Search for option" at bounding box center [458, 248] width 368 height 24
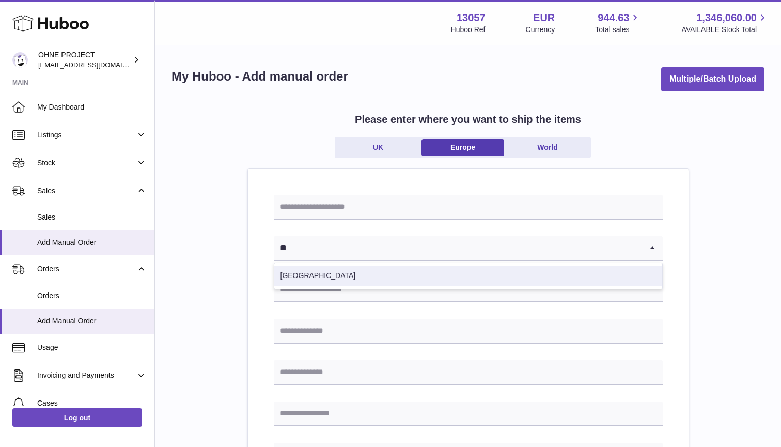
type input "**"
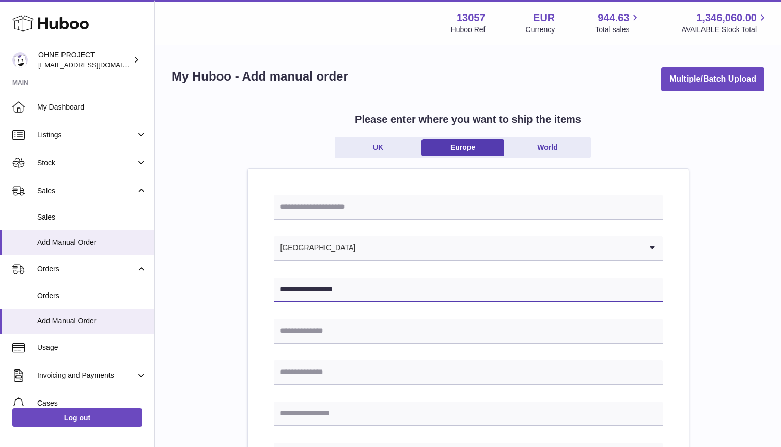
type input "**********"
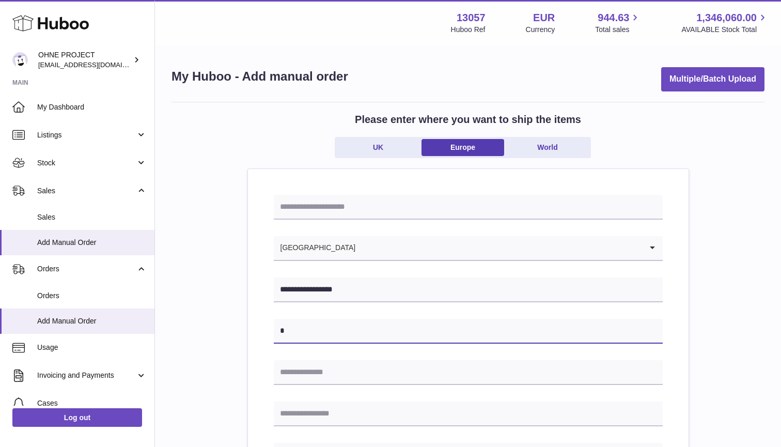
type input "*"
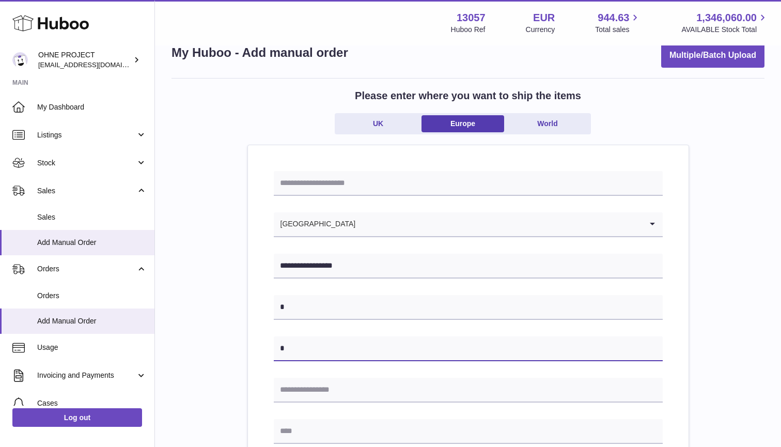
scroll to position [42, 0]
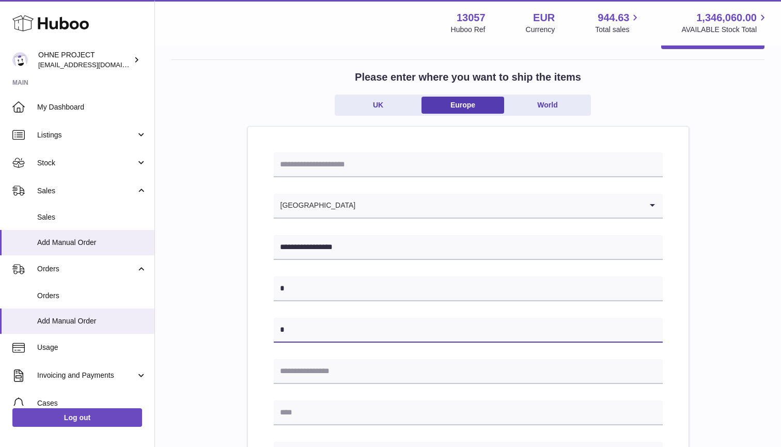
type input "*"
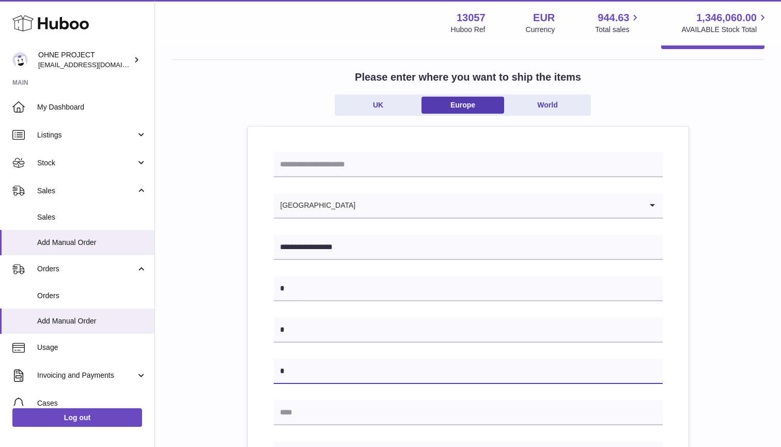
type input "*"
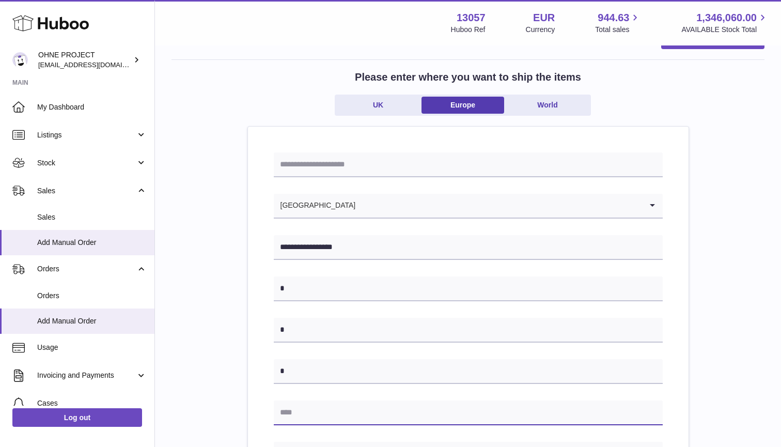
click at [316, 411] on input "text" at bounding box center [468, 412] width 389 height 25
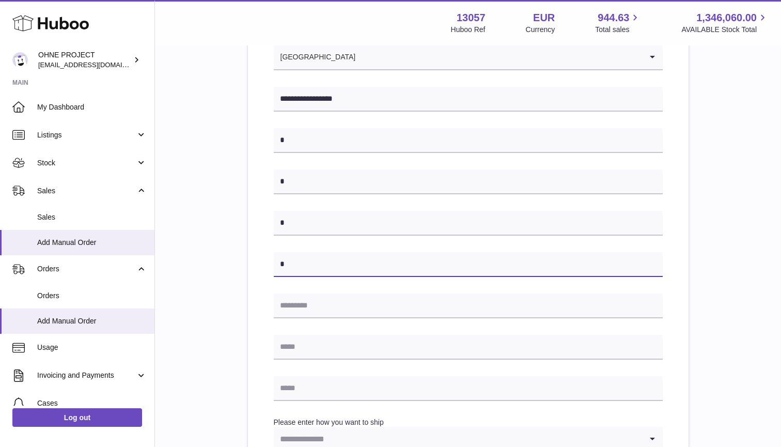
scroll to position [192, 0]
type input "*"
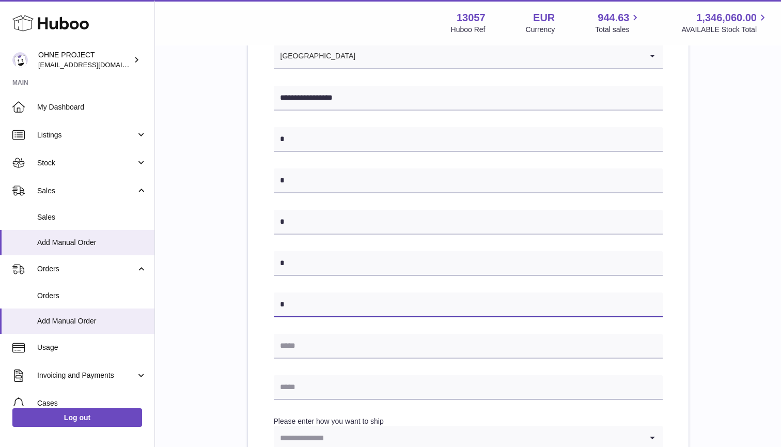
type input "*"
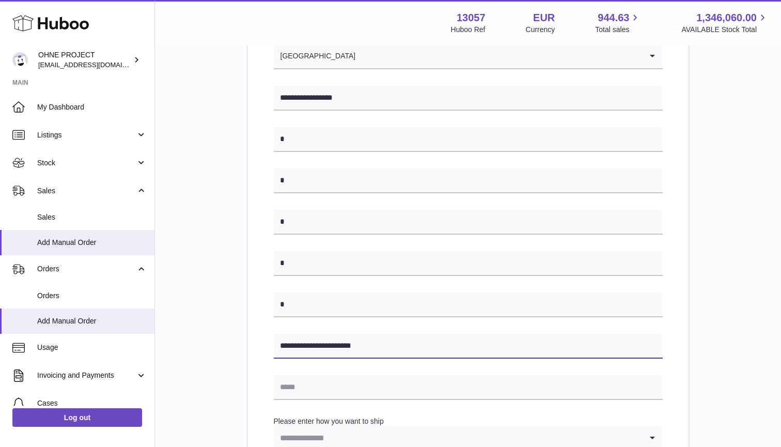
type input "**********"
drag, startPoint x: 393, startPoint y: 344, endPoint x: 238, endPoint y: 343, distance: 155.5
click at [238, 343] on div "**********" at bounding box center [467, 281] width 593 height 743
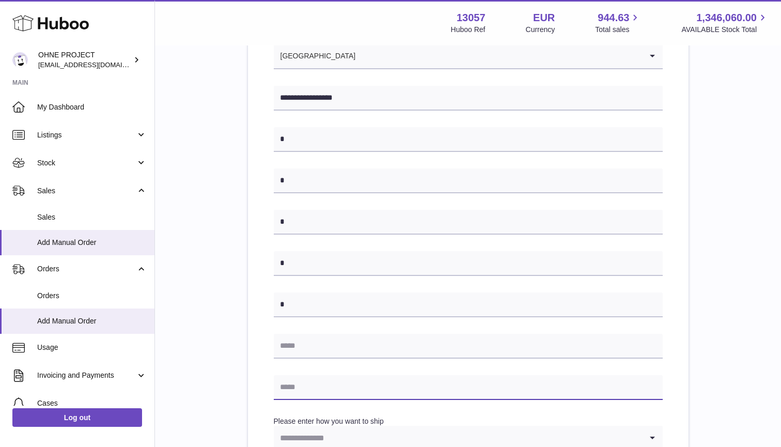
paste input "**********"
type input "**********"
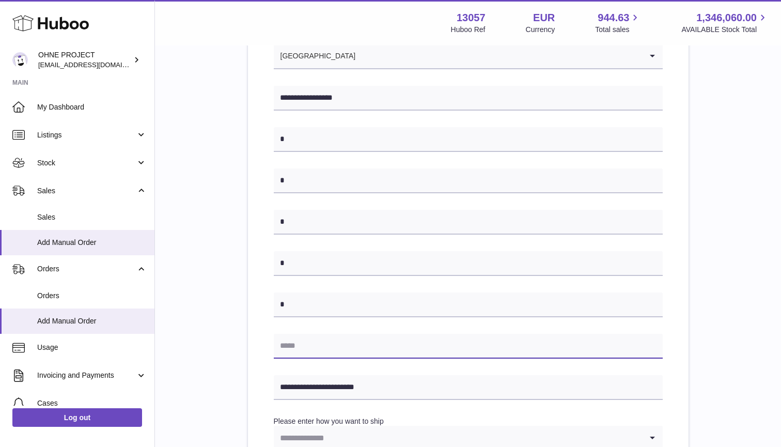
click at [293, 349] on input "text" at bounding box center [468, 346] width 389 height 25
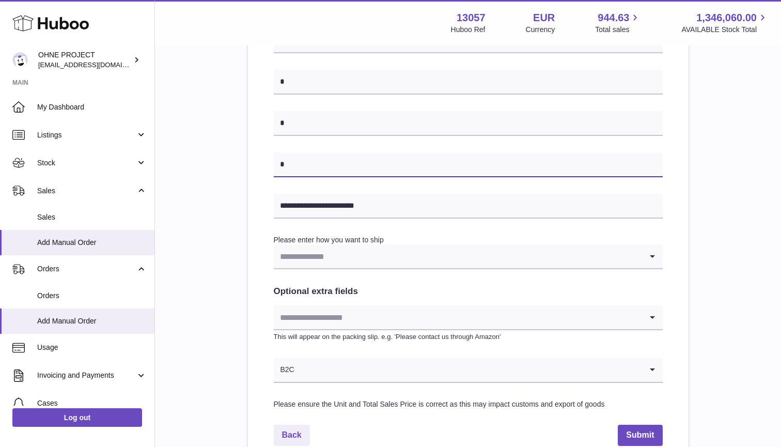
scroll to position [381, 0]
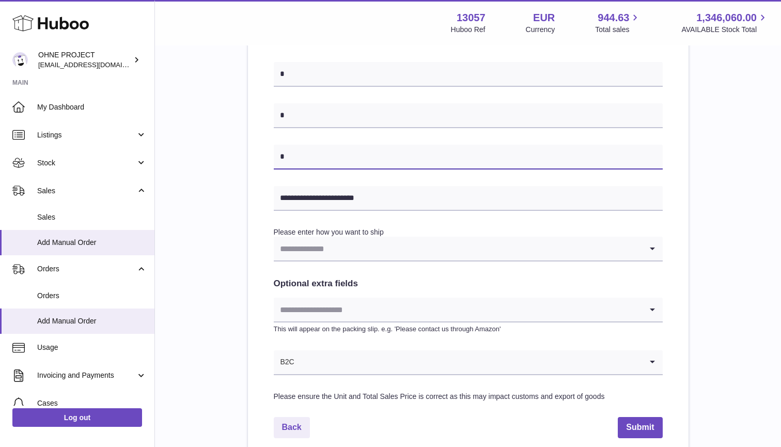
type input "*"
click at [326, 241] on input "Search for option" at bounding box center [458, 249] width 368 height 24
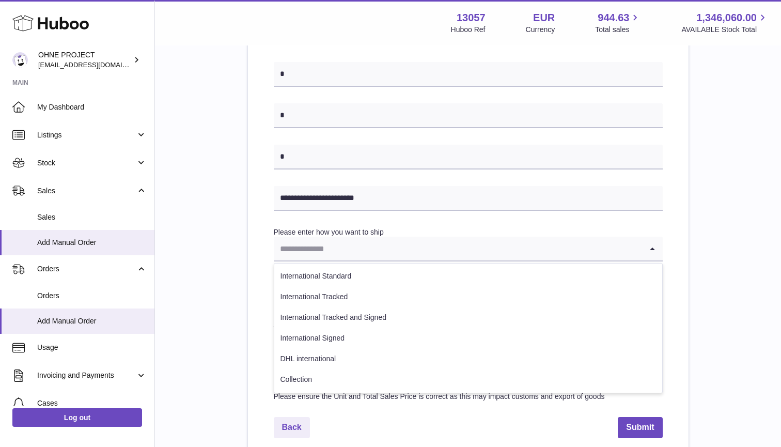
click at [246, 269] on div "**********" at bounding box center [467, 92] width 593 height 743
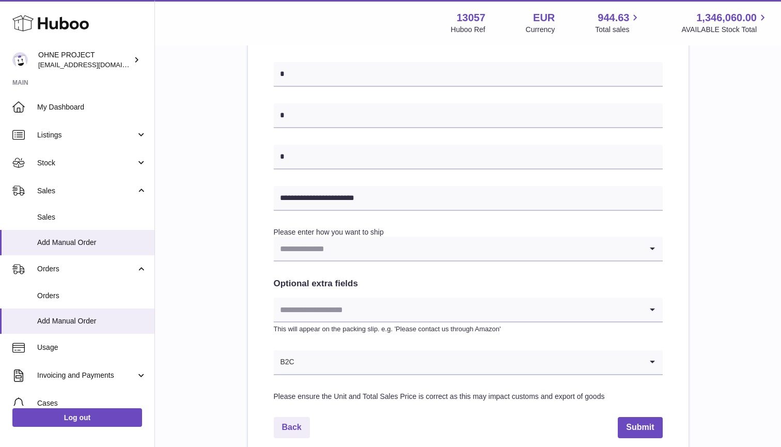
click at [302, 356] on input "Search for option" at bounding box center [468, 362] width 347 height 24
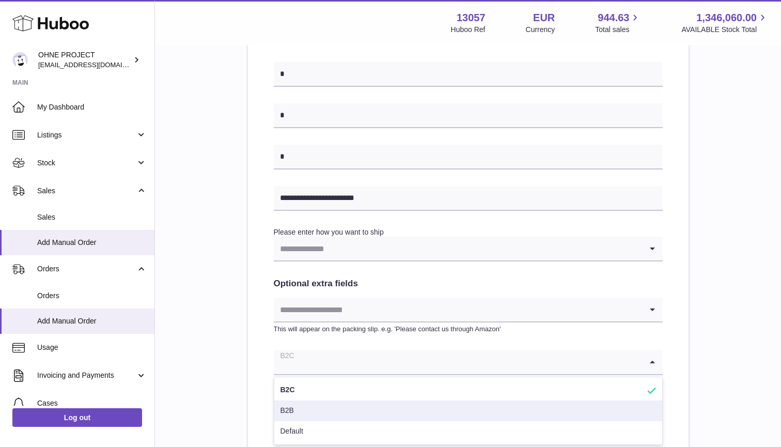
click at [289, 408] on li "B2B" at bounding box center [468, 410] width 388 height 21
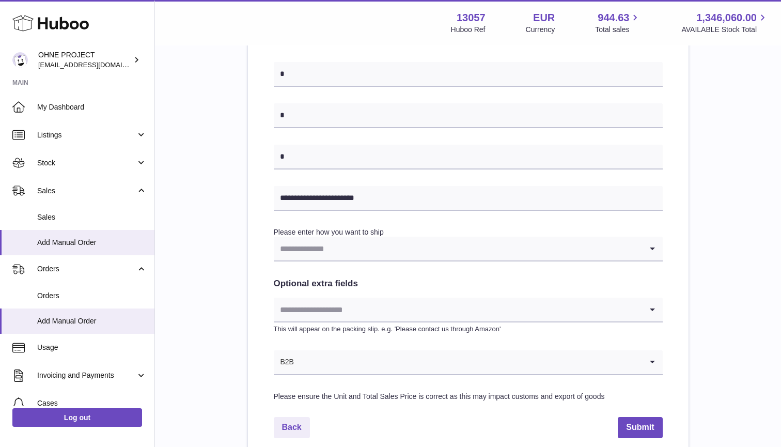
click at [315, 237] on input "Search for option" at bounding box center [458, 249] width 368 height 24
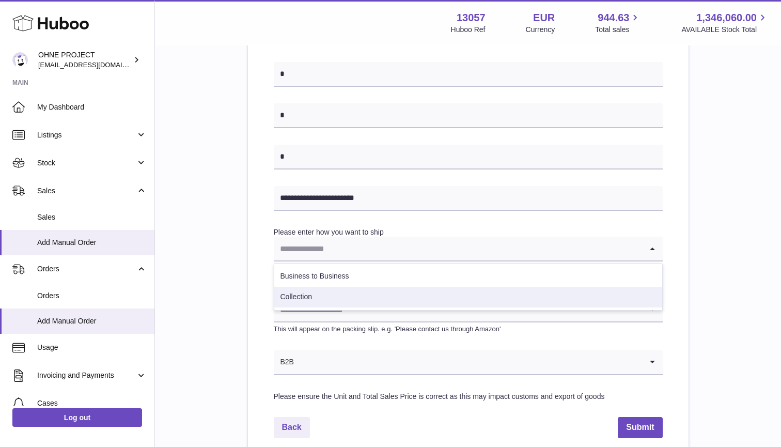
click at [308, 290] on li "Collection" at bounding box center [468, 297] width 388 height 21
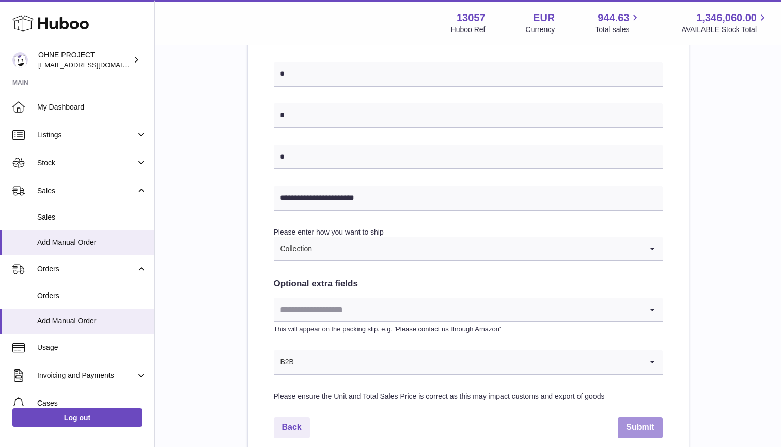
click at [636, 419] on button "Submit" at bounding box center [640, 427] width 44 height 21
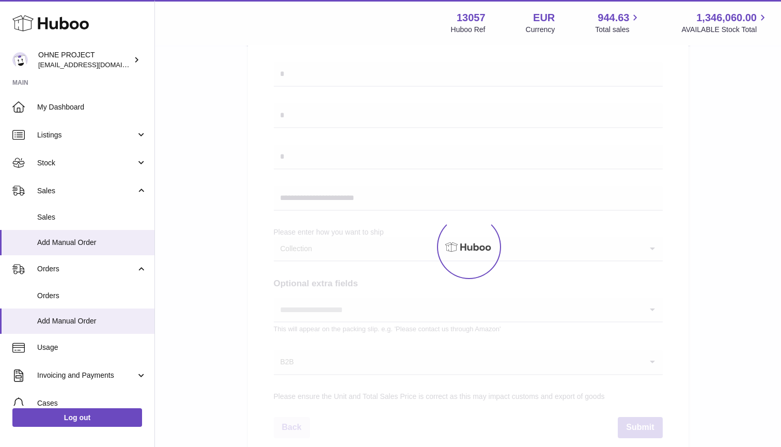
select select "***"
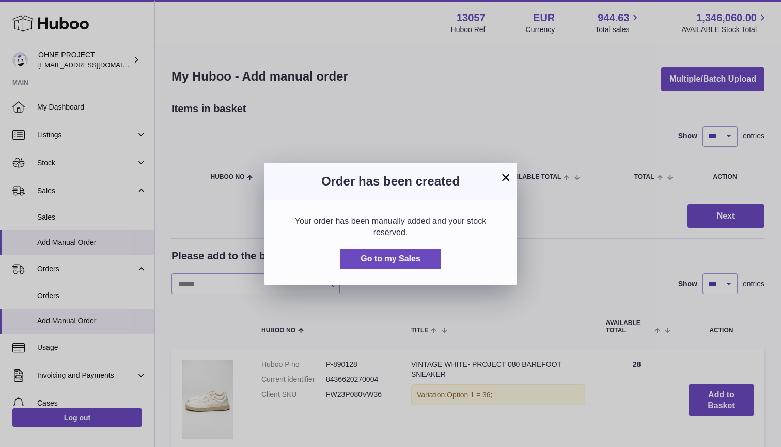
click at [507, 183] on button "×" at bounding box center [506, 177] width 12 height 12
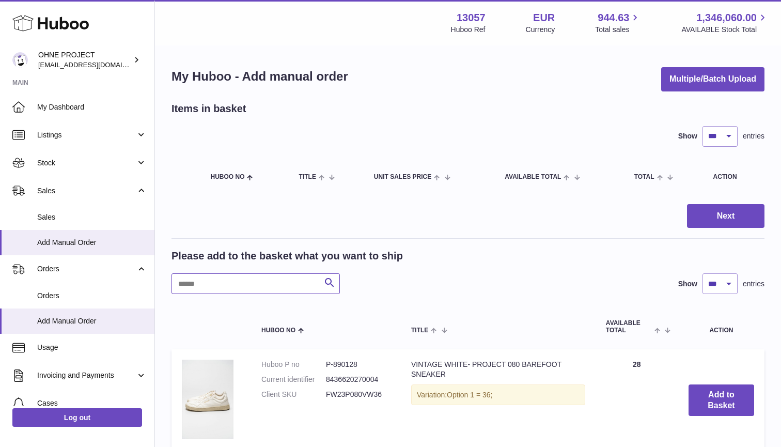
click at [235, 283] on input "text" at bounding box center [255, 283] width 168 height 21
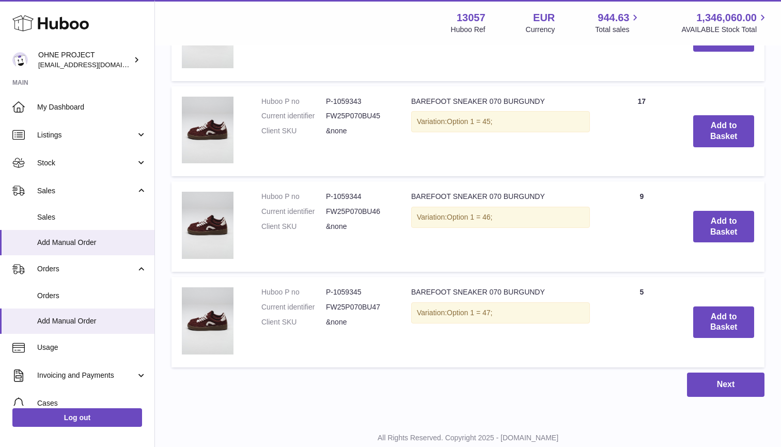
scroll to position [2246, 0]
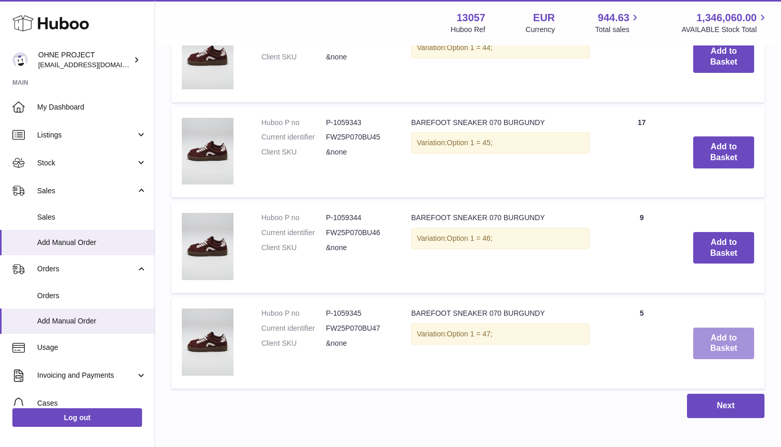
click at [742, 339] on button "Add to Basket" at bounding box center [723, 343] width 61 height 32
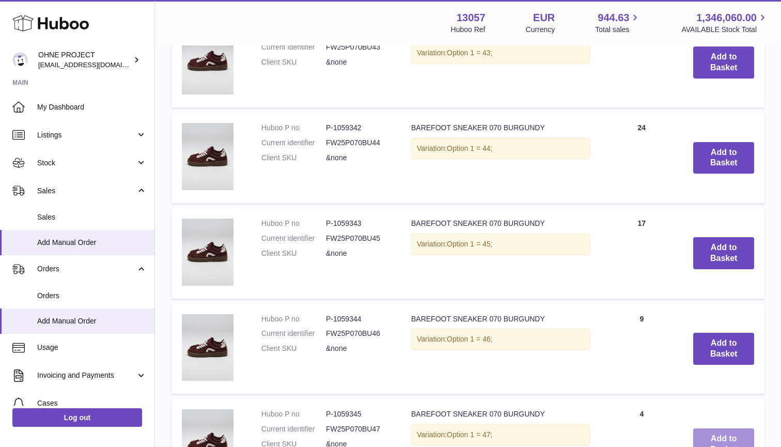
click at [742, 339] on button "Add to Basket" at bounding box center [723, 349] width 61 height 32
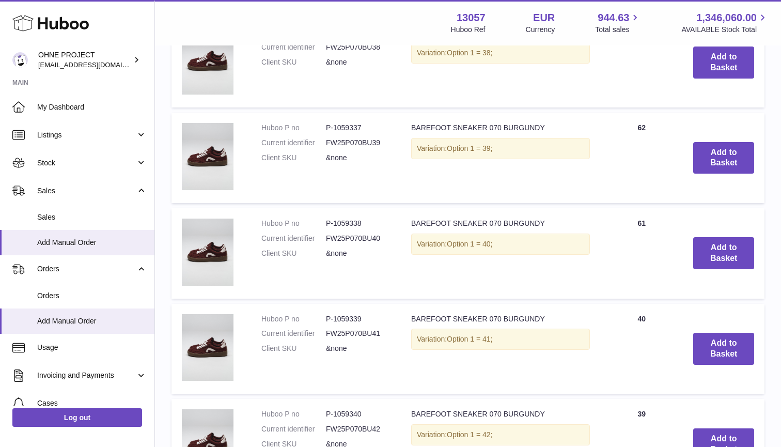
click at [742, 339] on button "Add to Basket" at bounding box center [723, 349] width 61 height 32
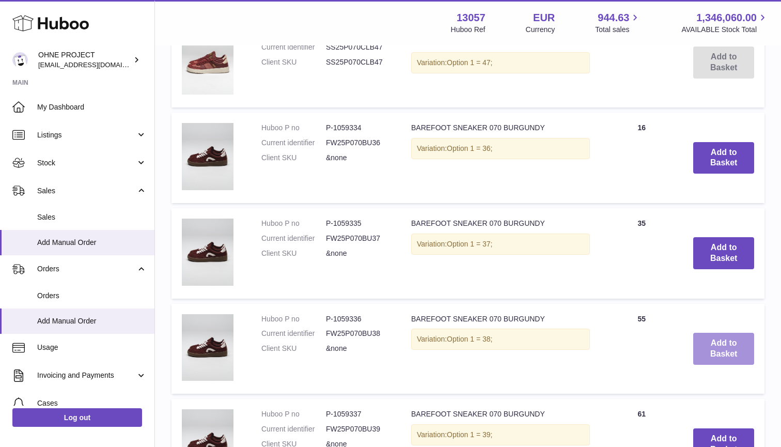
click at [742, 339] on button "Add to Basket" at bounding box center [723, 349] width 61 height 32
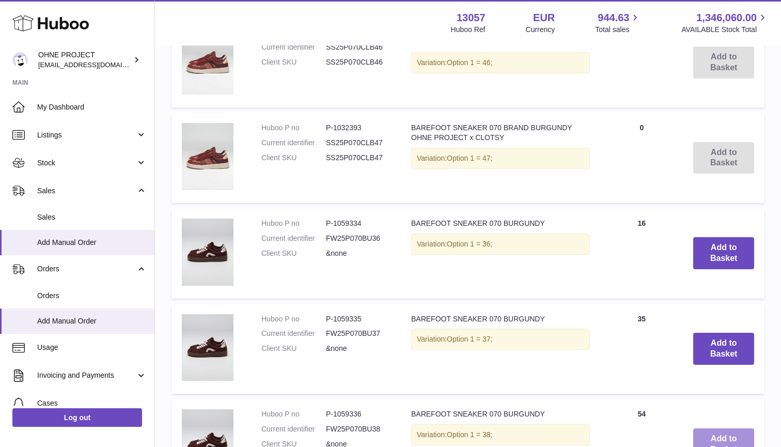
click at [742, 339] on button "Add to Basket" at bounding box center [723, 349] width 61 height 32
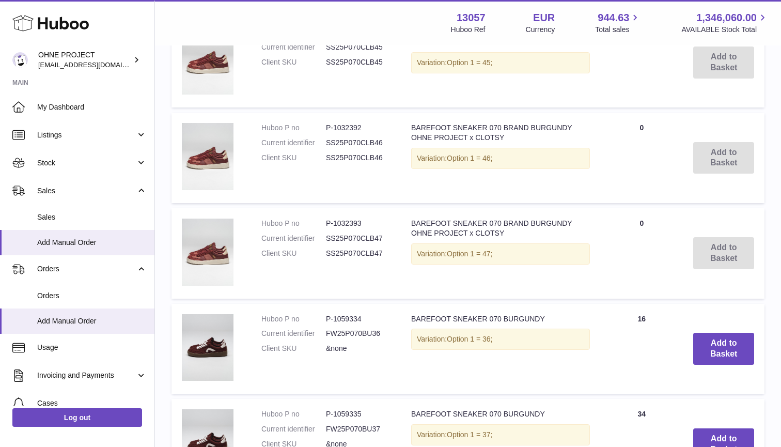
click at [742, 339] on button "Add to Basket" at bounding box center [723, 349] width 61 height 32
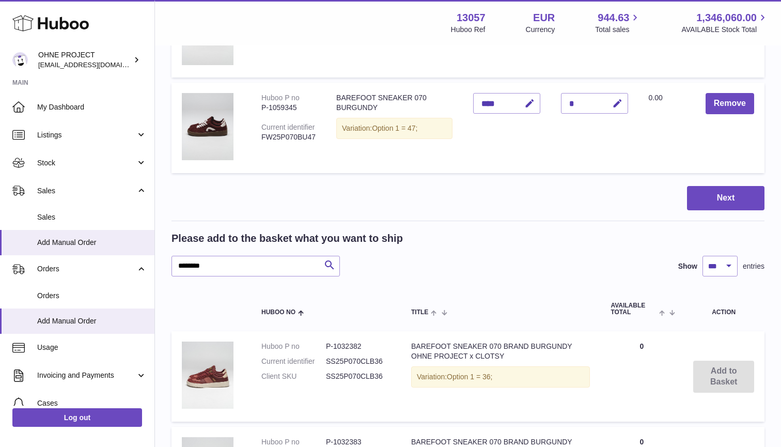
scroll to position [1273, 0]
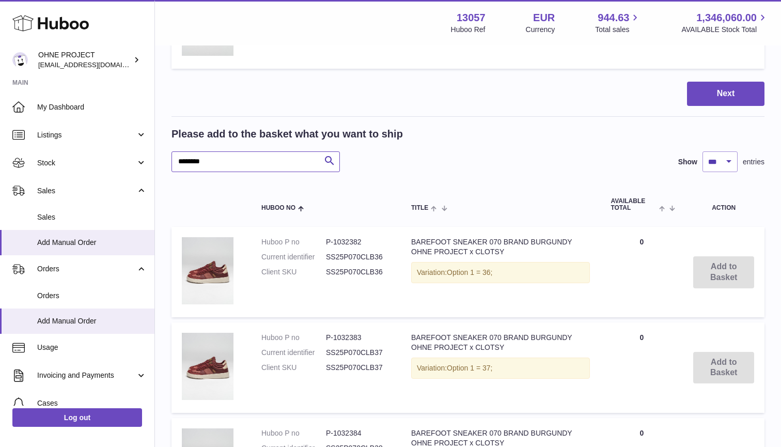
click at [226, 154] on input "********" at bounding box center [255, 161] width 168 height 21
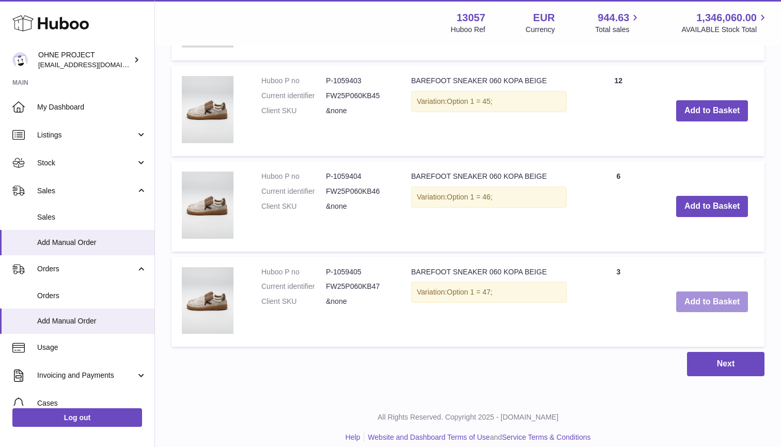
scroll to position [2292, 0]
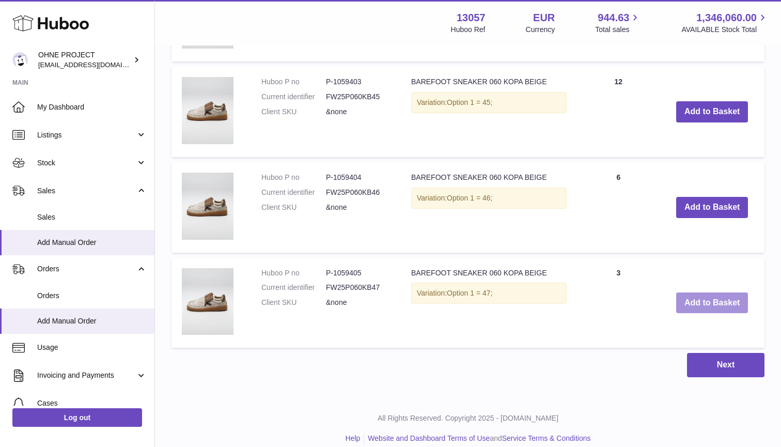
click at [721, 292] on button "Add to Basket" at bounding box center [712, 302] width 72 height 21
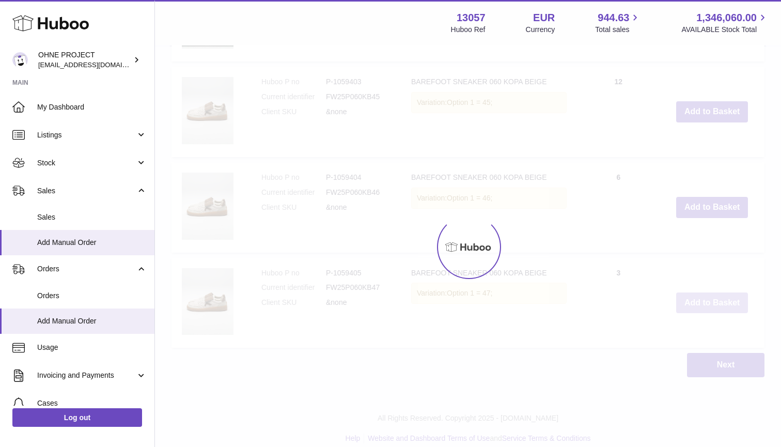
click at [721, 218] on button "Add to Basket" at bounding box center [712, 207] width 72 height 21
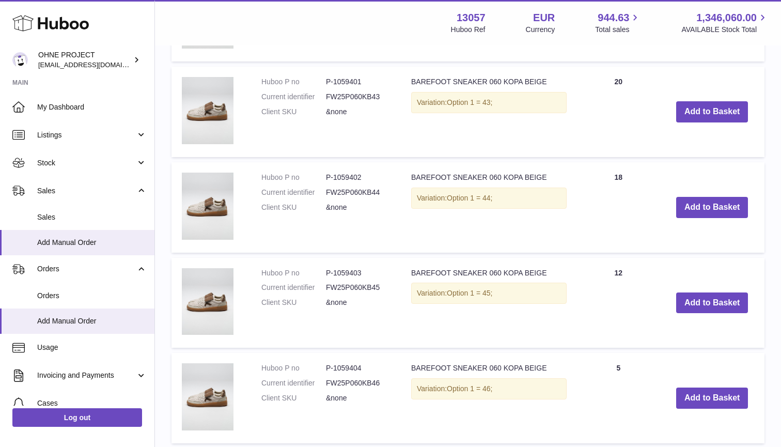
click at [721, 292] on button "Add to Basket" at bounding box center [712, 302] width 72 height 21
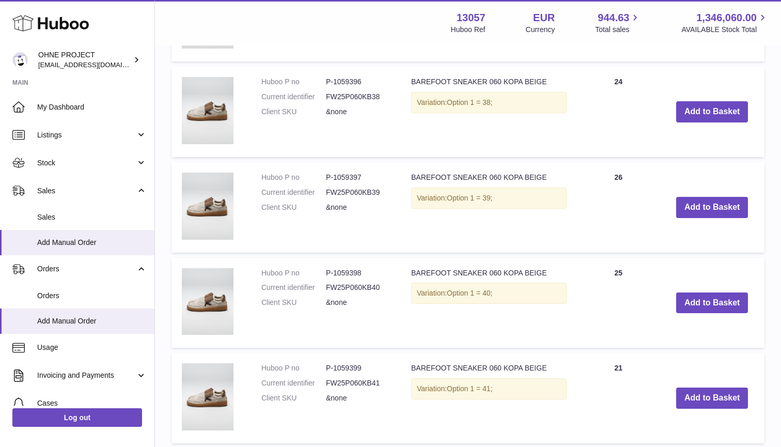
click at [721, 292] on button "Add to Basket" at bounding box center [712, 302] width 72 height 21
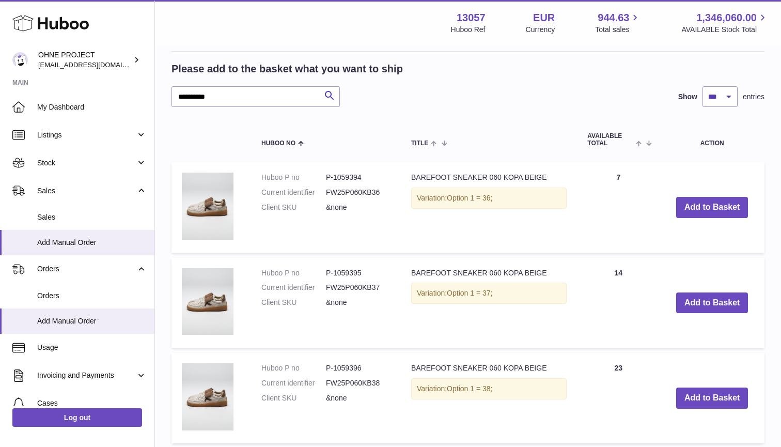
click at [721, 292] on button "Add to Basket" at bounding box center [712, 302] width 72 height 21
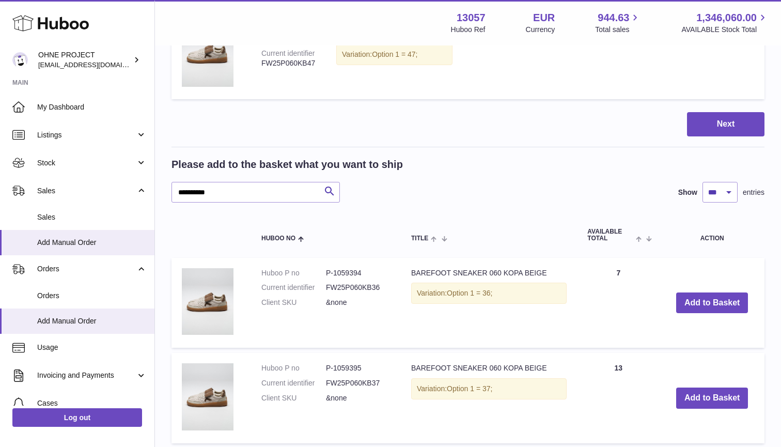
click at [721, 292] on button "Add to Basket" at bounding box center [712, 302] width 72 height 21
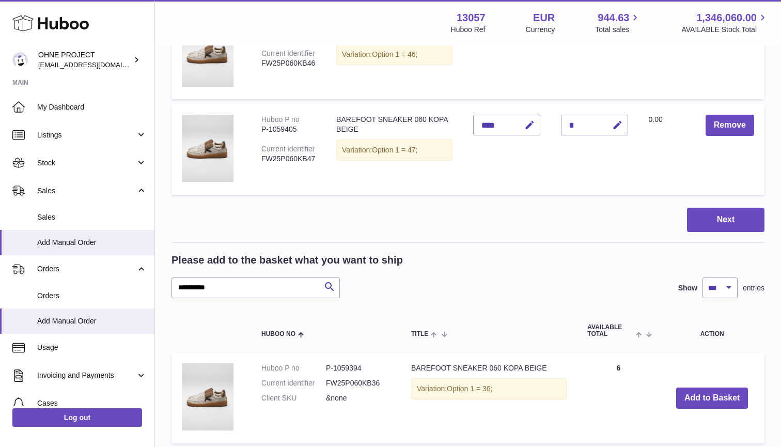
click at [230, 263] on div "**********" at bounding box center [467, 275] width 593 height 45
click at [231, 277] on input "**********" at bounding box center [255, 287] width 168 height 21
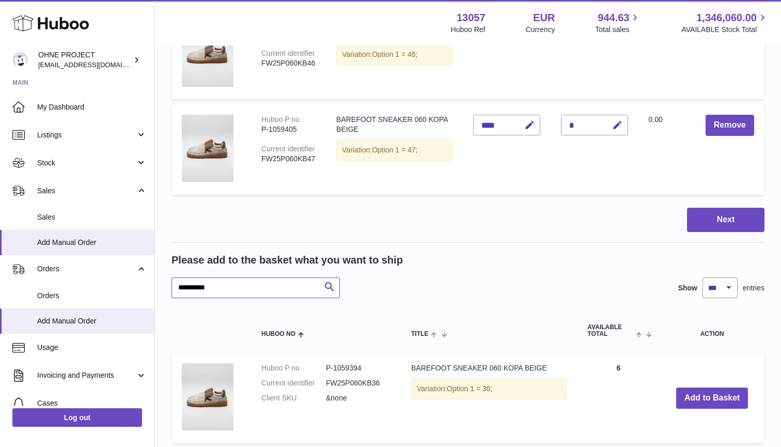
click at [231, 277] on input "**********" at bounding box center [255, 287] width 168 height 21
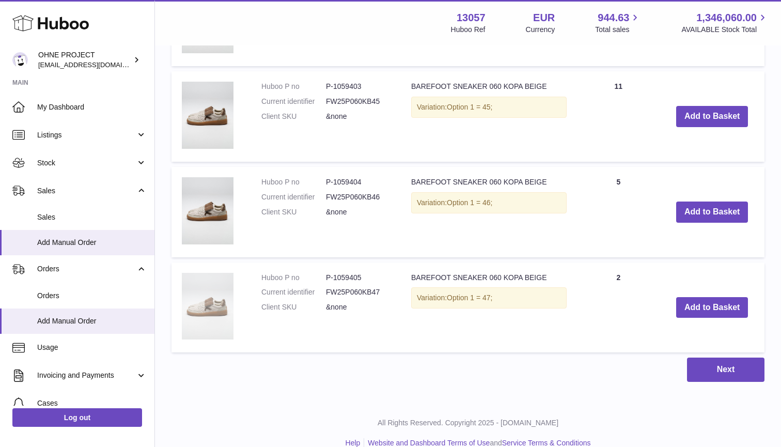
scroll to position [2346, 0]
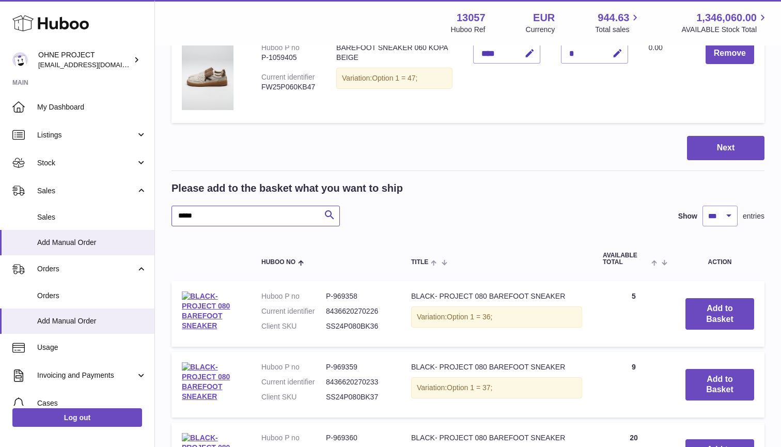
scroll to position [2377, 1]
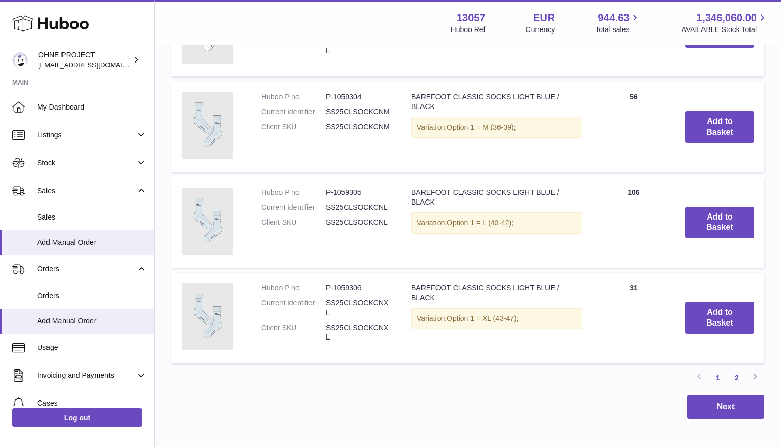
type input "*****"
click at [737, 368] on link "2" at bounding box center [736, 377] width 19 height 19
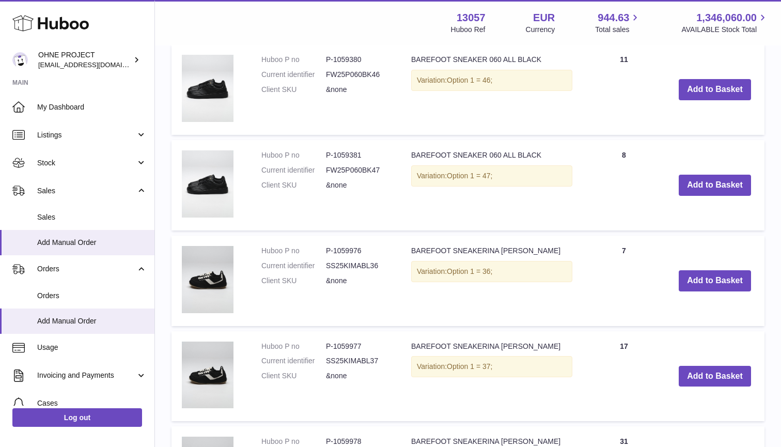
scroll to position [3843, 0]
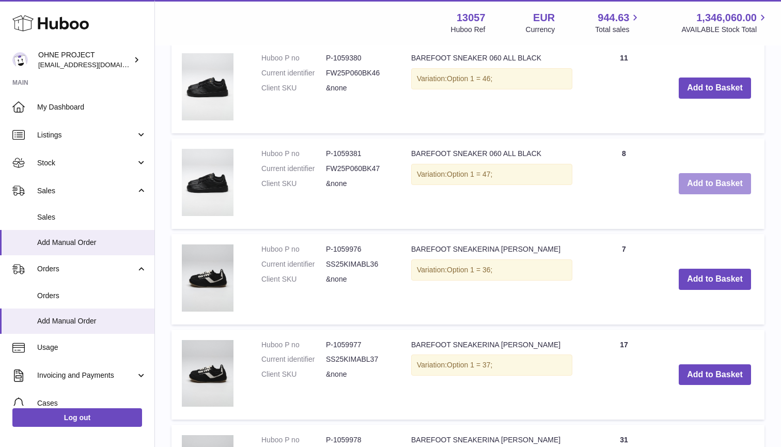
click at [708, 173] on button "Add to Basket" at bounding box center [715, 183] width 72 height 21
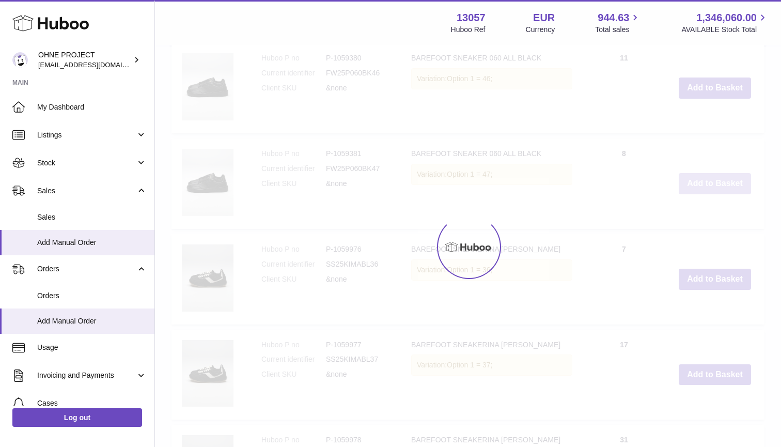
click at [708, 99] on button "Add to Basket" at bounding box center [715, 87] width 72 height 21
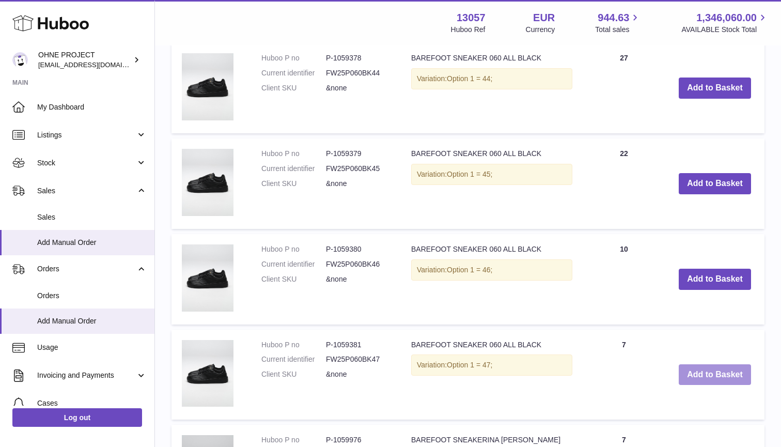
click at [708, 173] on button "Add to Basket" at bounding box center [715, 183] width 72 height 21
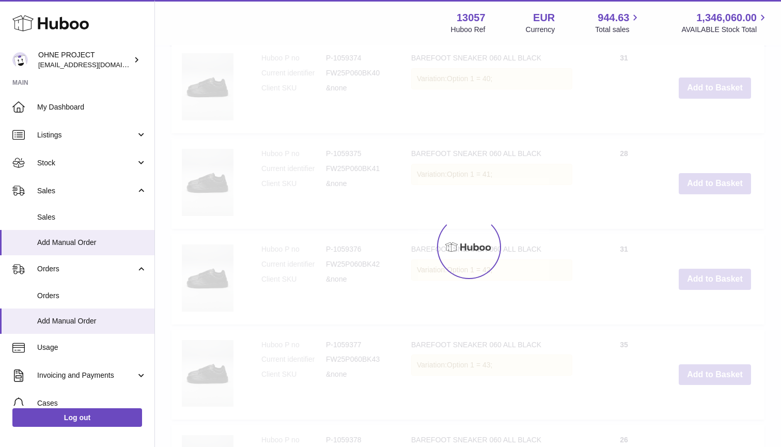
click at [708, 99] on button "Add to Basket" at bounding box center [715, 87] width 72 height 21
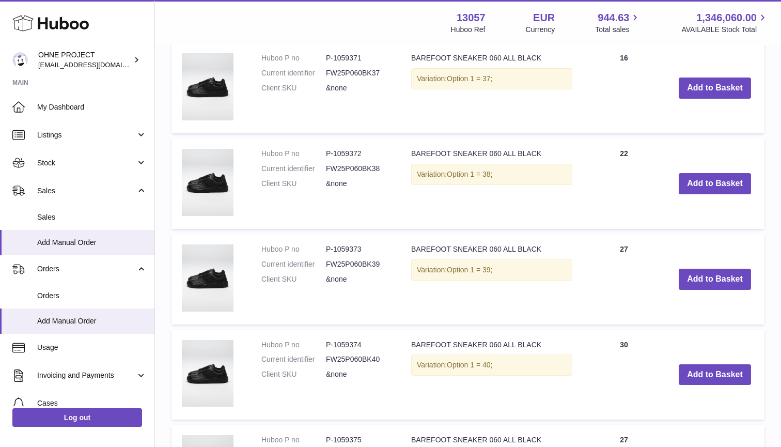
click at [708, 173] on button "Add to Basket" at bounding box center [715, 183] width 72 height 21
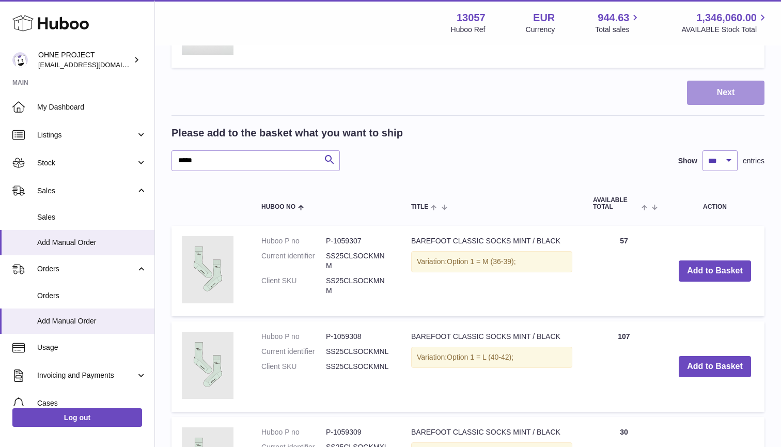
click at [719, 81] on button "Next" at bounding box center [725, 93] width 77 height 24
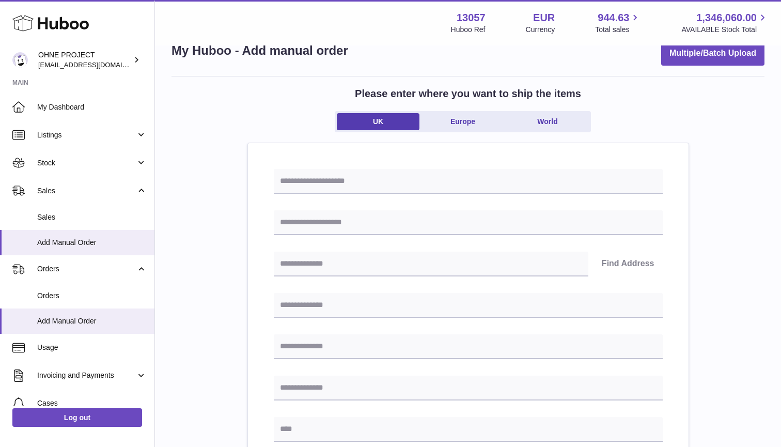
scroll to position [11, 0]
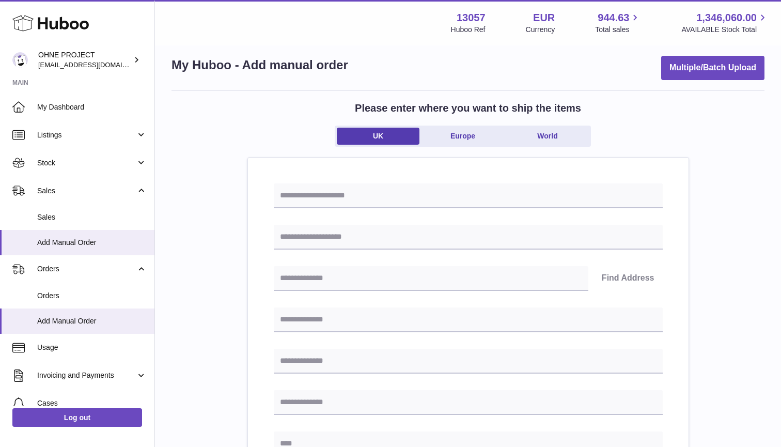
click at [464, 124] on div "Please enter where you want to ship the items [GEOGRAPHIC_DATA] [GEOGRAPHIC_DAT…" at bounding box center [467, 129] width 593 height 56
click at [463, 129] on link "Europe" at bounding box center [463, 136] width 83 height 17
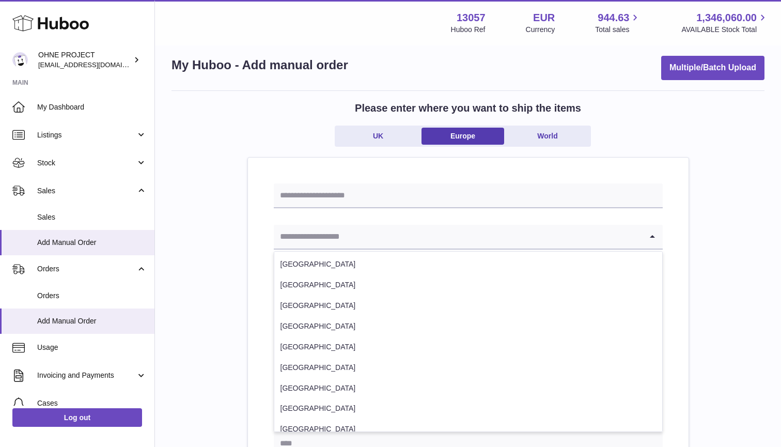
click at [373, 238] on input "Search for option" at bounding box center [458, 237] width 368 height 24
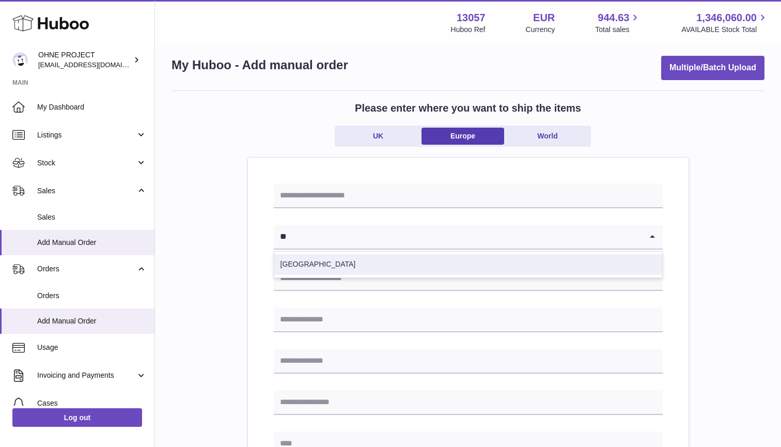
type input "**"
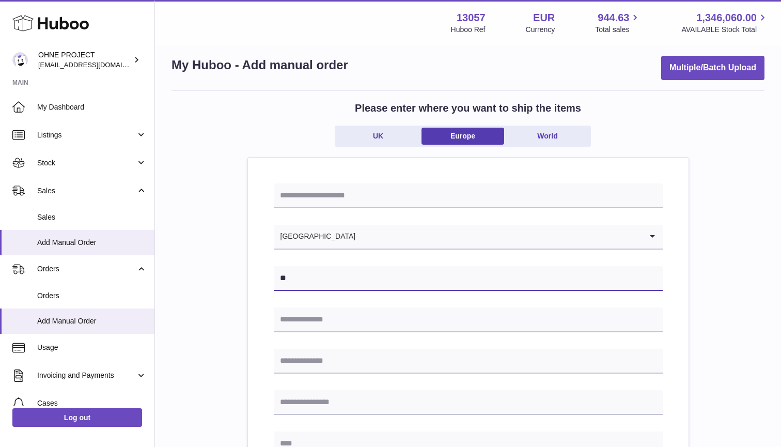
type input "*"
type input "**********"
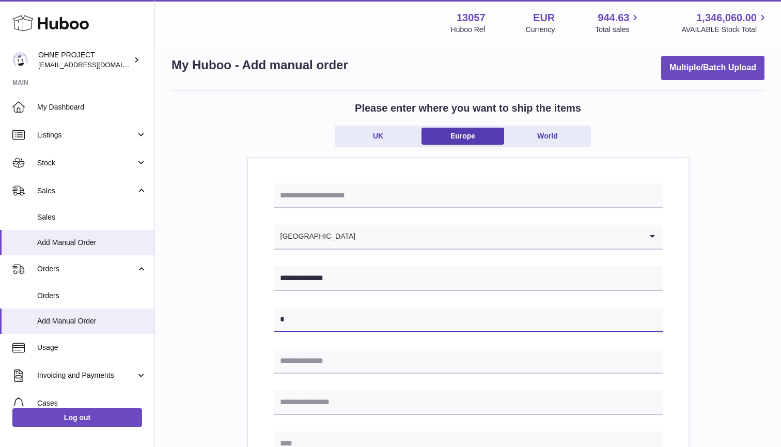
type input "*"
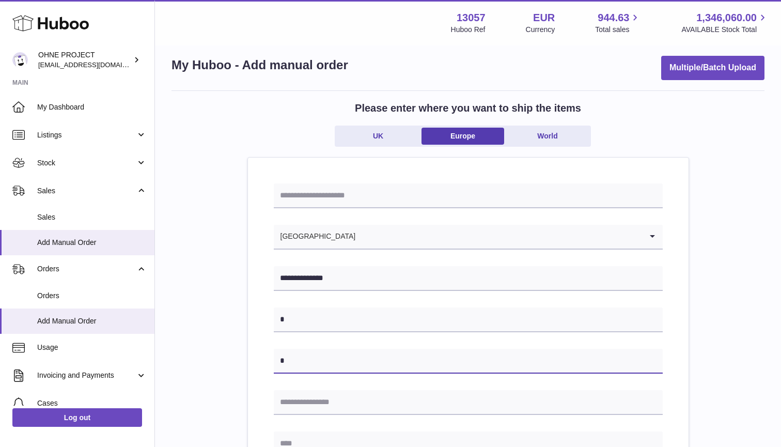
type input "*"
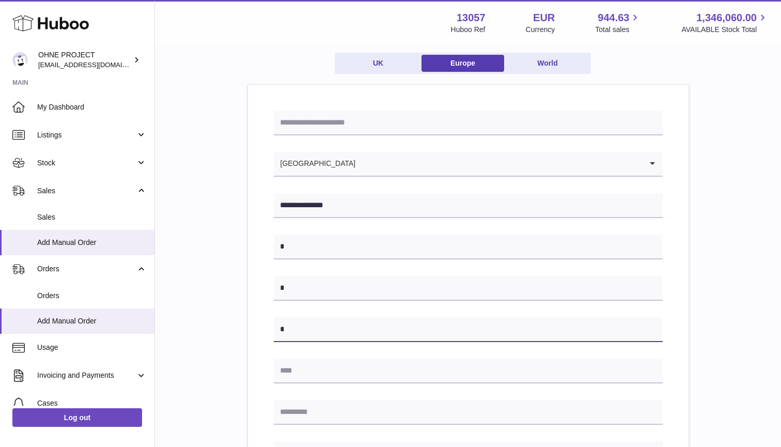
scroll to position [137, 0]
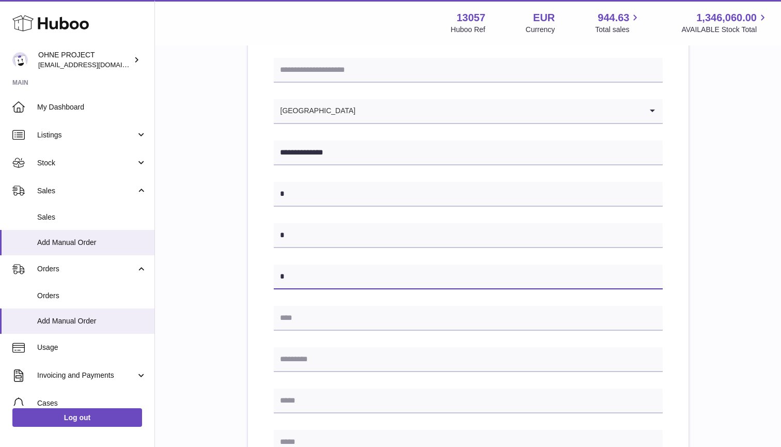
type input "*"
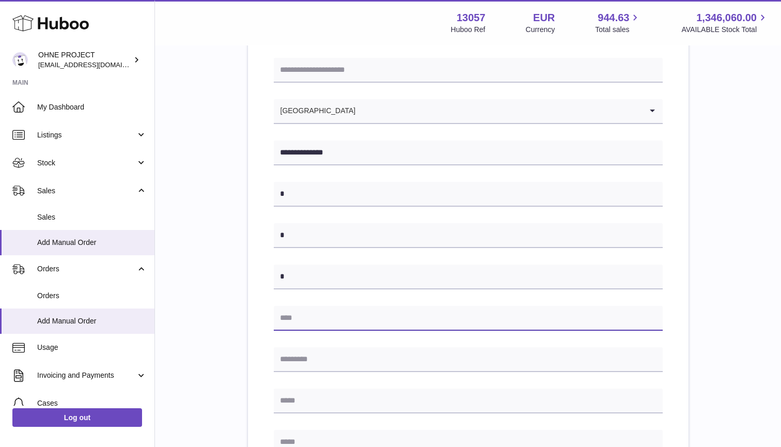
click at [316, 313] on input "text" at bounding box center [468, 318] width 389 height 25
type input "*"
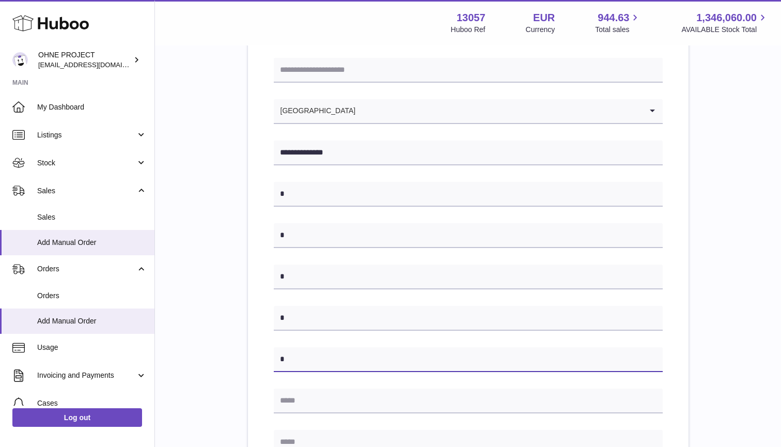
type input "*"
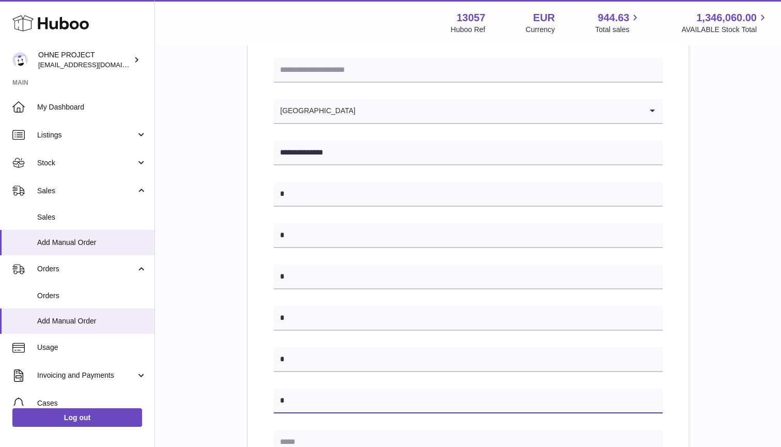
type input "*"
type input "**********"
click at [240, 412] on div "**********" at bounding box center [467, 336] width 593 height 743
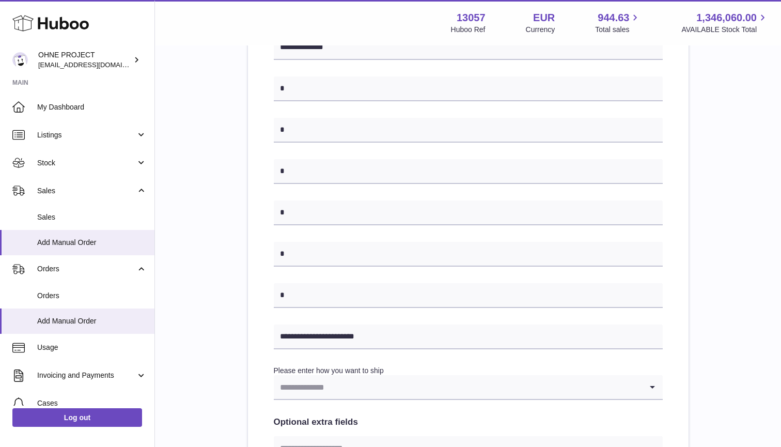
scroll to position [332, 0]
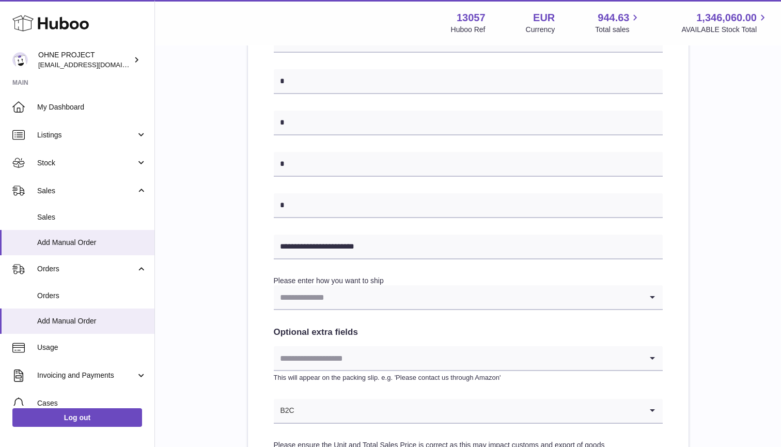
click at [340, 288] on input "Search for option" at bounding box center [458, 297] width 368 height 24
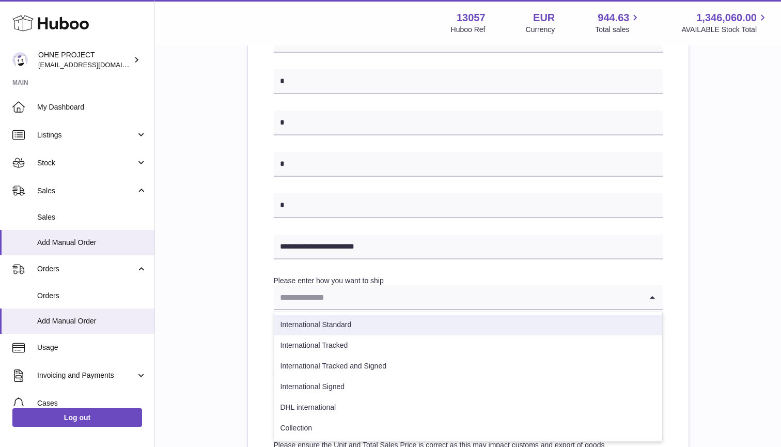
click at [250, 321] on div "**********" at bounding box center [468, 175] width 441 height 676
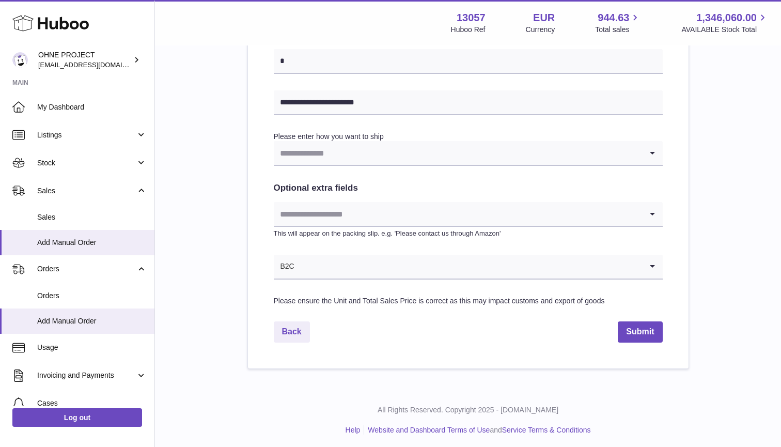
click at [340, 265] on input "Search for option" at bounding box center [468, 267] width 347 height 24
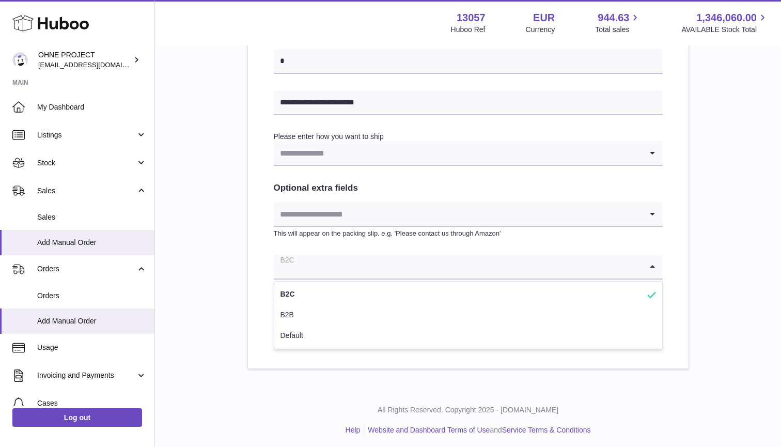
scroll to position [476, 0]
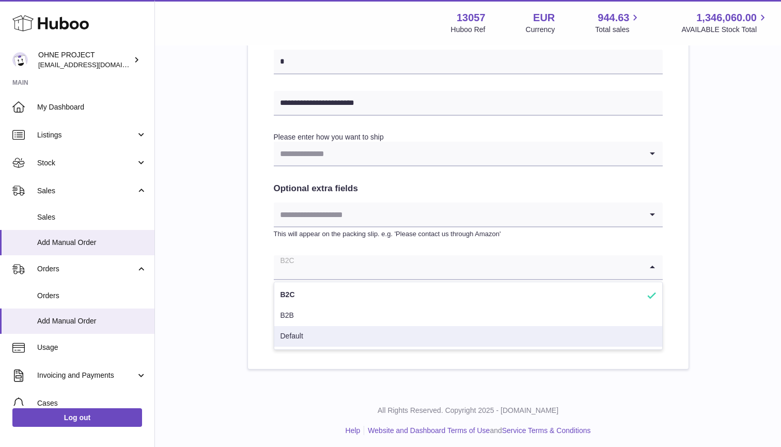
click at [301, 335] on li "Default" at bounding box center [468, 336] width 388 height 21
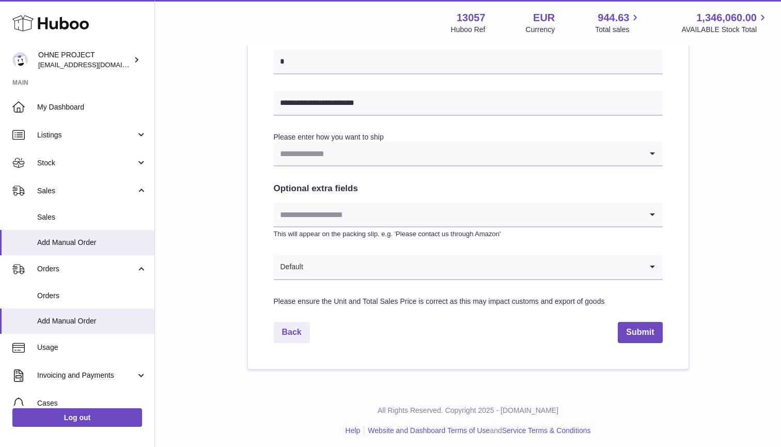
click at [315, 269] on input "Search for option" at bounding box center [473, 267] width 338 height 24
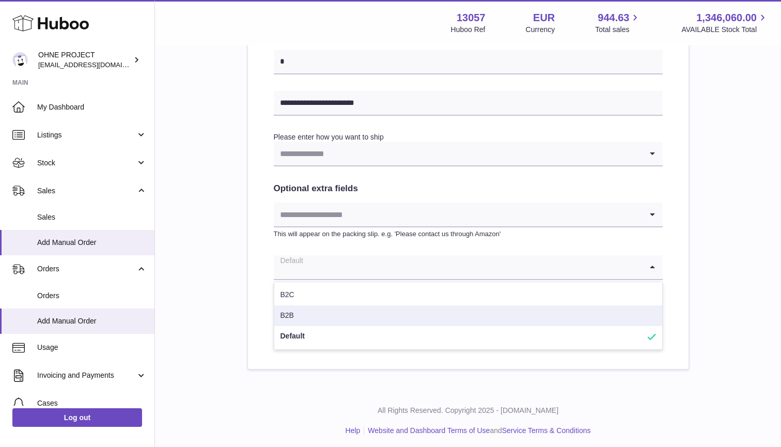
click at [303, 307] on li "B2B" at bounding box center [468, 315] width 388 height 21
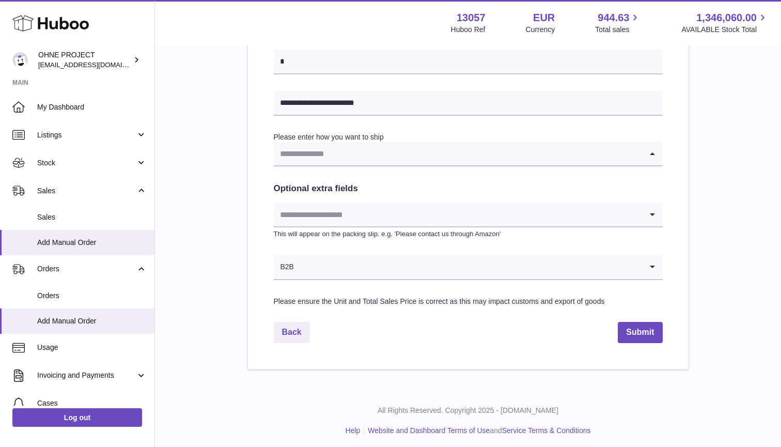
click at [322, 159] on input "Search for option" at bounding box center [458, 154] width 368 height 24
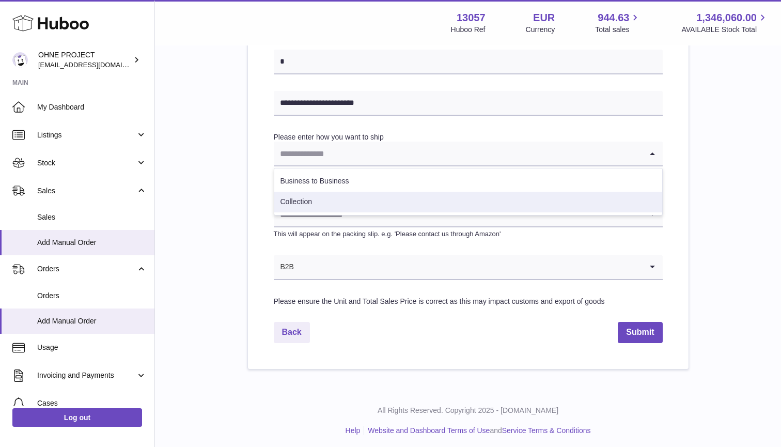
click at [313, 207] on li "Collection" at bounding box center [468, 202] width 388 height 21
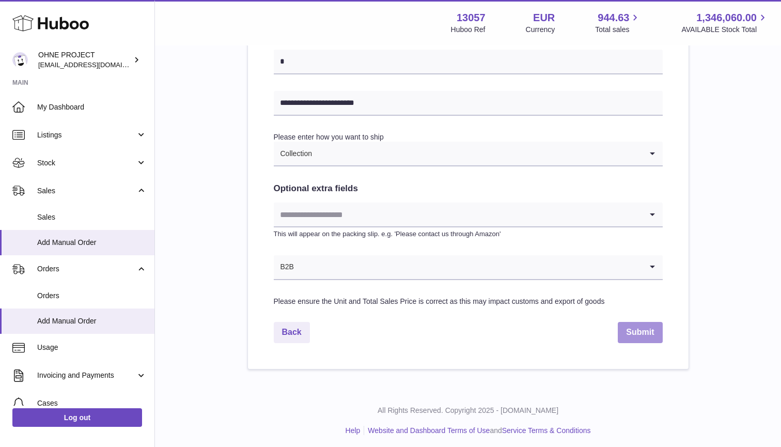
click at [635, 337] on button "Submit" at bounding box center [640, 332] width 44 height 21
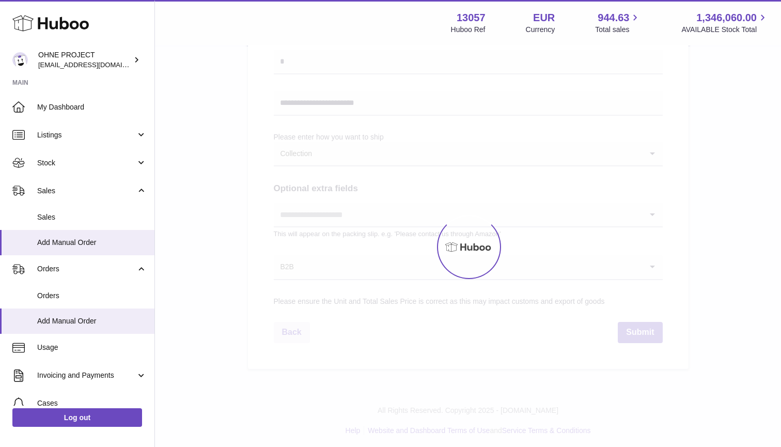
select select "***"
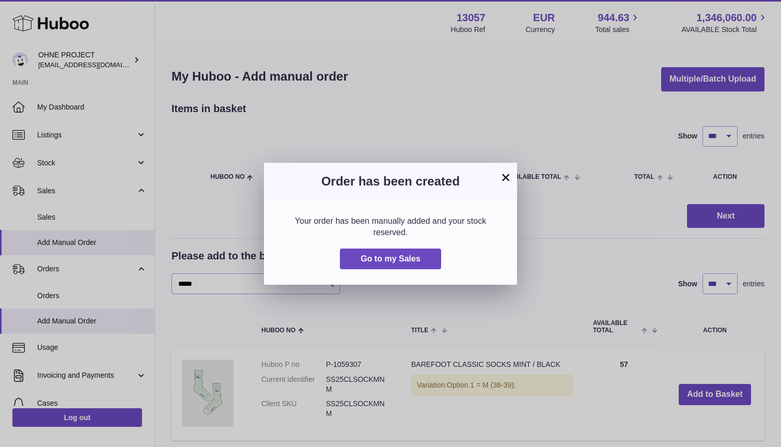
click at [501, 174] on button "×" at bounding box center [506, 177] width 12 height 12
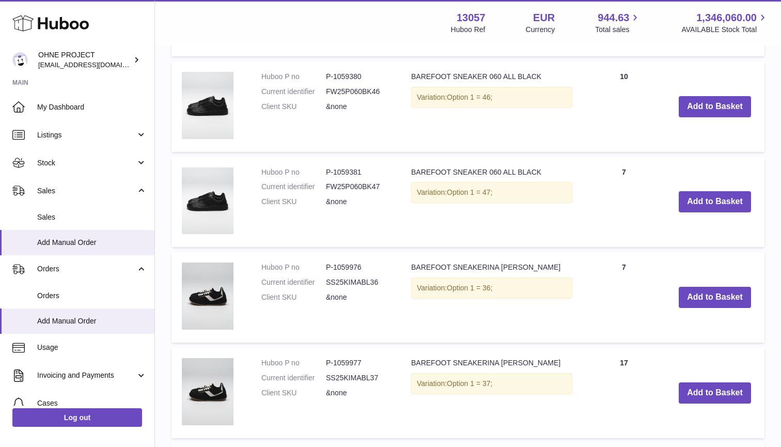
scroll to position [1515, 0]
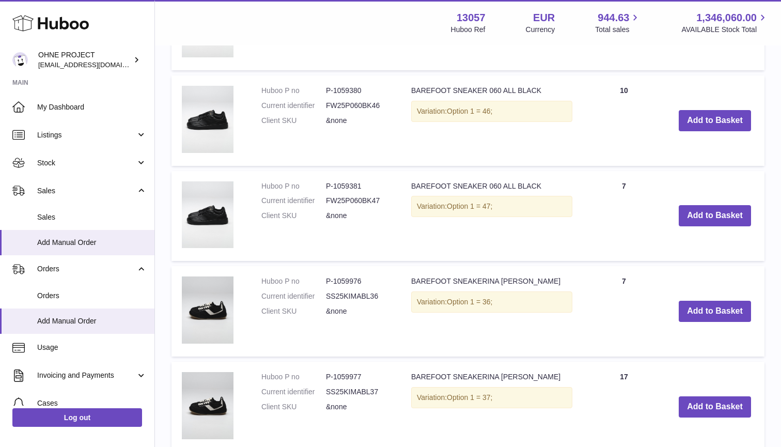
click at [736, 197] on td "Add to Basket" at bounding box center [714, 216] width 99 height 90
click at [724, 207] on button "Add to Basket" at bounding box center [715, 215] width 72 height 21
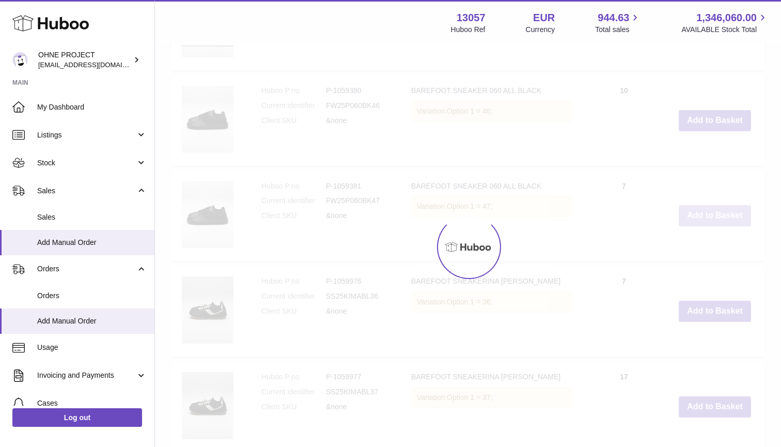
click at [724, 207] on div at bounding box center [468, 246] width 626 height 400
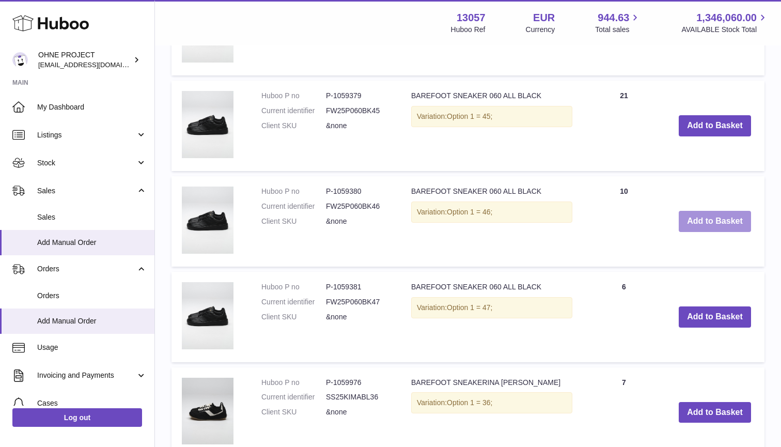
click at [723, 213] on button "Add to Basket" at bounding box center [715, 221] width 72 height 21
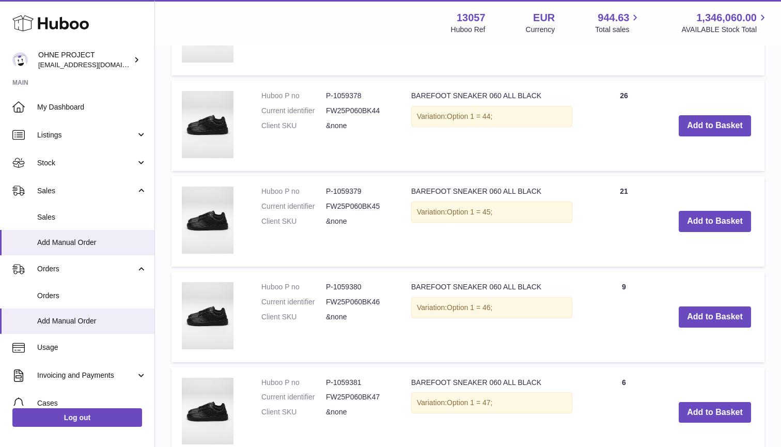
click at [722, 217] on button "Add to Basket" at bounding box center [715, 221] width 72 height 21
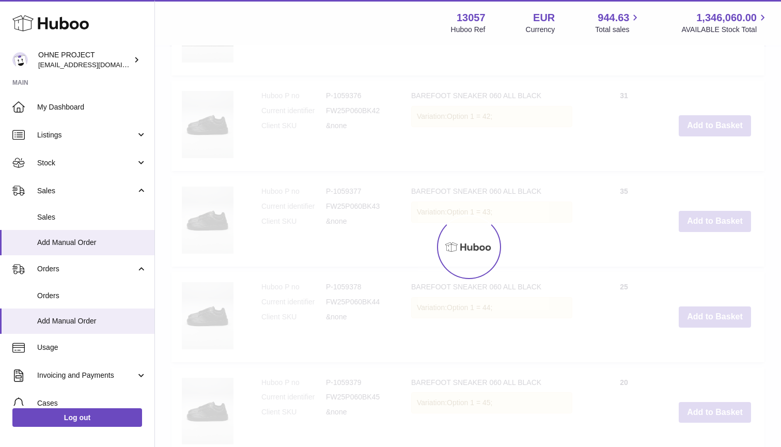
click at [722, 136] on button "Add to Basket" at bounding box center [715, 125] width 72 height 21
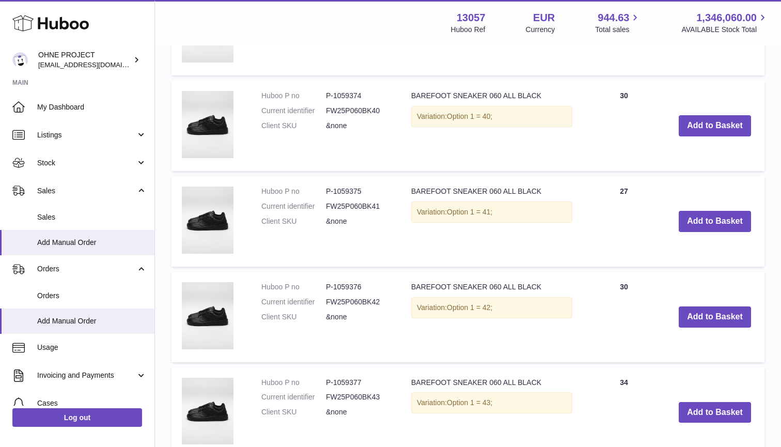
click at [722, 217] on button "Add to Basket" at bounding box center [715, 221] width 72 height 21
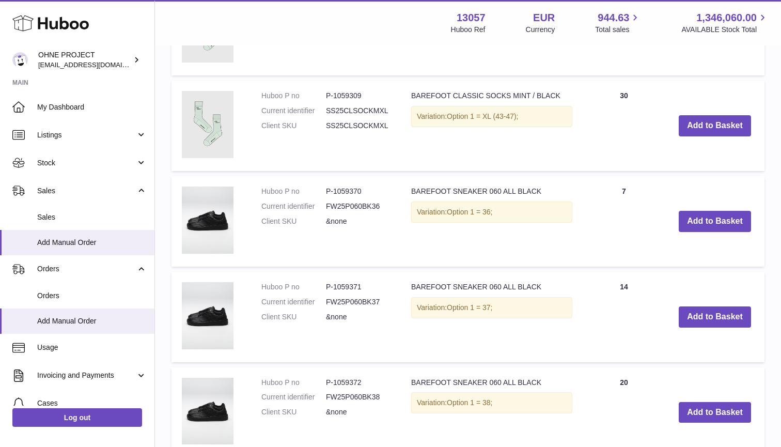
click at [722, 217] on button "Add to Basket" at bounding box center [715, 221] width 72 height 21
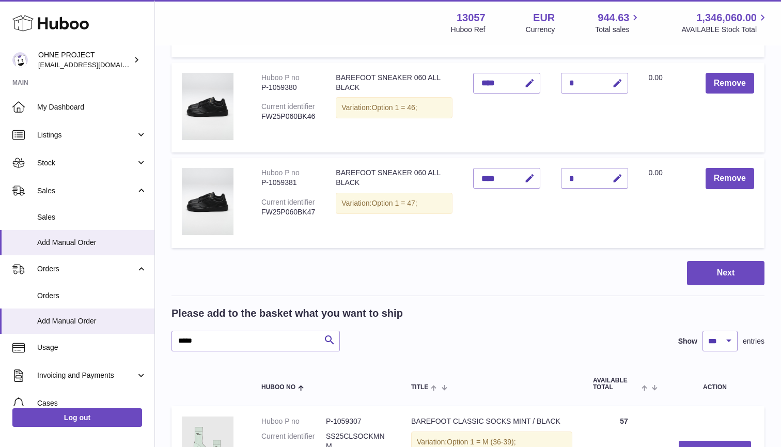
scroll to position [1096, 0]
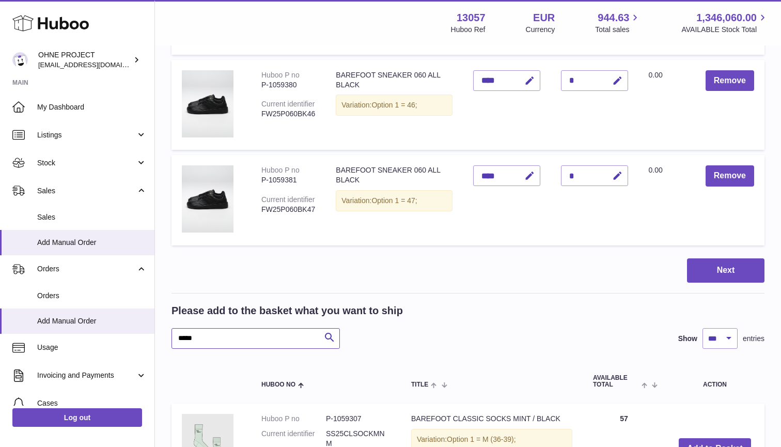
click at [210, 335] on input "*****" at bounding box center [255, 338] width 168 height 21
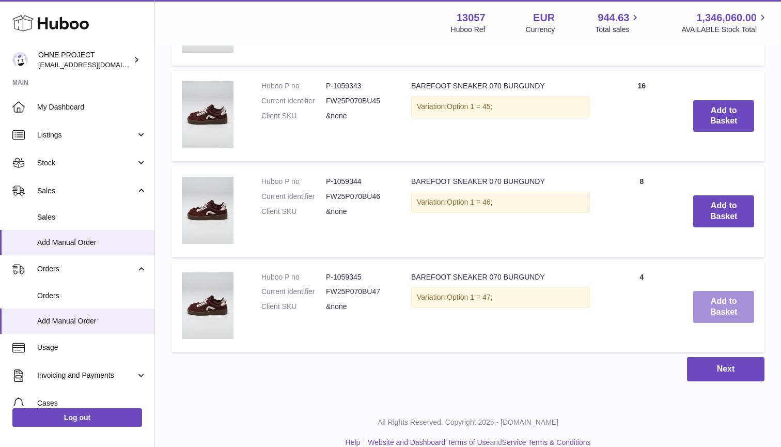
click at [726, 291] on button "Add to Basket" at bounding box center [723, 307] width 61 height 32
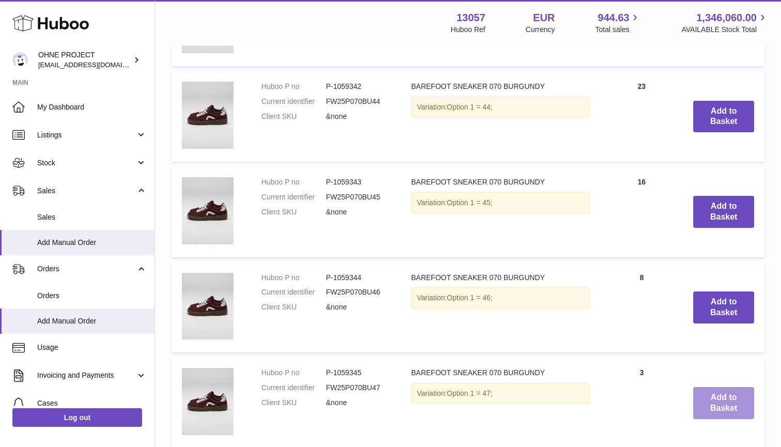
click at [726, 291] on button "Add to Basket" at bounding box center [723, 307] width 61 height 32
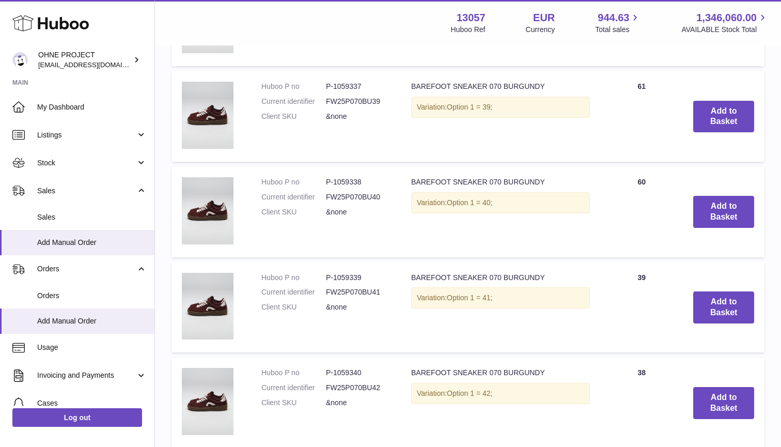
click at [726, 291] on button "Add to Basket" at bounding box center [723, 307] width 61 height 32
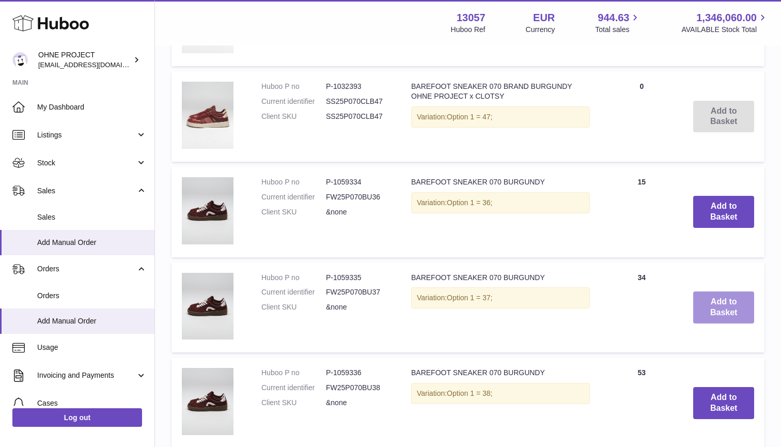
click at [725, 291] on button "Add to Basket" at bounding box center [723, 307] width 61 height 32
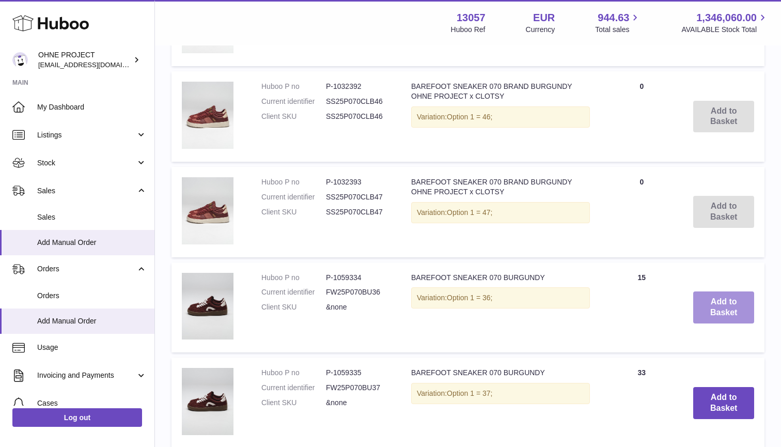
click at [725, 291] on button "Add to Basket" at bounding box center [723, 307] width 61 height 32
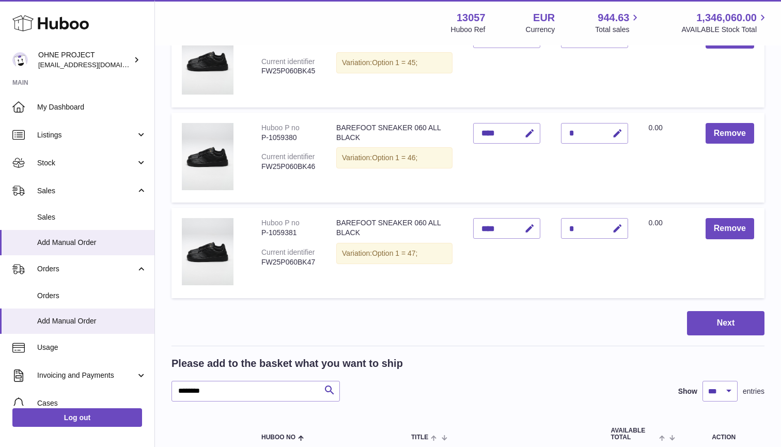
scroll to position [2220, 0]
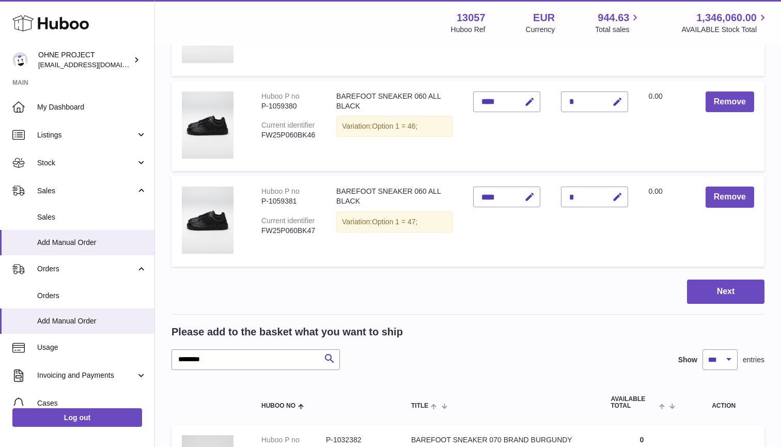
click at [229, 336] on div "Please add to the basket what you want to ship ******** Search Show ** ** ** **…" at bounding box center [467, 347] width 593 height 45
click at [229, 349] on input "********" at bounding box center [255, 359] width 168 height 21
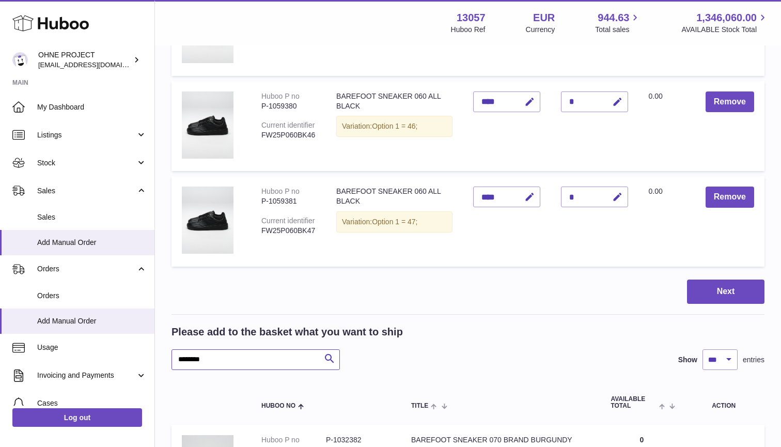
click at [229, 349] on input "********" at bounding box center [255, 359] width 168 height 21
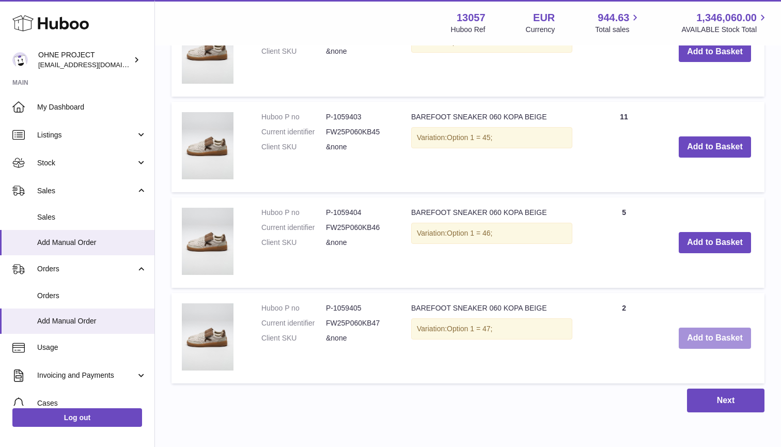
scroll to position [5691, 0]
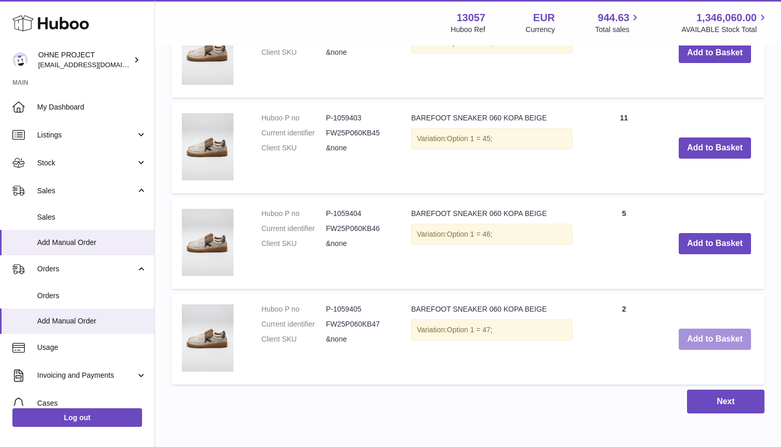
type input "****"
click at [711, 329] on button "Add to Basket" at bounding box center [715, 339] width 72 height 21
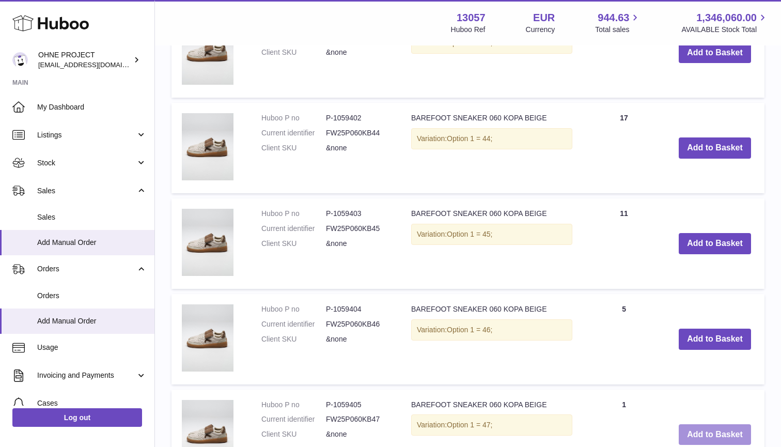
click at [711, 329] on button "Add to Basket" at bounding box center [715, 339] width 72 height 21
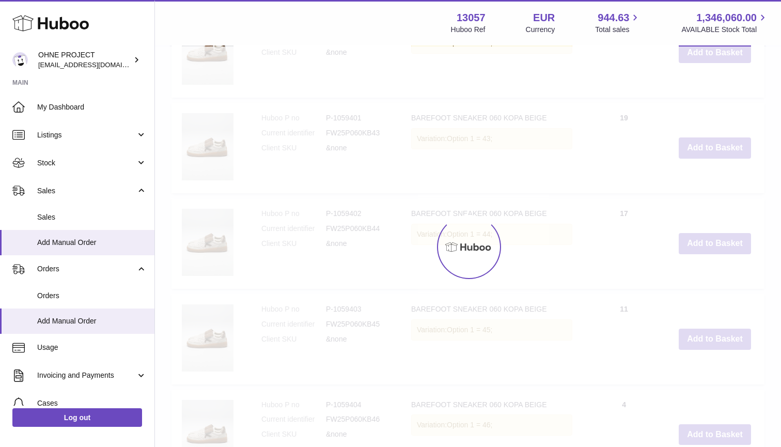
click at [711, 254] on button "Add to Basket" at bounding box center [715, 243] width 72 height 21
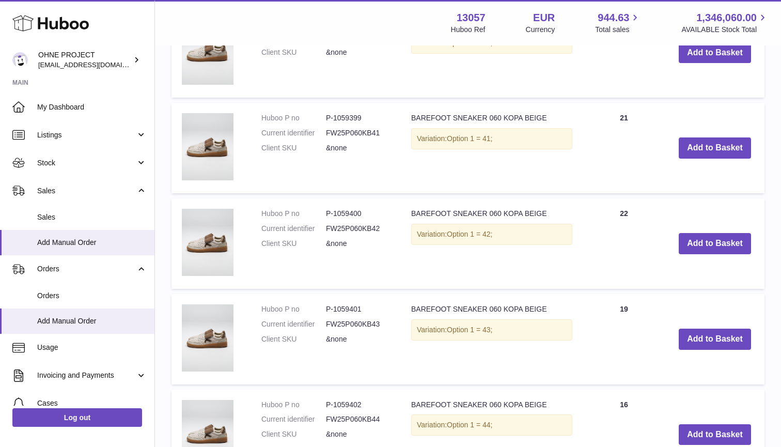
click at [711, 329] on button "Add to Basket" at bounding box center [715, 339] width 72 height 21
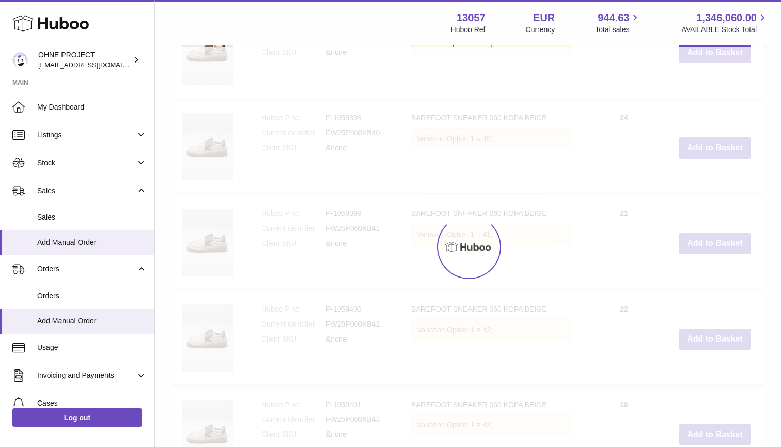
click at [711, 254] on button "Add to Basket" at bounding box center [715, 243] width 72 height 21
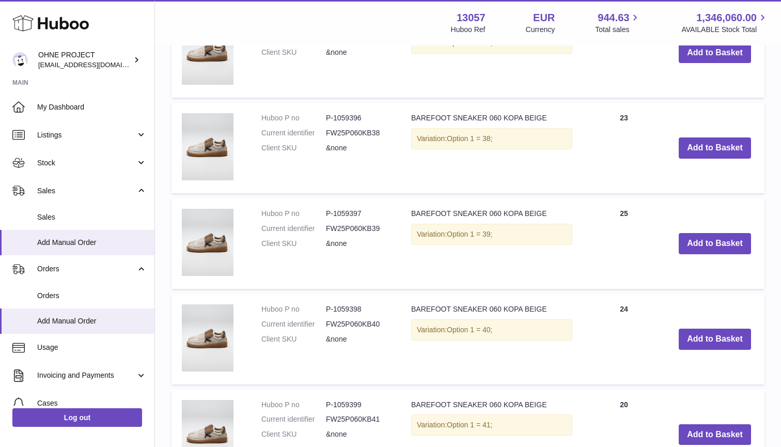
click at [711, 329] on button "Add to Basket" at bounding box center [715, 339] width 72 height 21
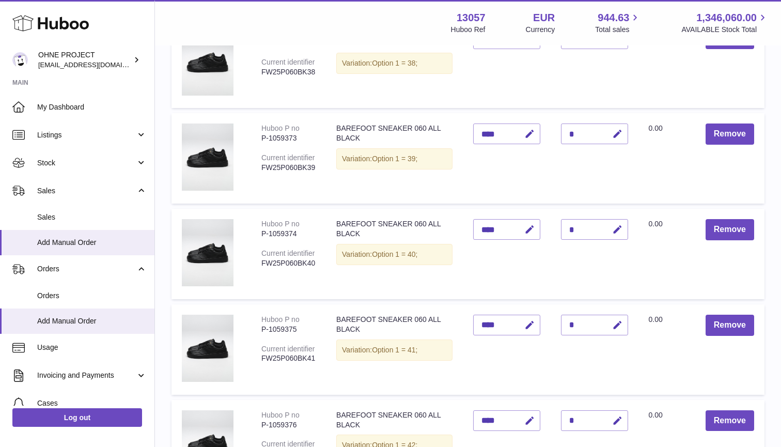
scroll to position [1518, 0]
